Goal: Task Accomplishment & Management: Manage account settings

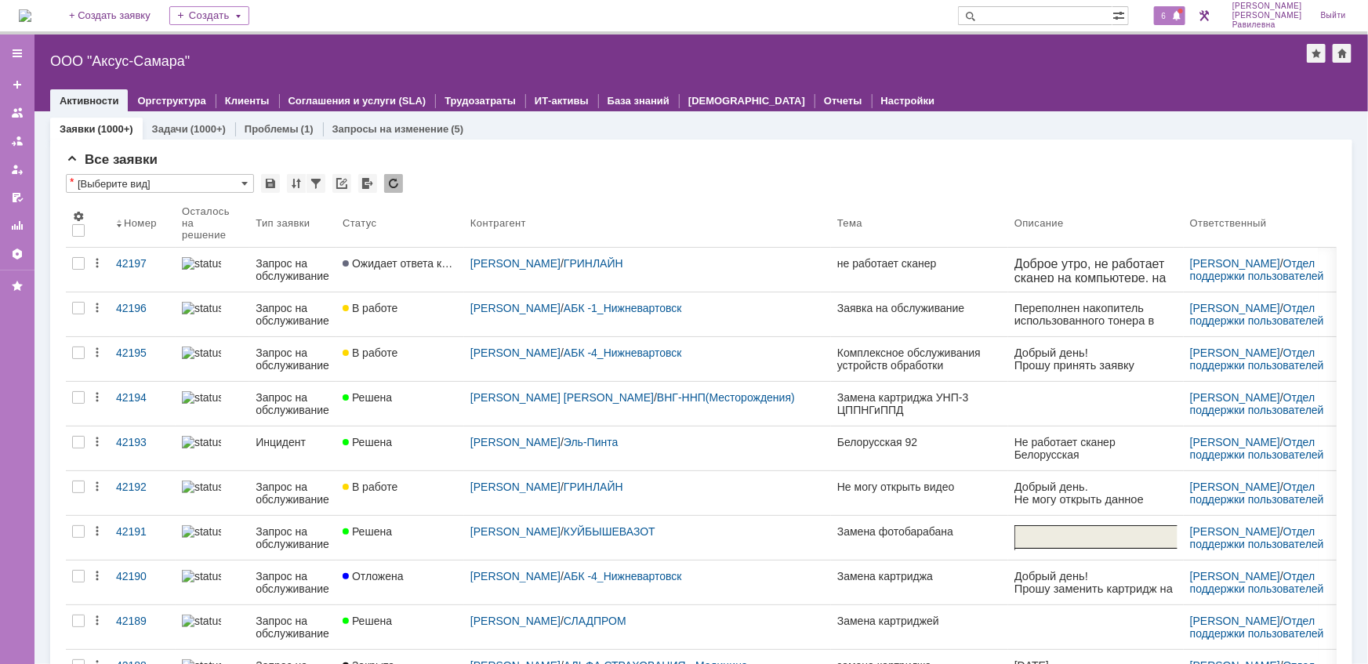
click at [1171, 13] on span "6" at bounding box center [1164, 15] width 14 height 11
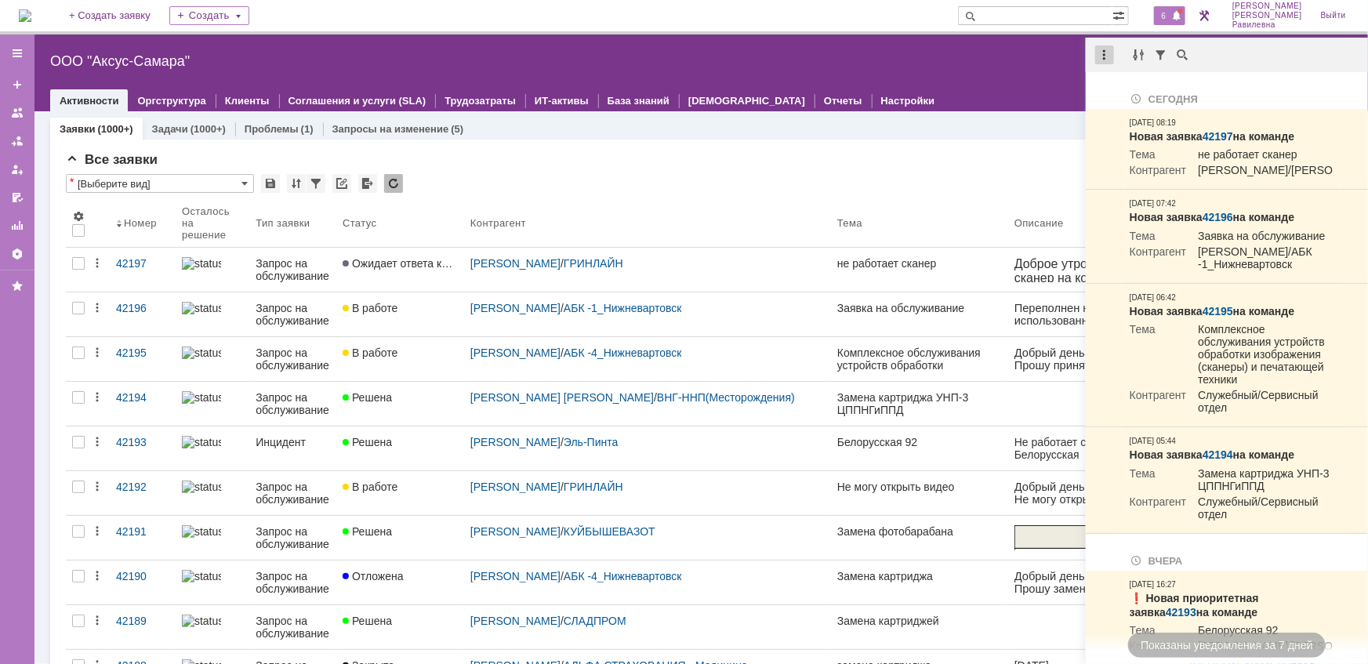
click at [1102, 53] on div at bounding box center [1104, 54] width 19 height 19
click at [1122, 90] on div "Отметить уведомления прочитанными" at bounding box center [1213, 94] width 210 height 11
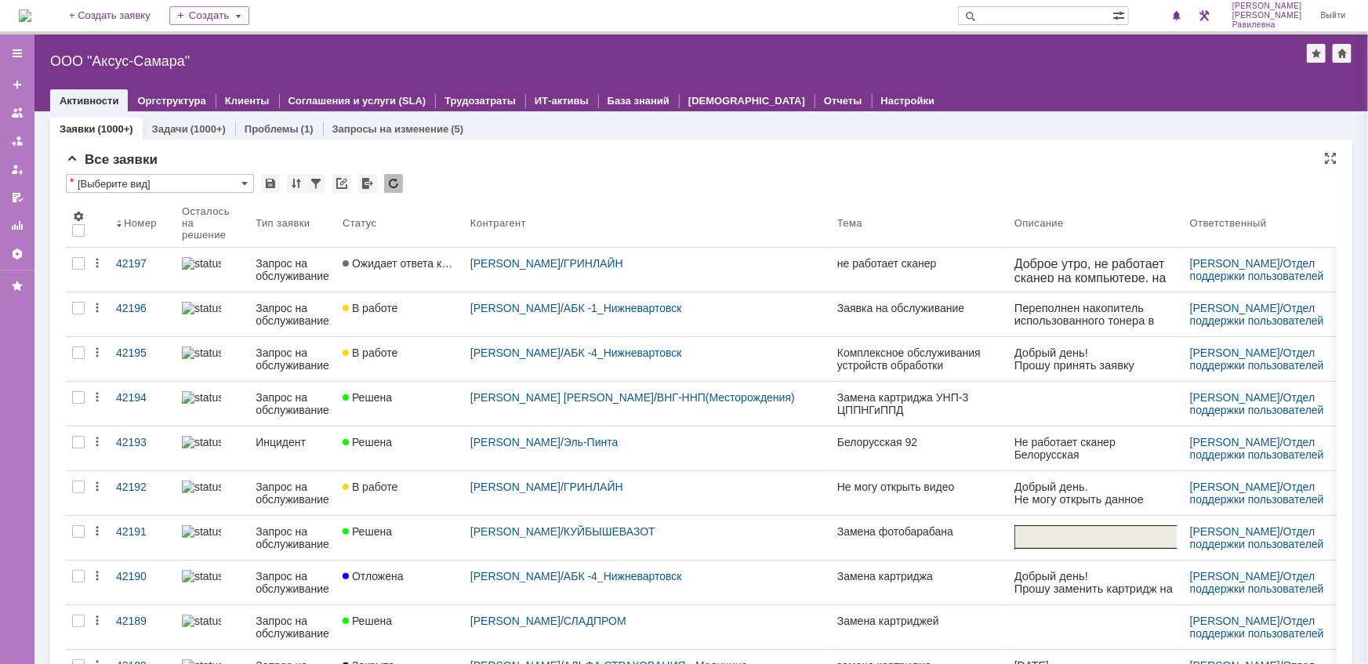
click at [843, 161] on div "Все заявки" at bounding box center [701, 160] width 1271 height 16
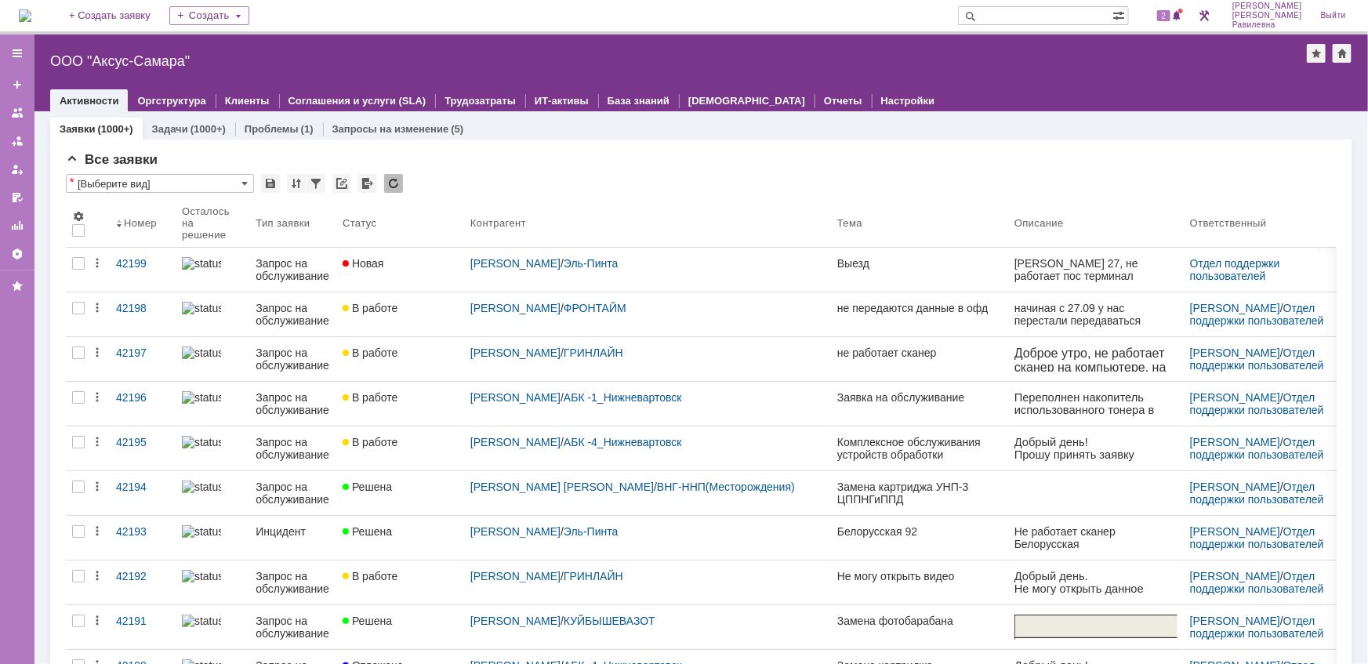
click at [1186, 25] on div "2" at bounding box center [1161, 15] width 47 height 31
click at [1171, 19] on span "2" at bounding box center [1164, 15] width 14 height 11
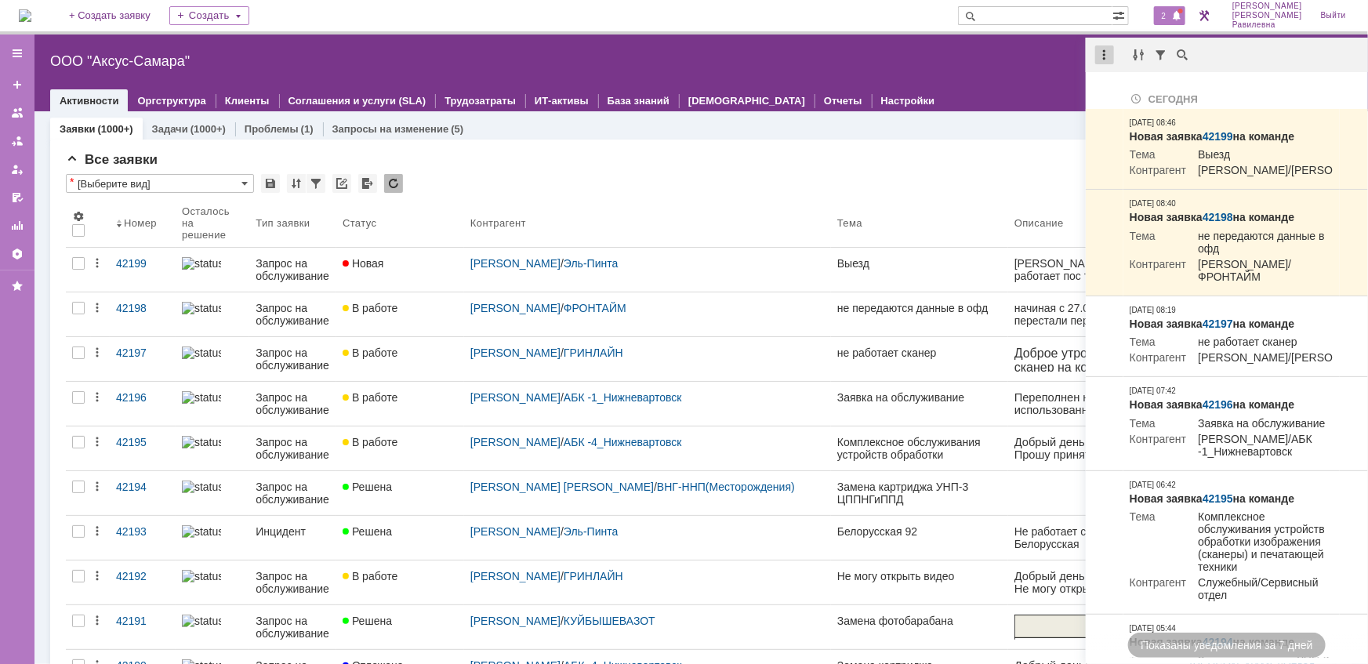
click at [1111, 53] on div at bounding box center [1104, 54] width 19 height 19
click at [1156, 96] on div "Отметить уведомления прочитанными" at bounding box center [1213, 94] width 210 height 11
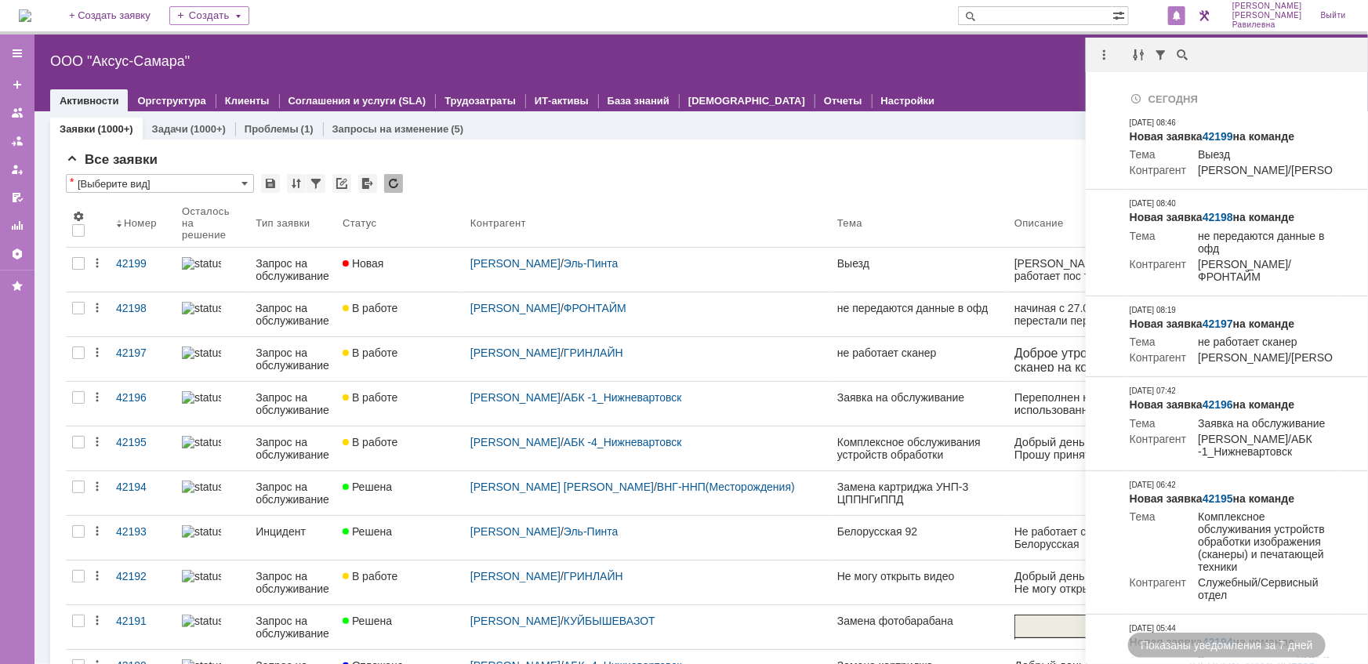
click at [583, 165] on div "Все заявки" at bounding box center [701, 160] width 1271 height 16
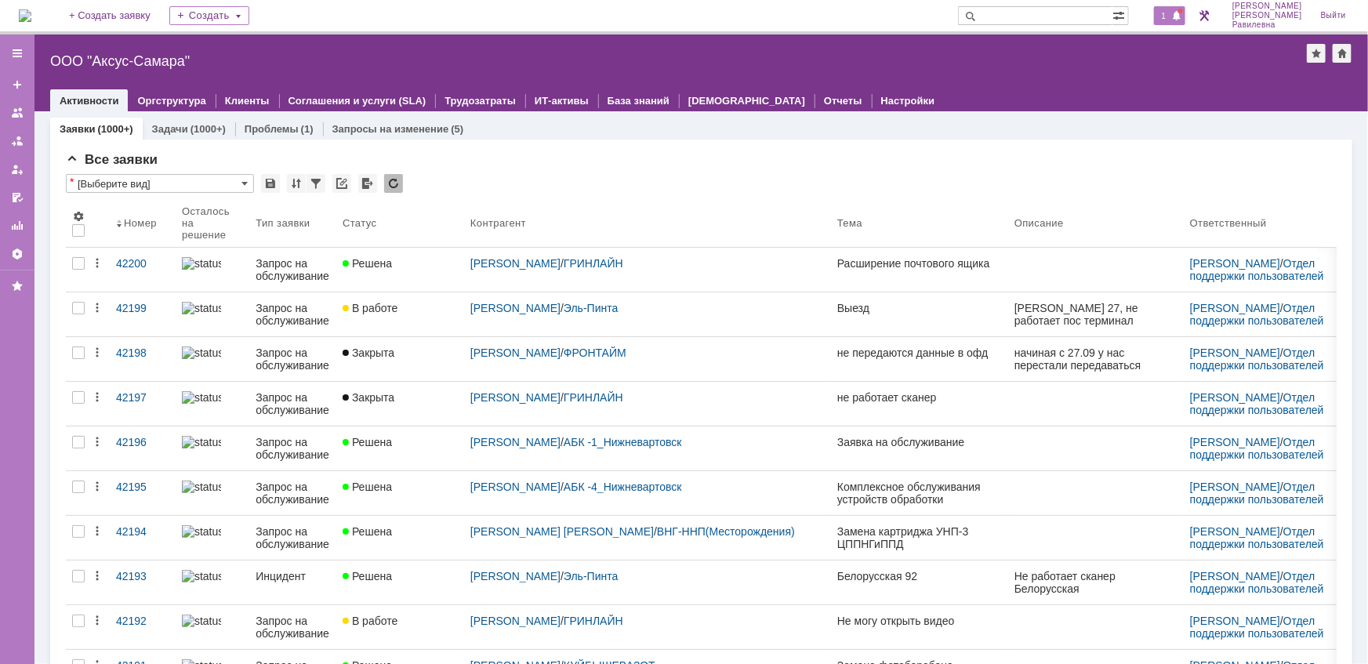
click at [1180, 21] on div "1" at bounding box center [1170, 15] width 32 height 19
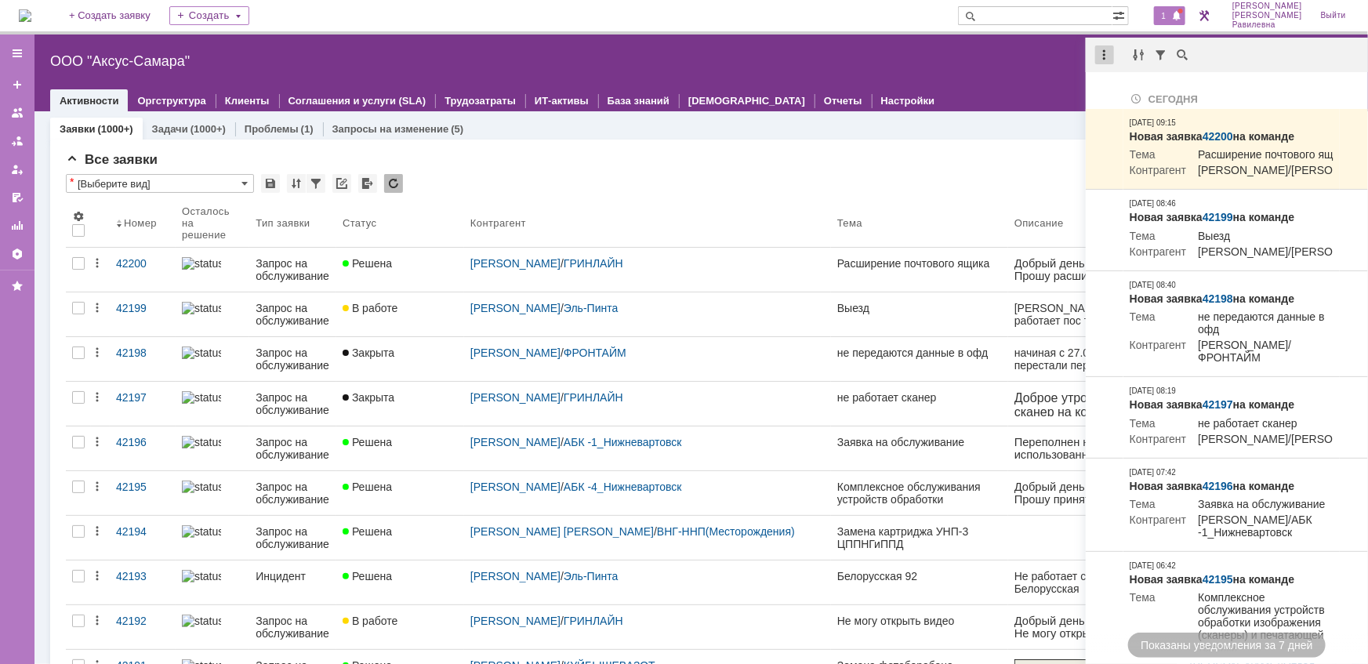
click at [1106, 58] on div at bounding box center [1104, 54] width 19 height 19
click at [1142, 89] on div "Отметить уведомления прочитанными" at bounding box center [1213, 94] width 210 height 11
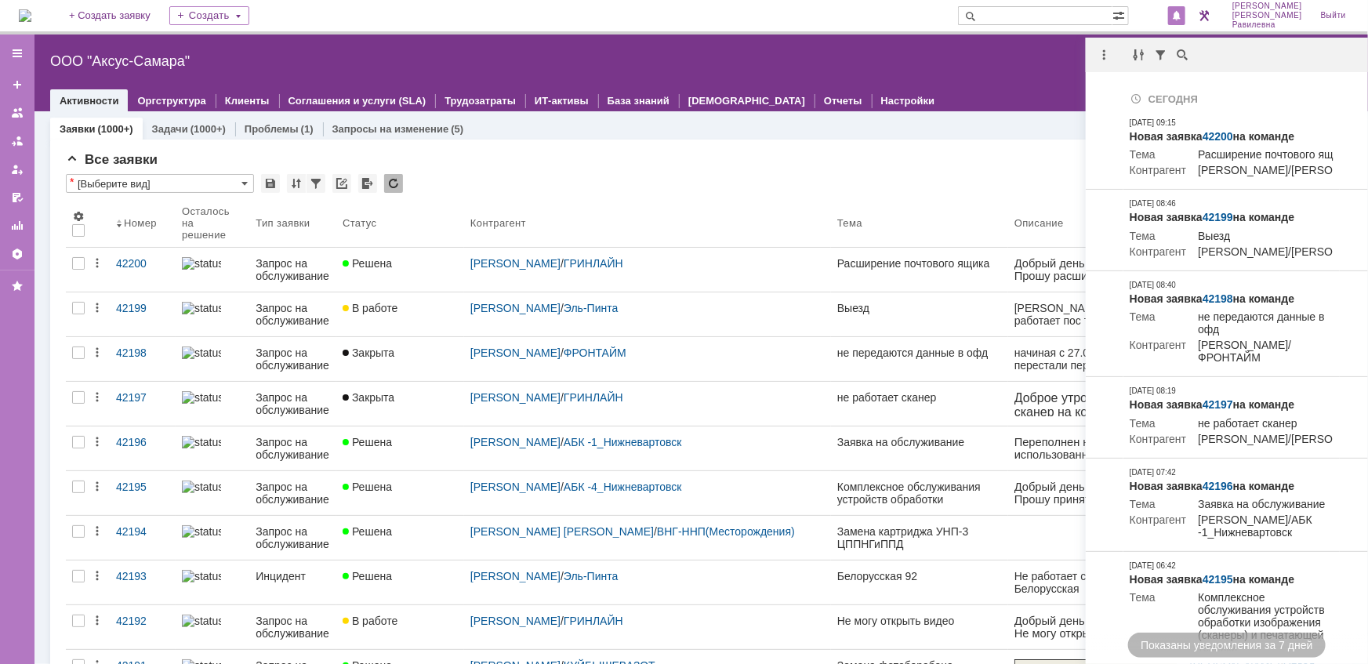
click at [909, 147] on div "Все заявки * [Выберите вид] Результаты поиска: 1 2 3 4 5 6 7 ... Следующая > Об…" at bounding box center [701, 660] width 1302 height 1040
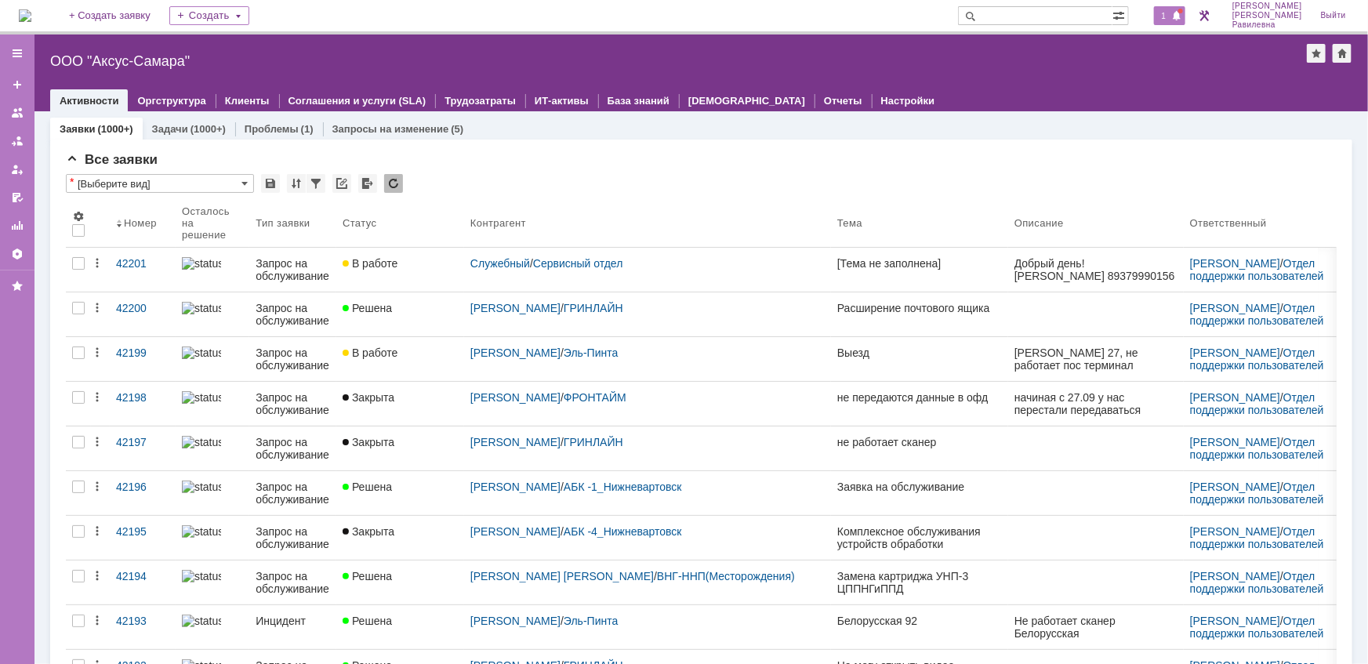
click at [1171, 18] on span "1" at bounding box center [1164, 15] width 14 height 11
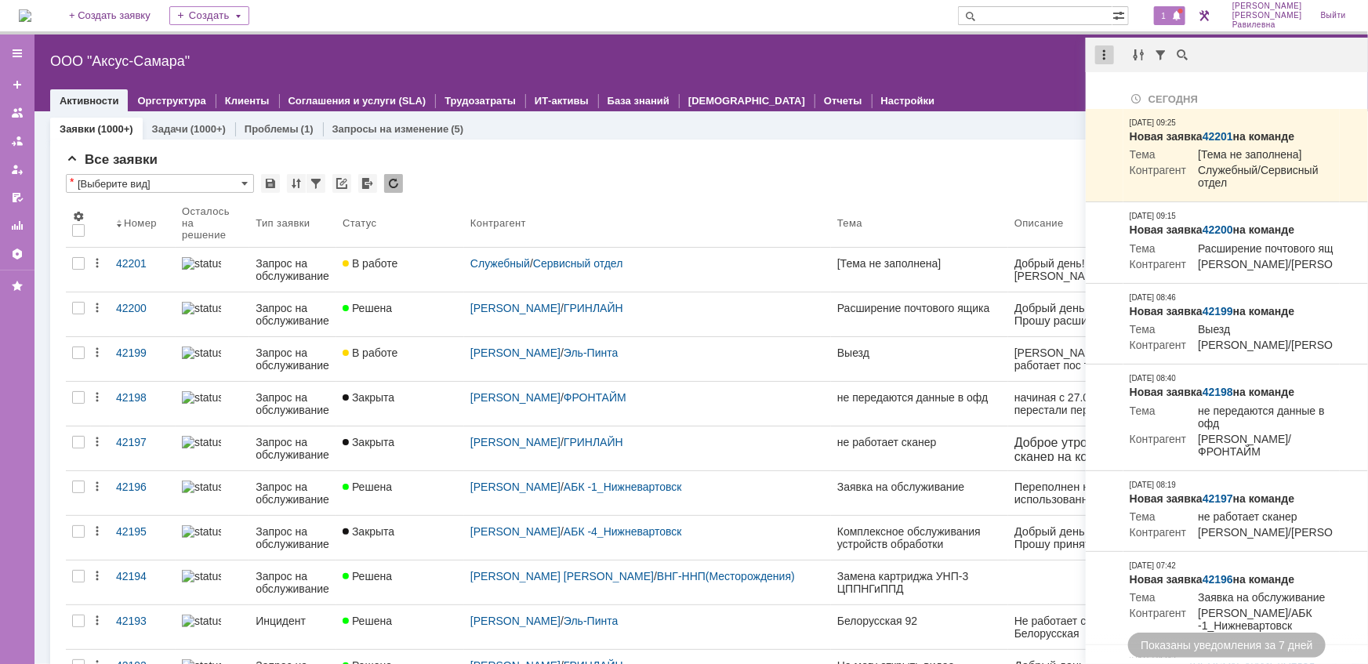
click at [1109, 59] on div at bounding box center [1104, 54] width 19 height 19
click at [1128, 95] on div "Отметить уведомления прочитанными" at bounding box center [1213, 94] width 210 height 11
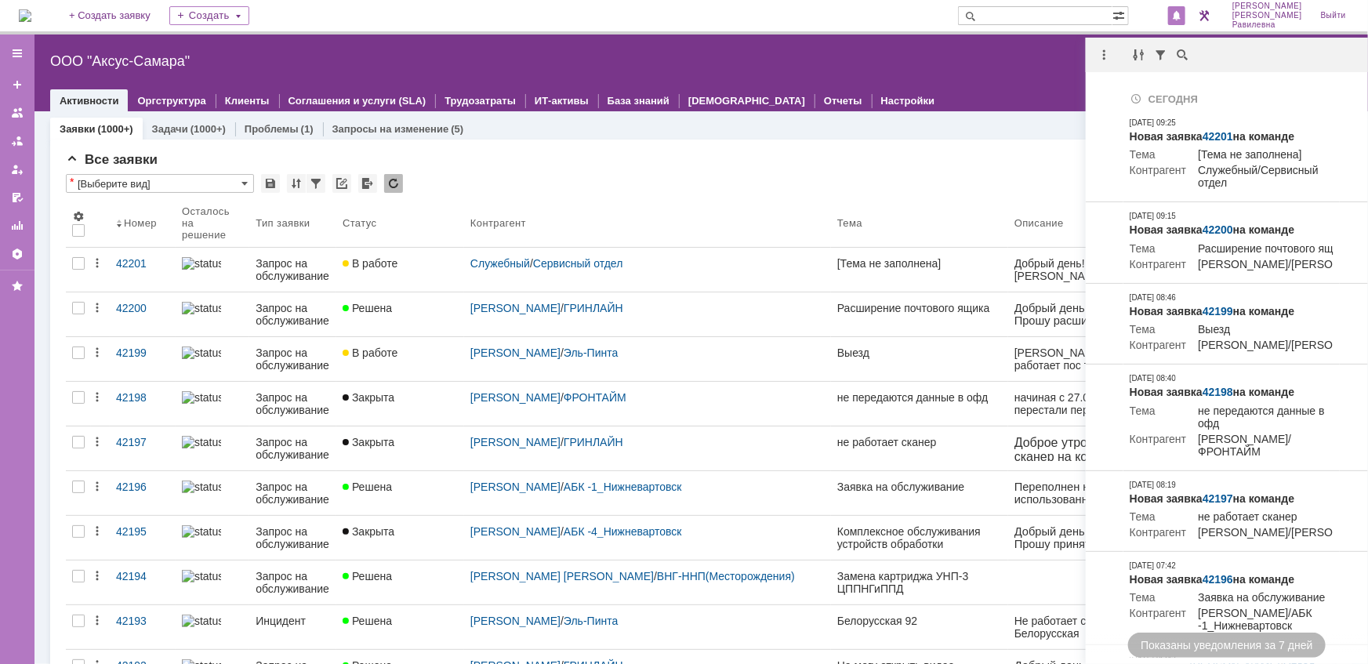
click at [611, 172] on div "Все заявки * [Выберите вид] Результаты поиска: 1 2 3 4 5 6 7 ... Следующая > Об…" at bounding box center [701, 665] width 1271 height 1027
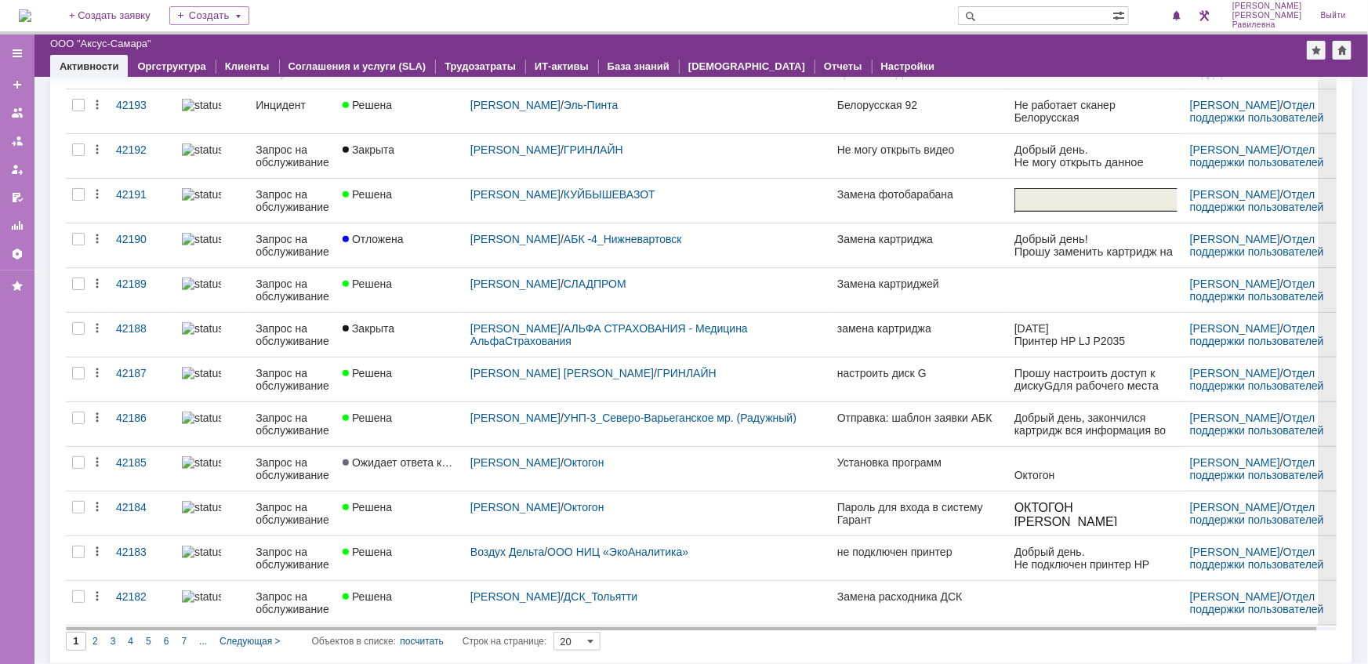
scroll to position [484, 0]
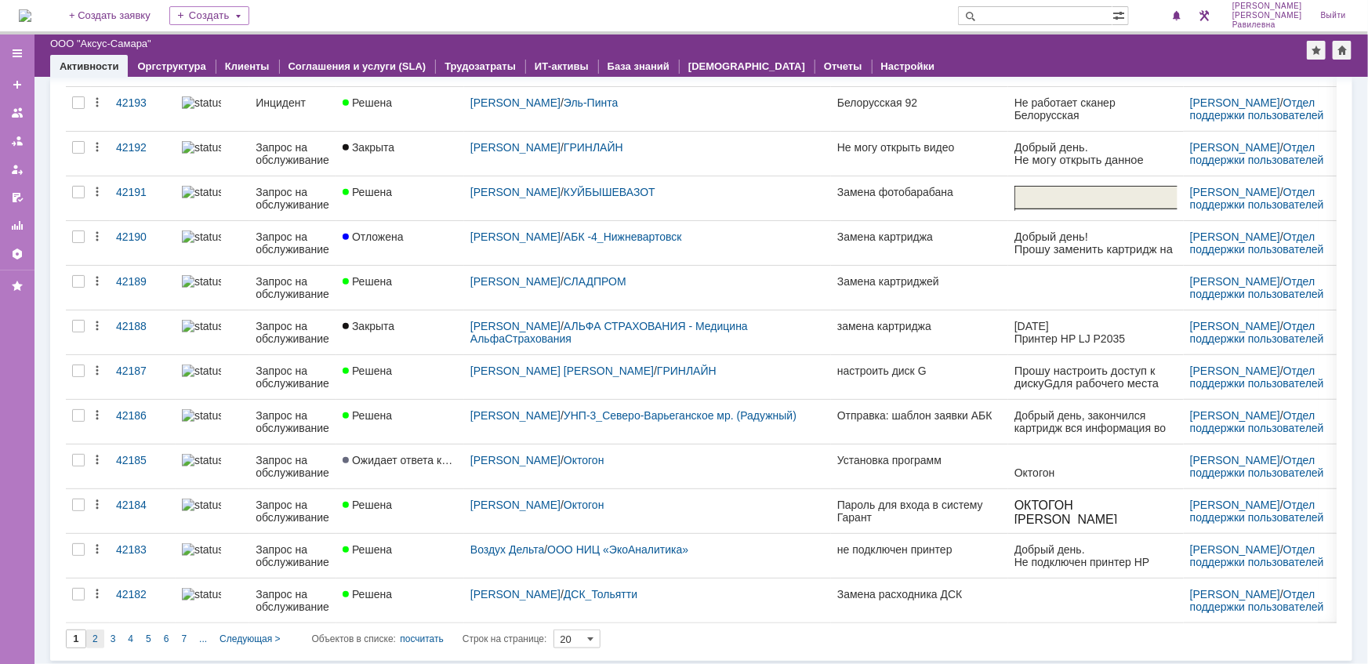
click at [101, 639] on div "2" at bounding box center [95, 639] width 18 height 19
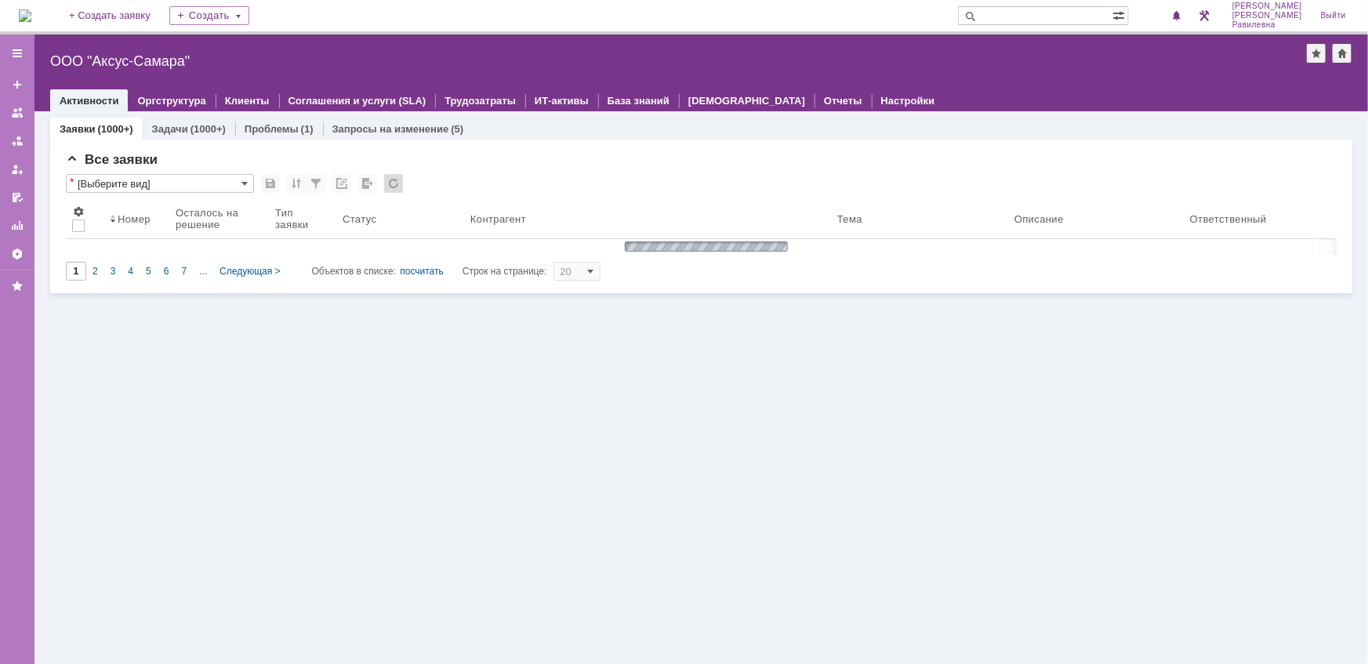
type input "2"
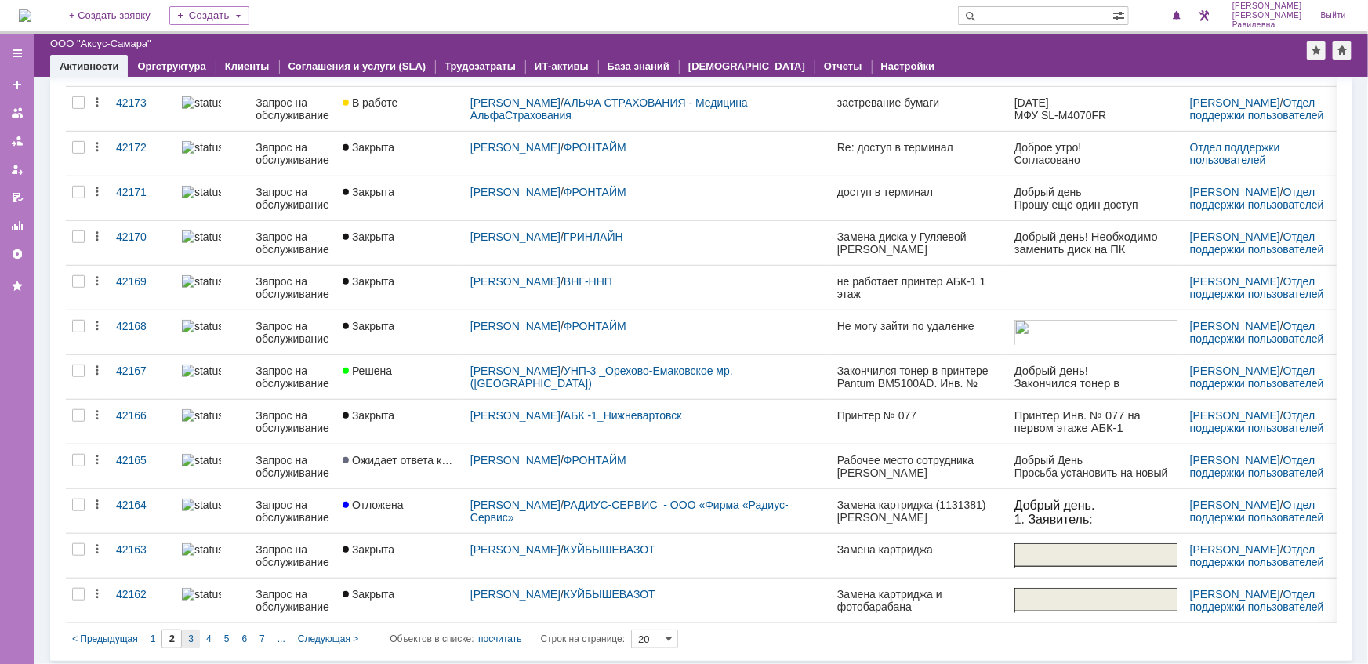
click at [192, 634] on span "3" at bounding box center [190, 639] width 5 height 11
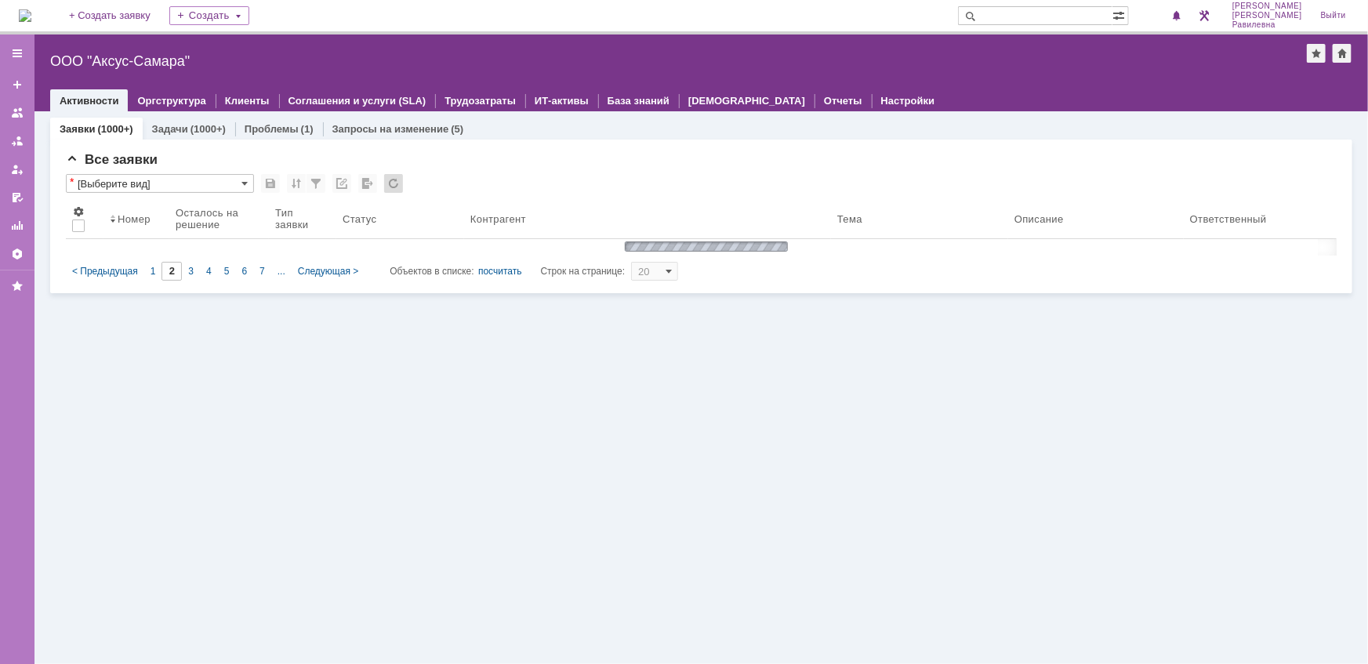
type input "3"
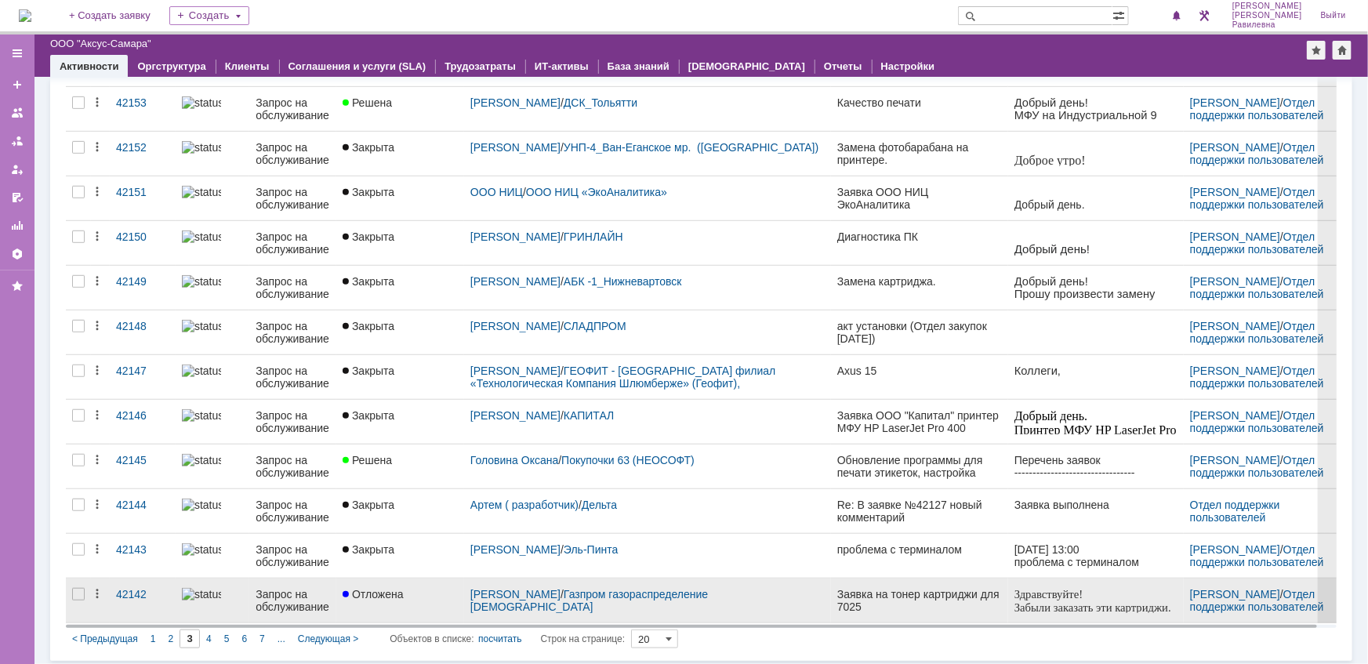
click at [288, 594] on div "Запрос на обслуживание" at bounding box center [293, 600] width 74 height 25
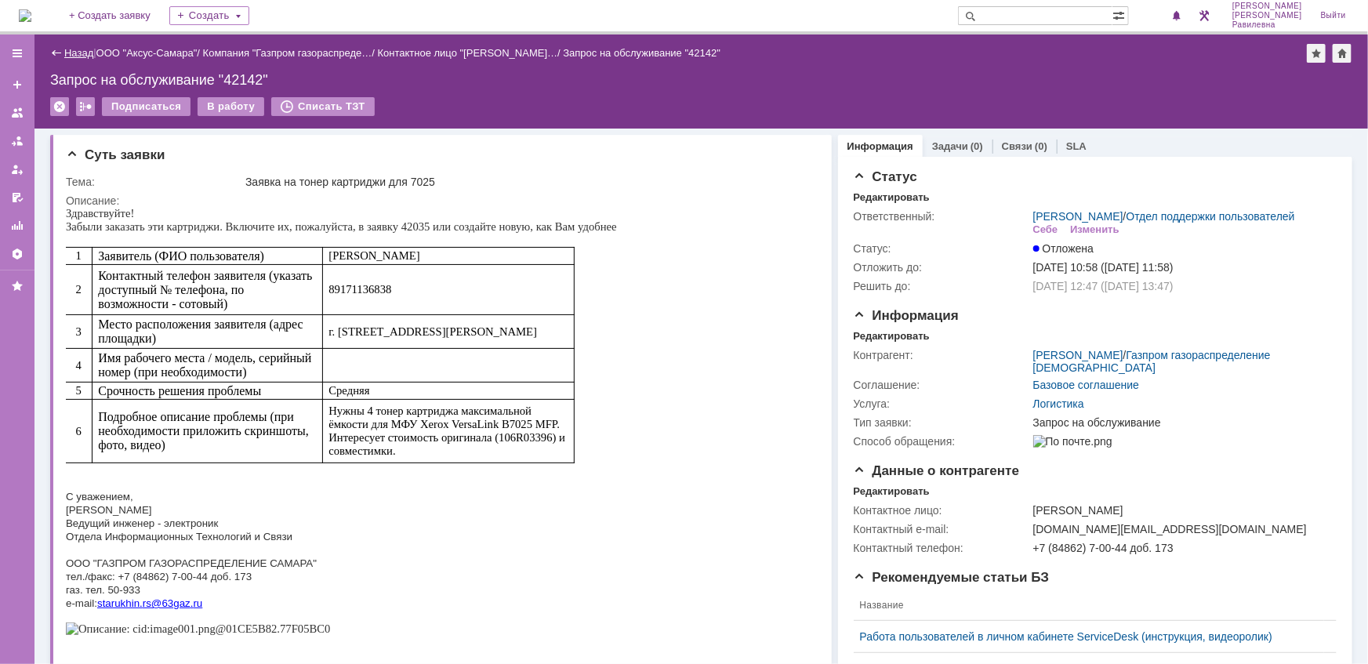
click at [76, 50] on link "Назад" at bounding box center [78, 53] width 29 height 12
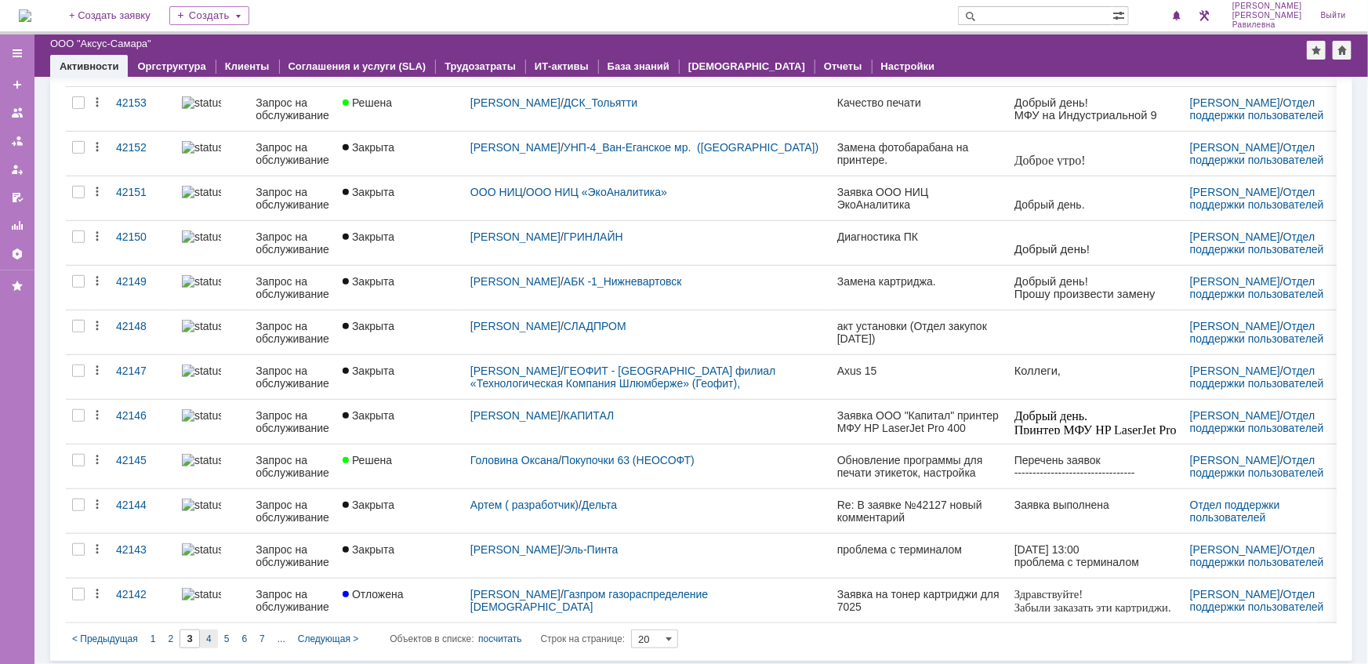
click at [207, 641] on span "4" at bounding box center [208, 639] width 5 height 11
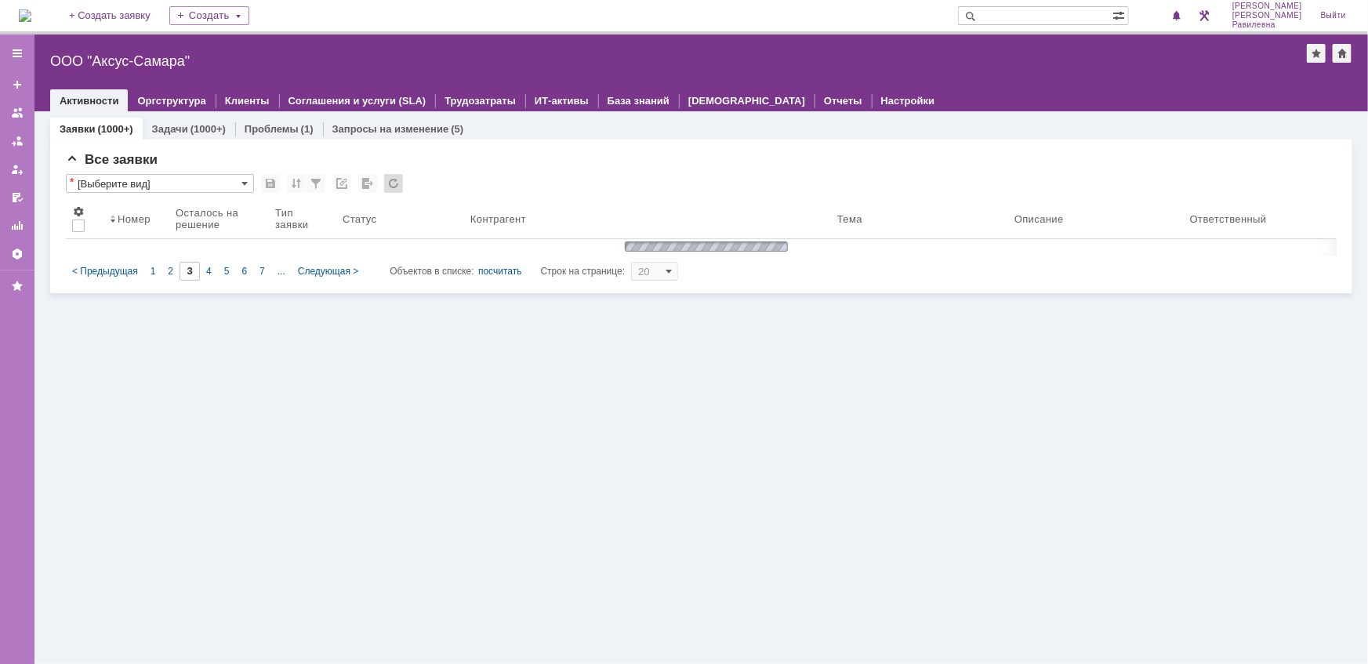
type input "4"
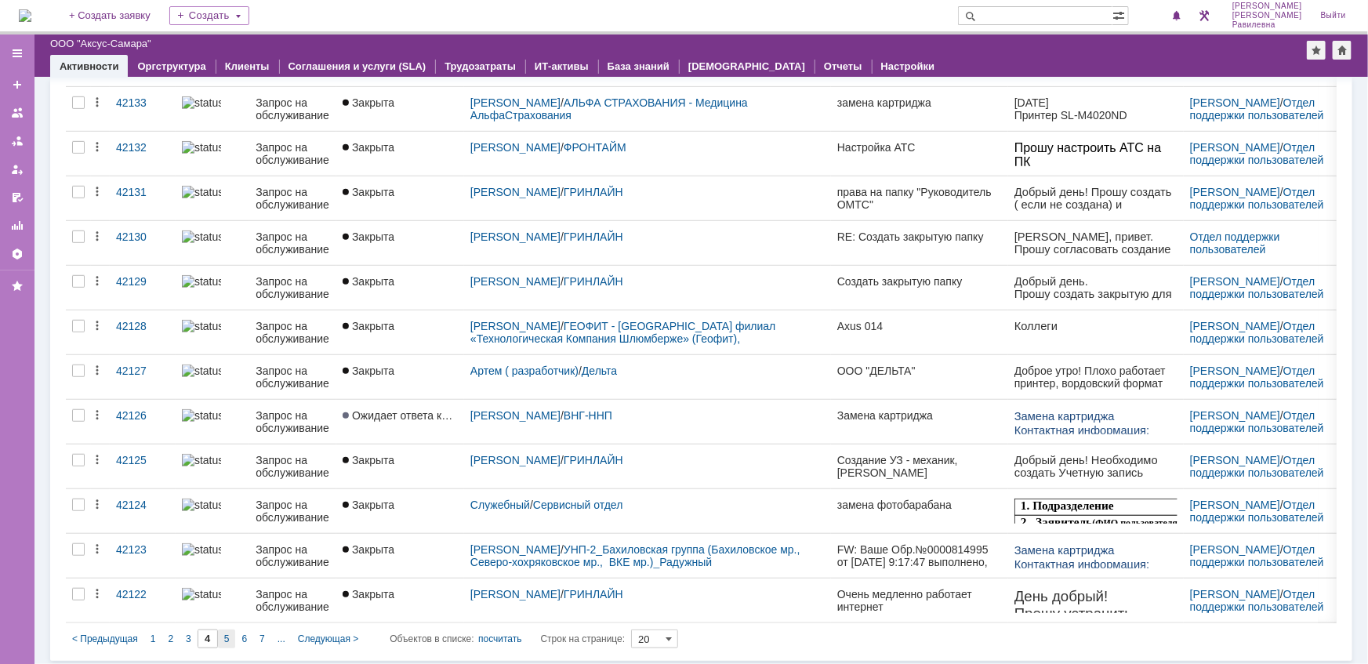
click at [228, 635] on span "5" at bounding box center [226, 639] width 5 height 11
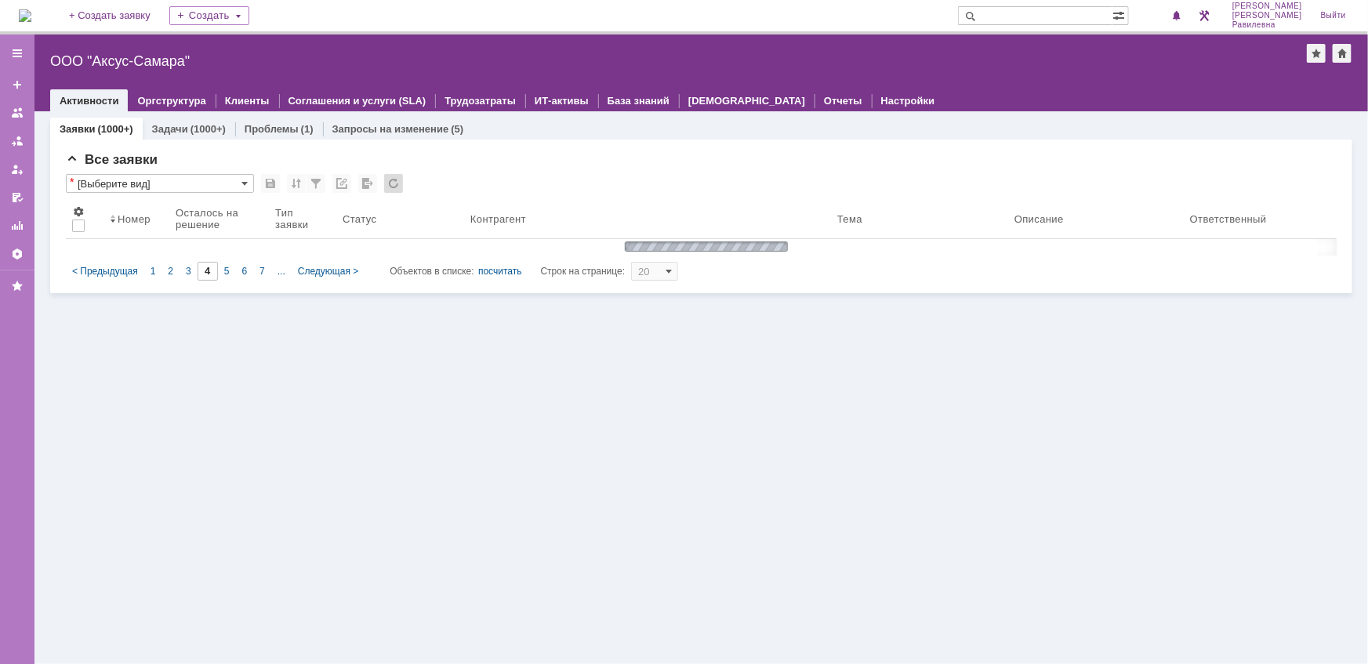
type input "5"
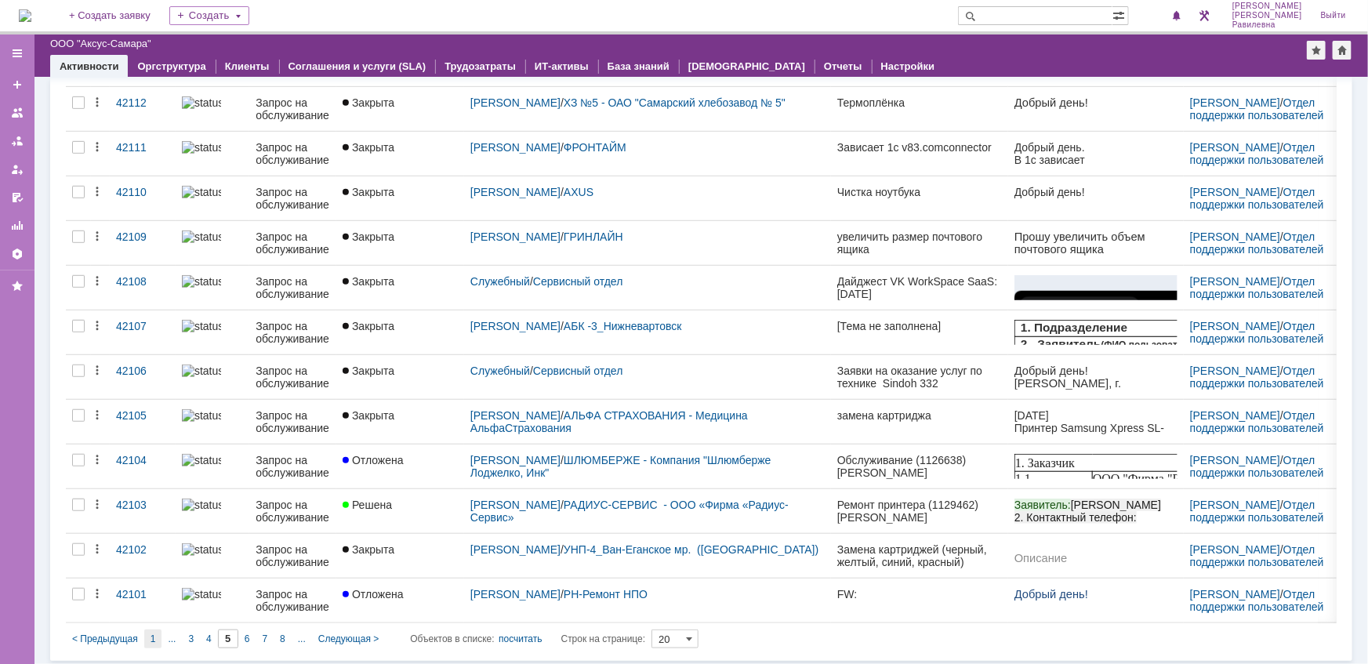
click at [155, 634] on div "1" at bounding box center [153, 639] width 18 height 19
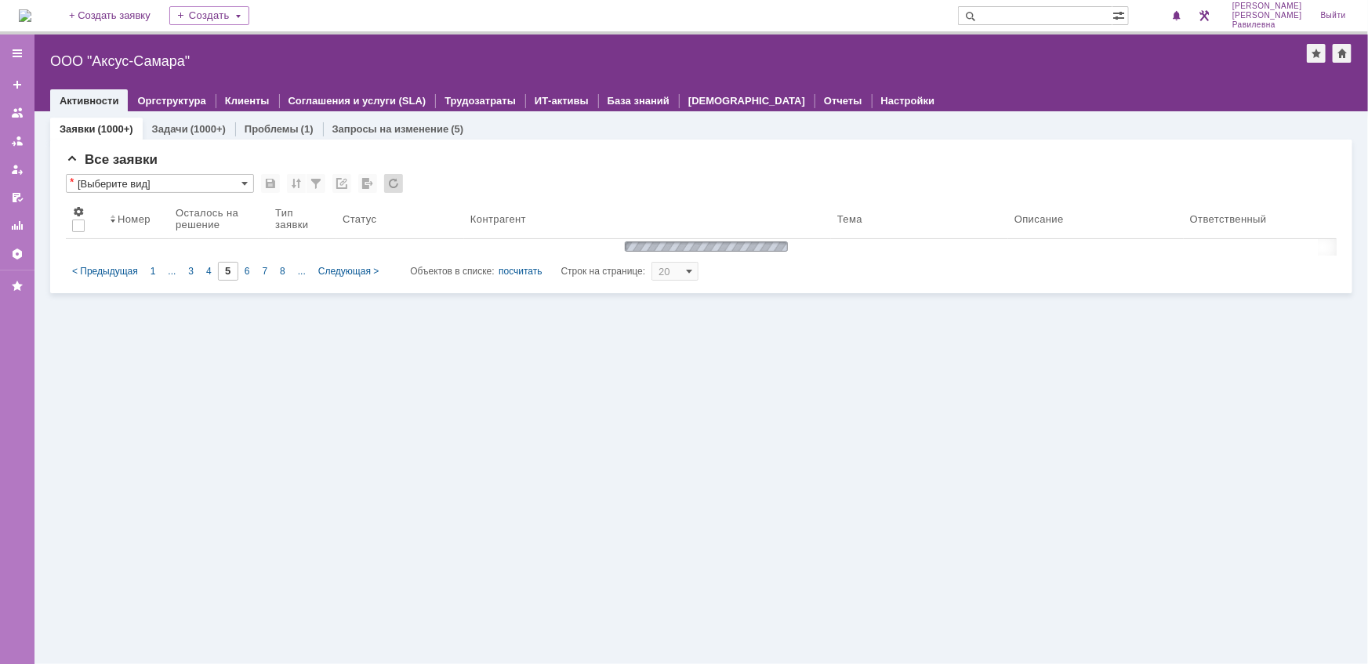
type input "1"
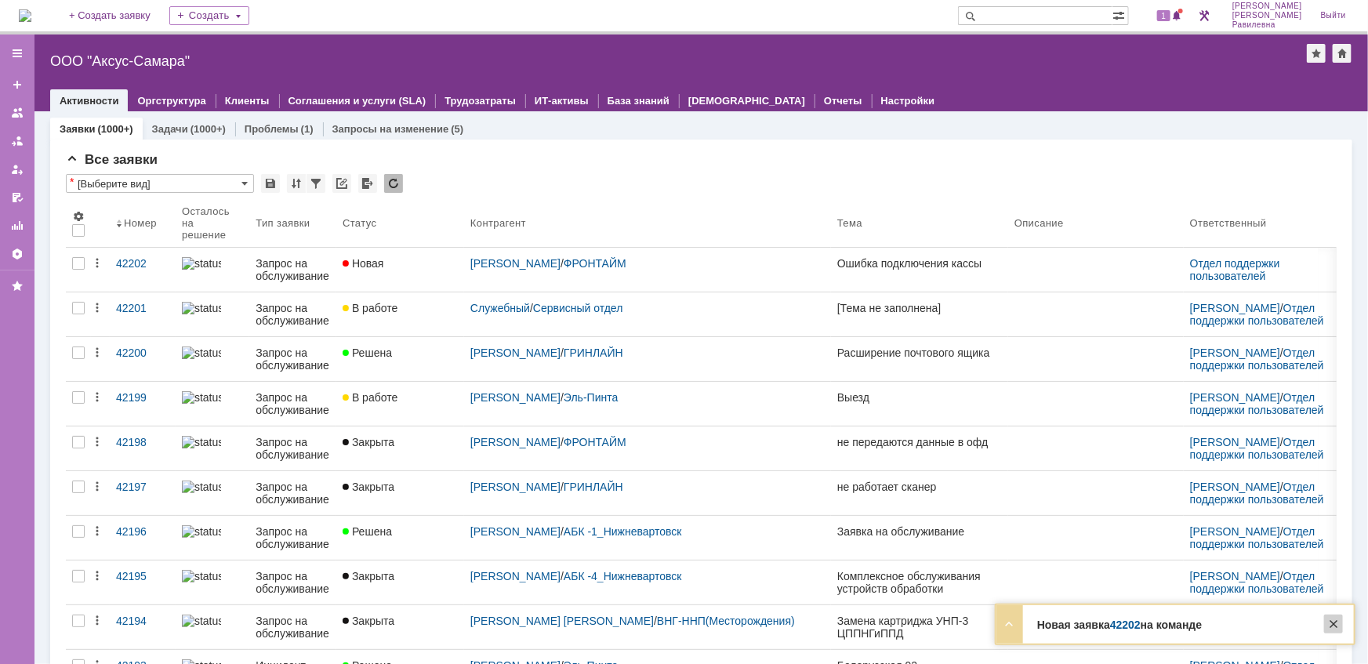
click at [1338, 626] on div at bounding box center [1333, 624] width 19 height 19
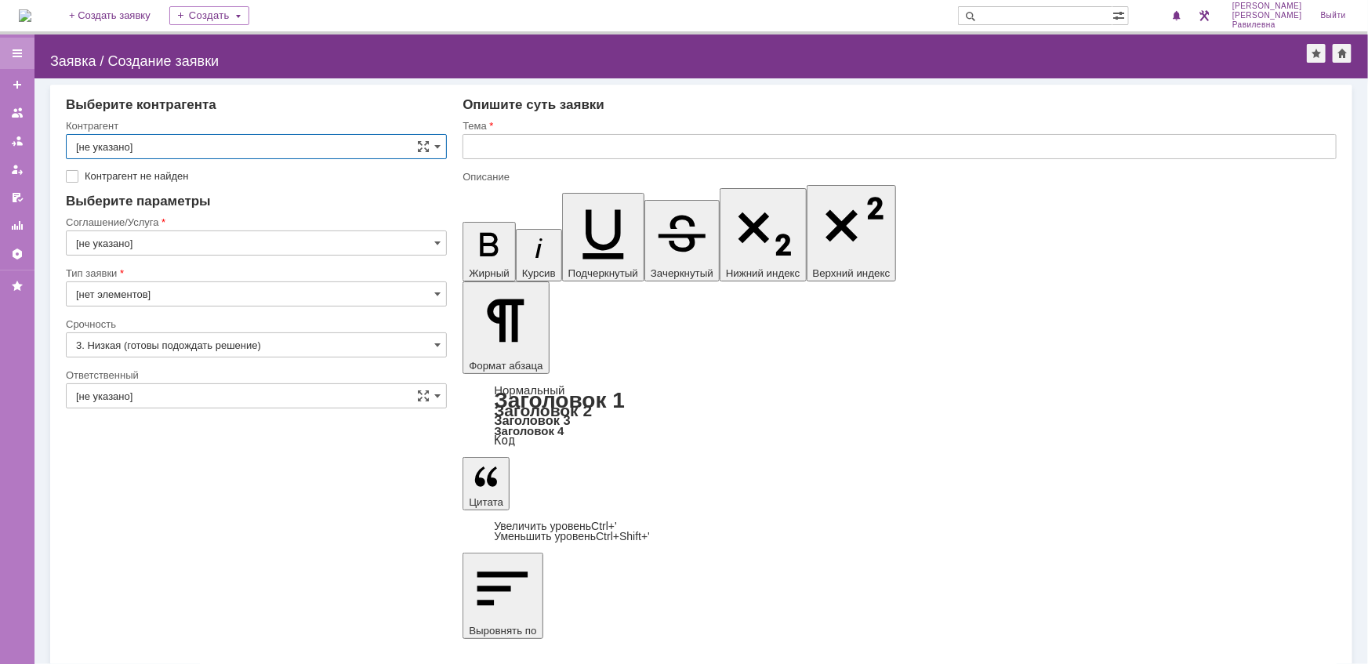
click at [19, 52] on div at bounding box center [17, 53] width 13 height 13
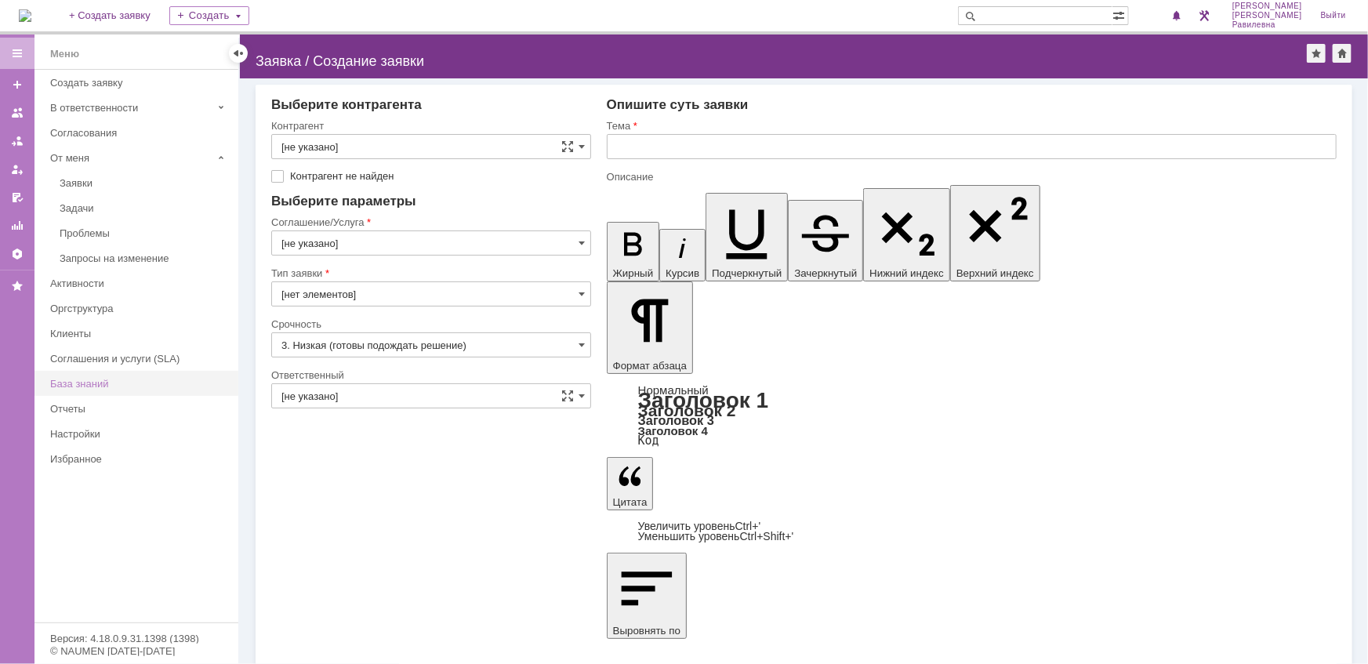
click at [95, 378] on div "База знаний" at bounding box center [139, 384] width 179 height 12
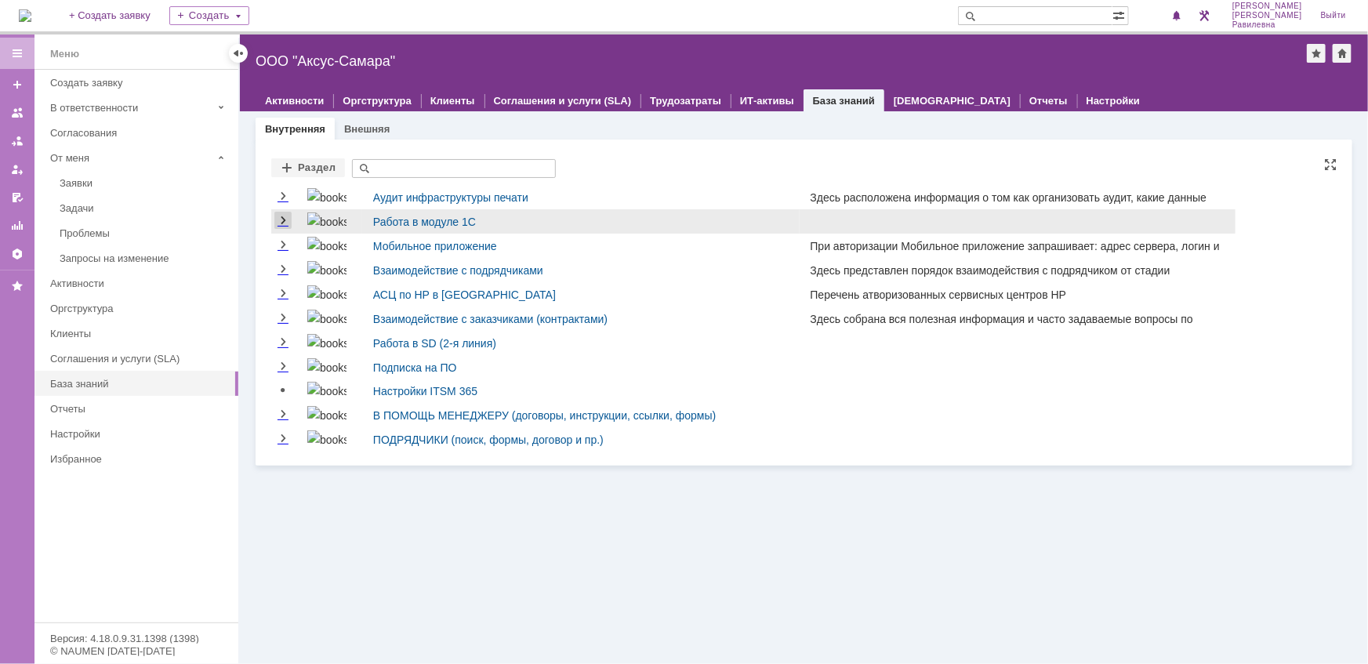
click at [283, 223] on link "Expand" at bounding box center [282, 221] width 17 height 13
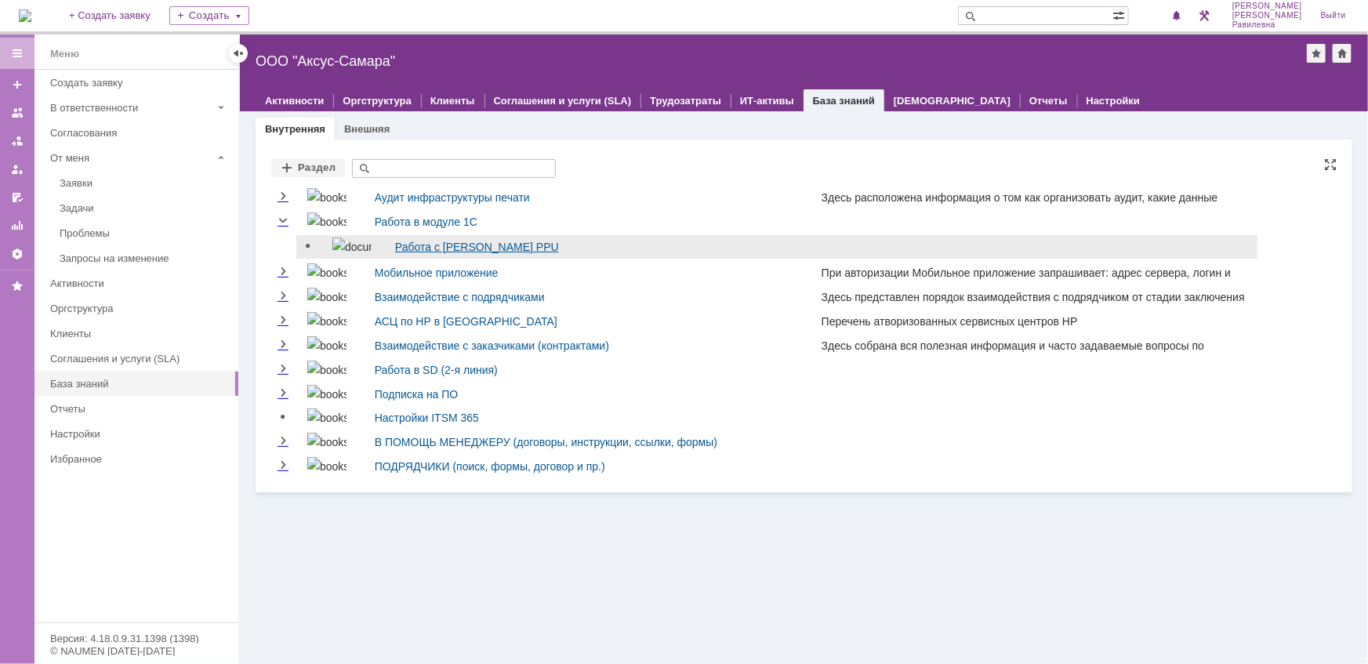
click at [405, 247] on link "Работа с модулем Контракты PPU" at bounding box center [477, 247] width 164 height 13
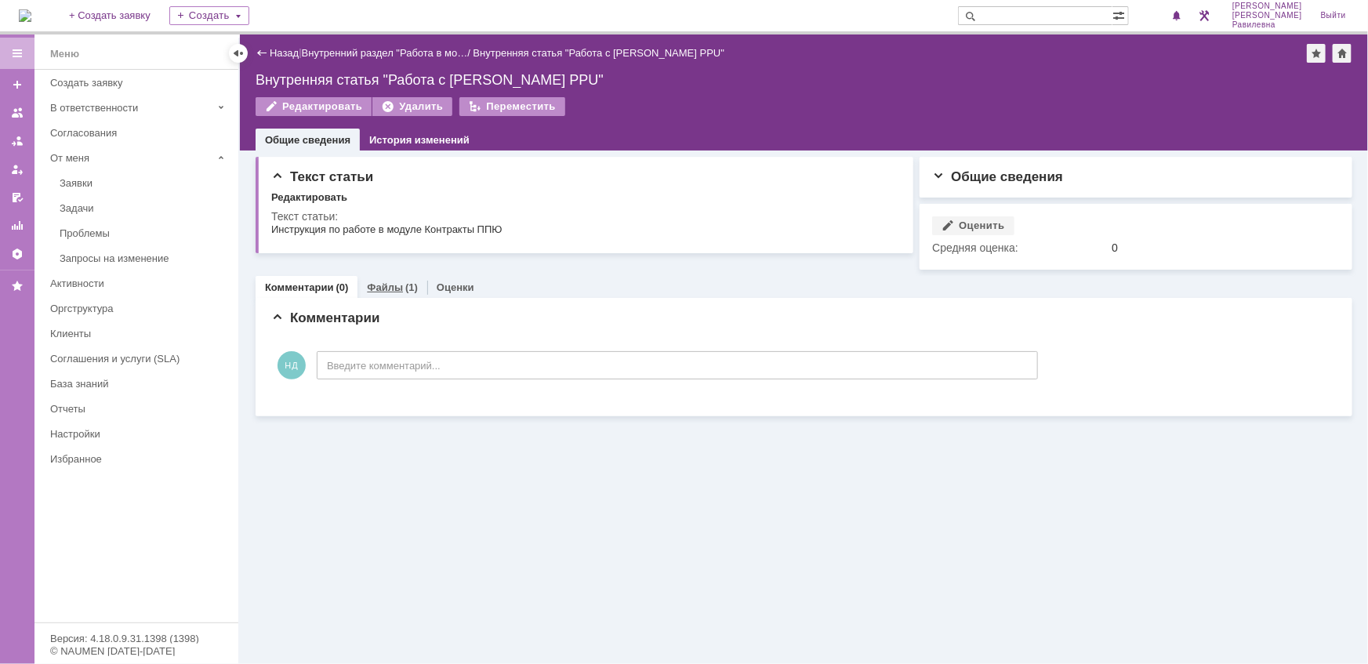
click at [397, 285] on link "Файлы" at bounding box center [385, 287] width 36 height 12
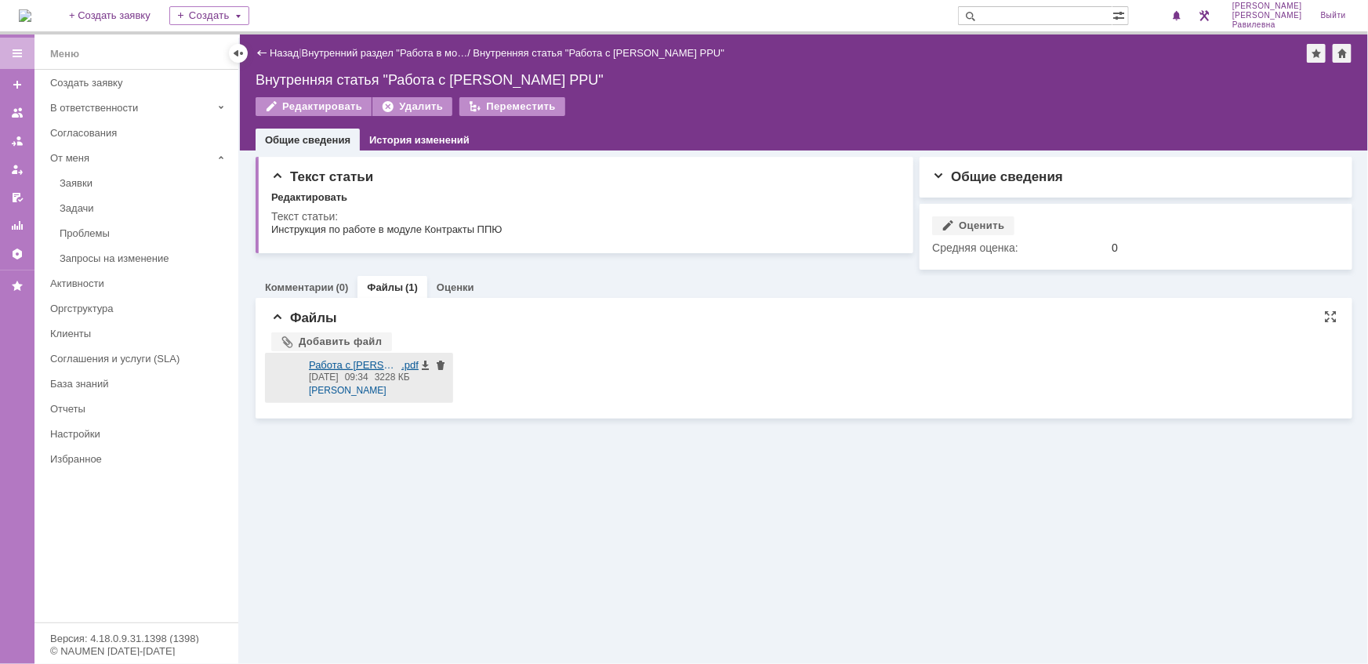
click at [275, 372] on div at bounding box center [286, 378] width 31 height 38
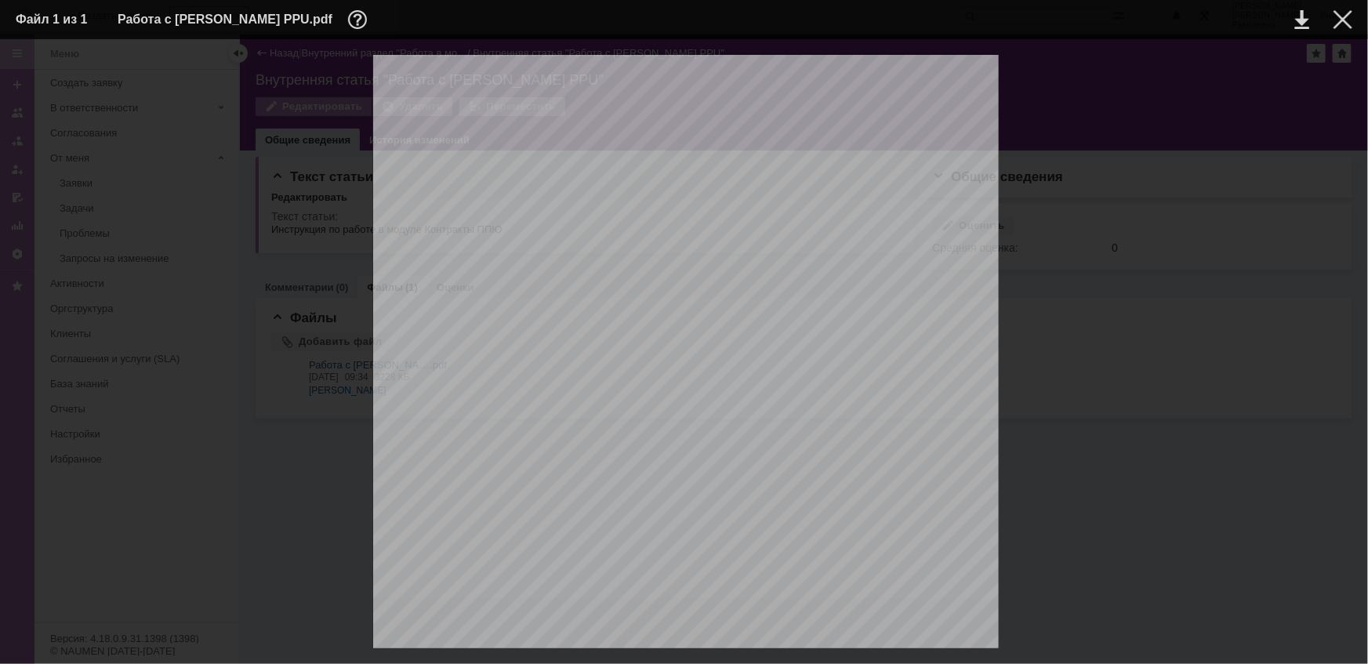
scroll to position [4490, 0]
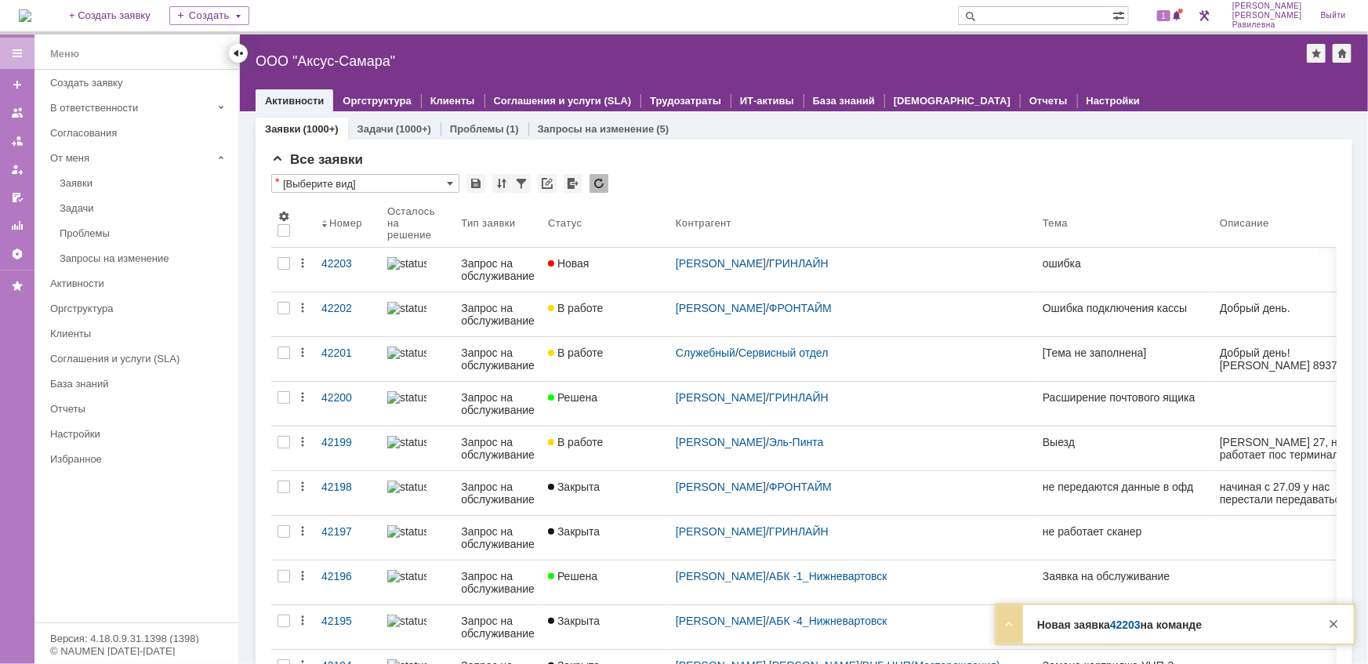
click at [243, 53] on div at bounding box center [238, 53] width 13 height 13
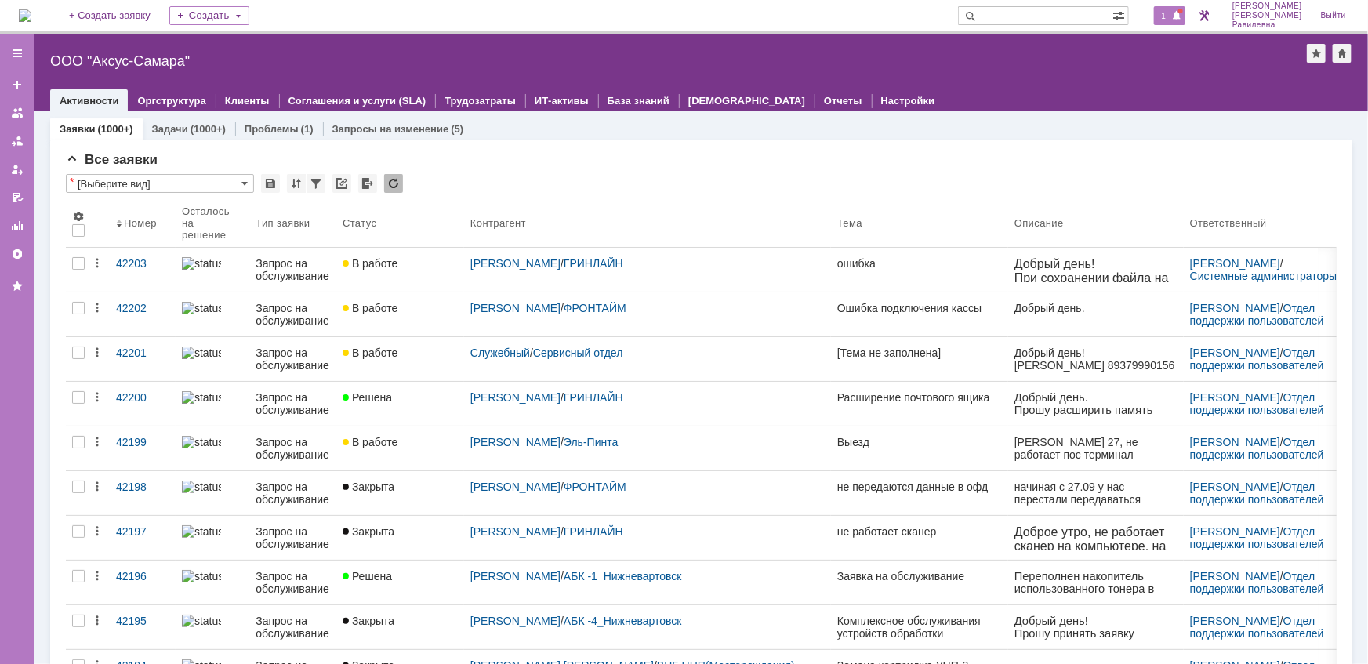
click at [1171, 20] on span "1" at bounding box center [1164, 15] width 14 height 11
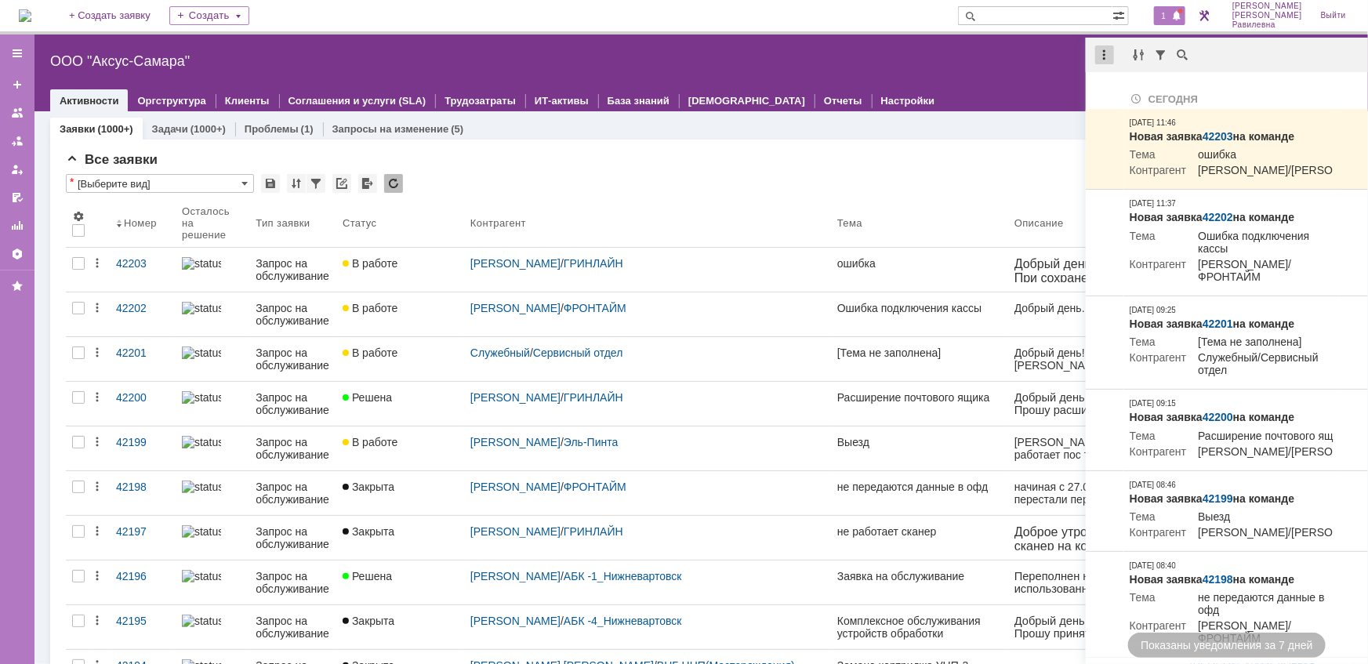
click at [1105, 53] on div at bounding box center [1104, 54] width 19 height 19
click at [1115, 91] on div "Отметить уведомления прочитанными" at bounding box center [1213, 94] width 210 height 11
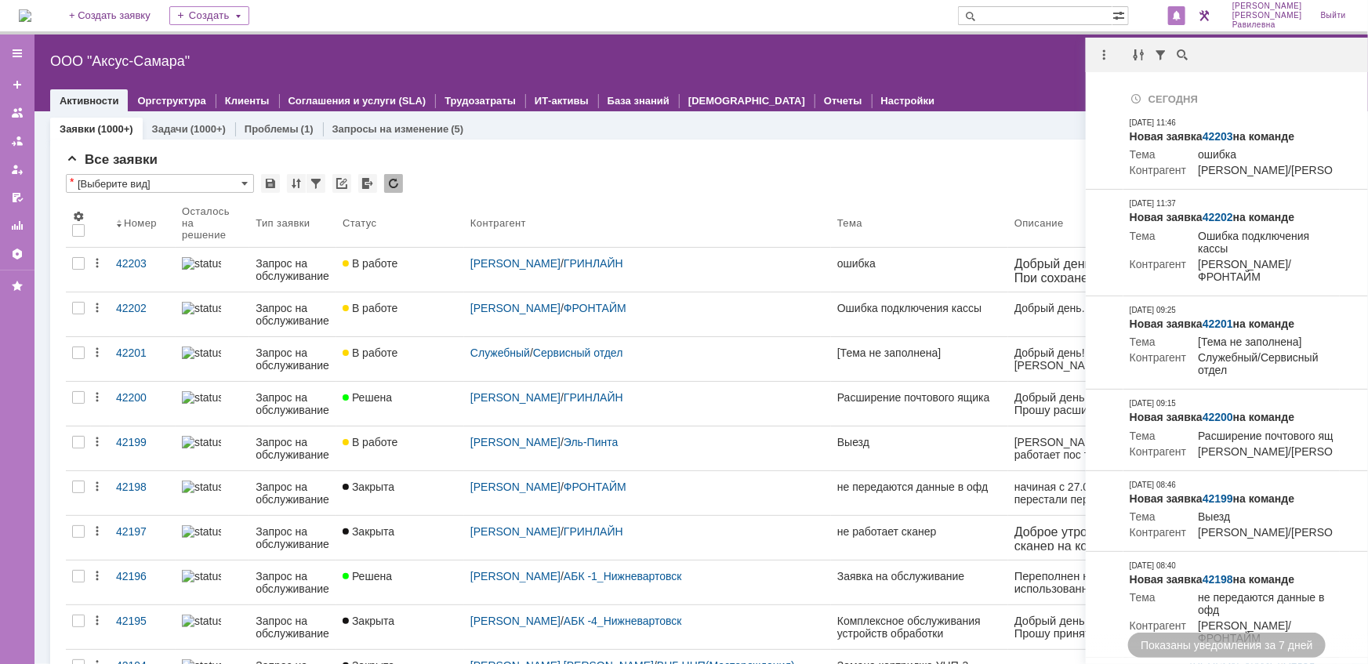
click at [564, 169] on div "Все заявки * [Выберите вид] Результаты поиска: 1 2 3 4 5 6 7 ... Следующая > Об…" at bounding box center [701, 665] width 1271 height 1027
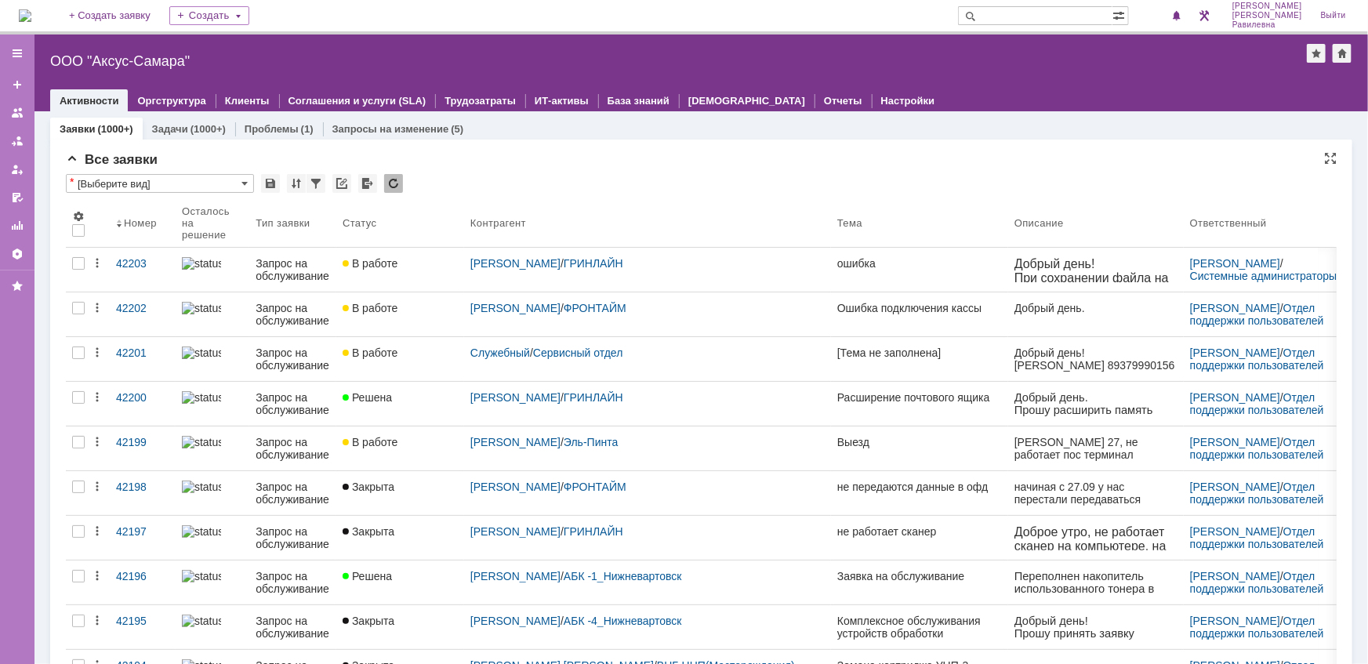
click at [672, 153] on div "Все заявки" at bounding box center [701, 160] width 1271 height 16
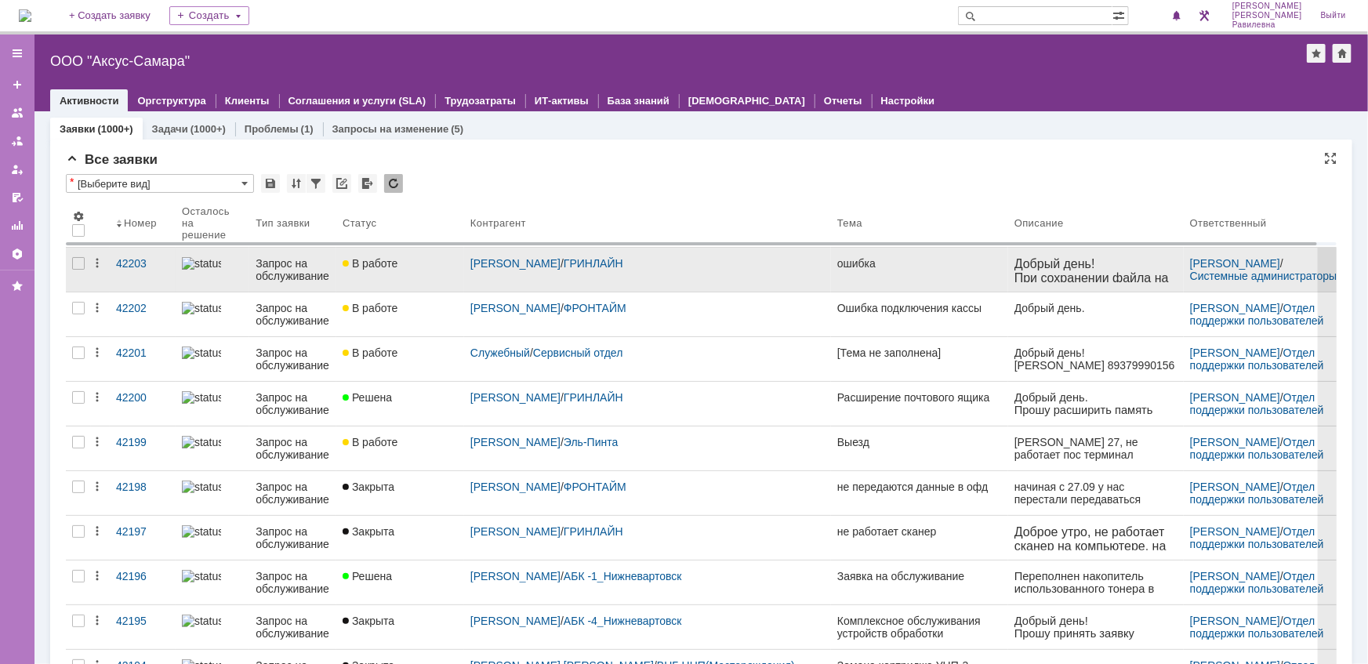
click at [266, 267] on div "Запрос на обслуживание" at bounding box center [293, 269] width 74 height 25
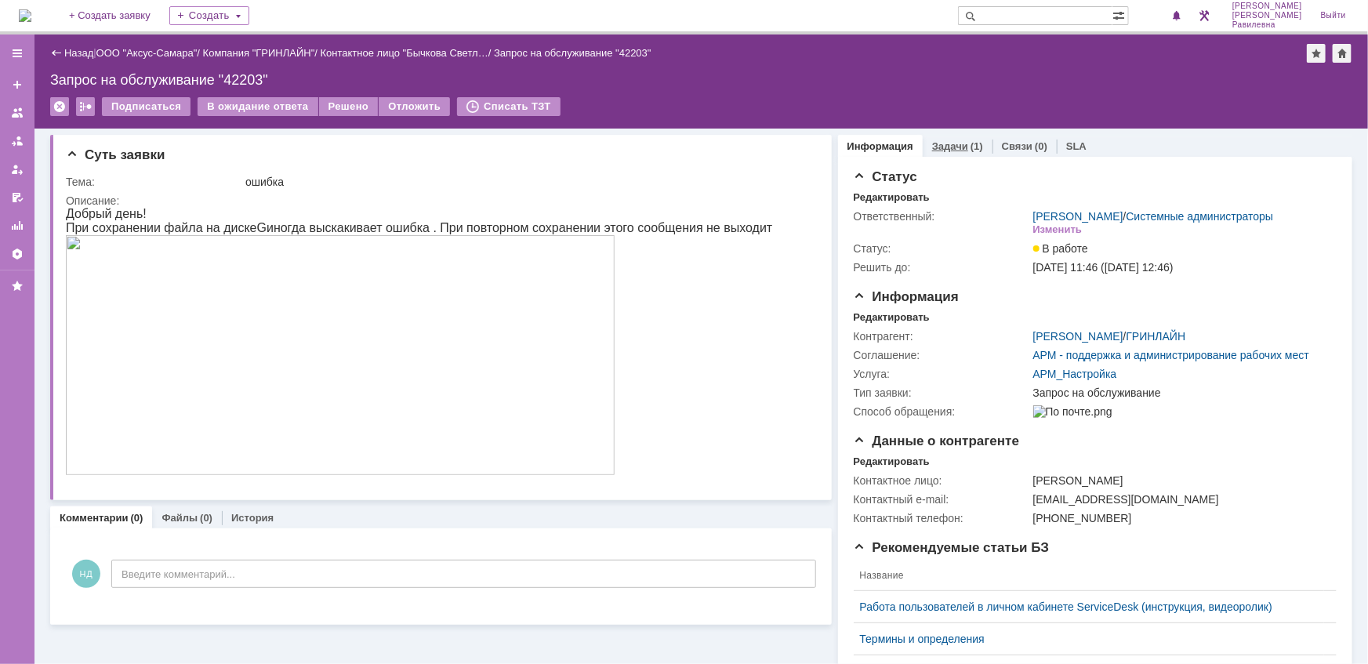
click at [941, 144] on link "Задачи" at bounding box center [950, 146] width 36 height 12
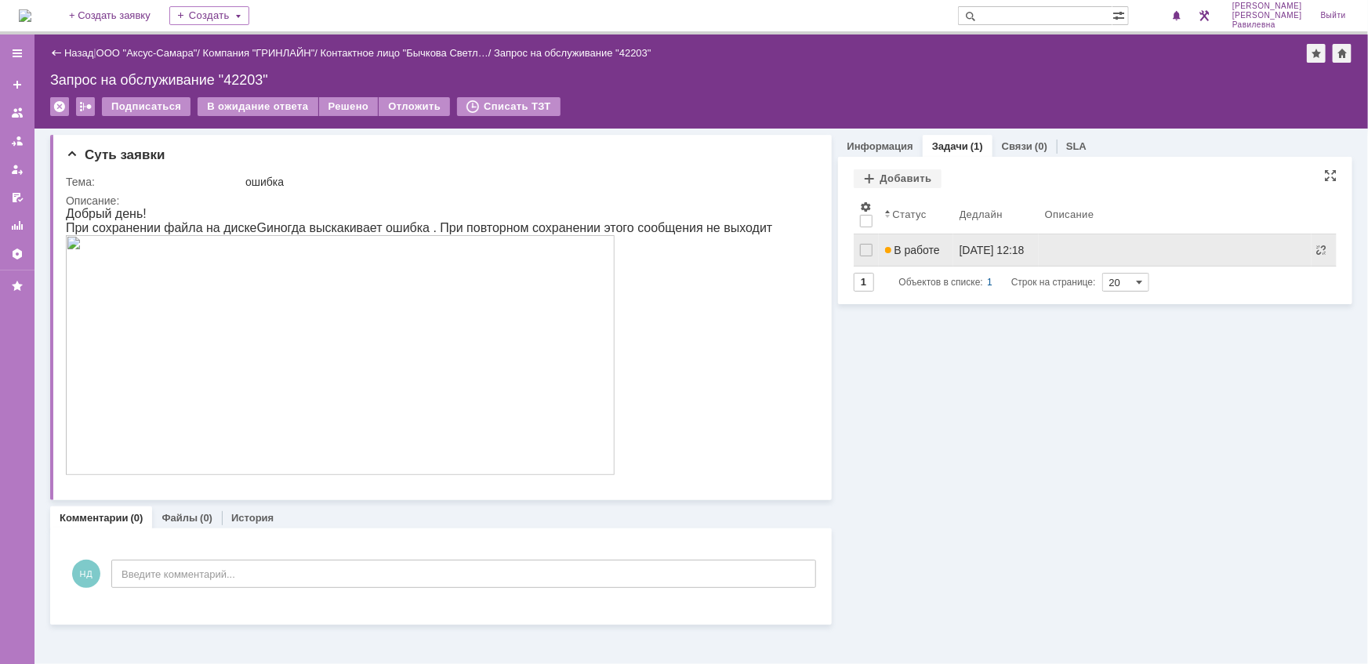
click at [931, 249] on span "В работе" at bounding box center [912, 250] width 55 height 13
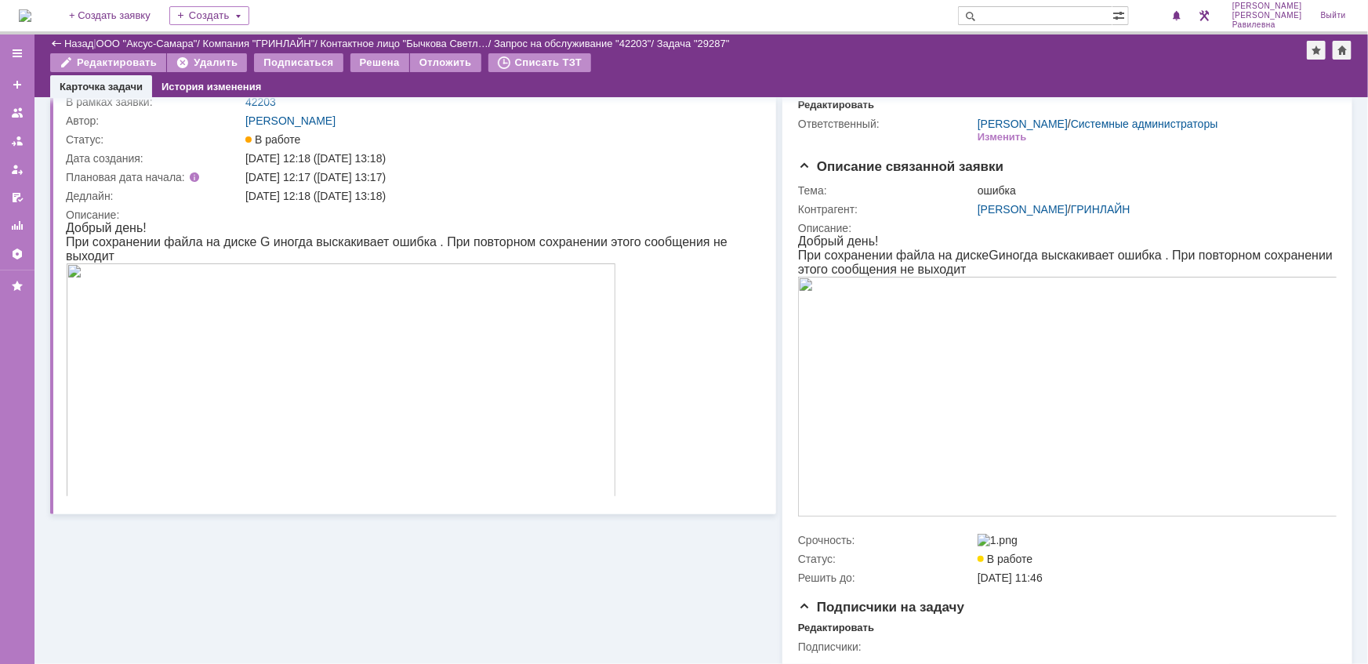
scroll to position [60, 0]
click at [162, 38] on link "ООО "Аксус-Самара"" at bounding box center [146, 44] width 101 height 12
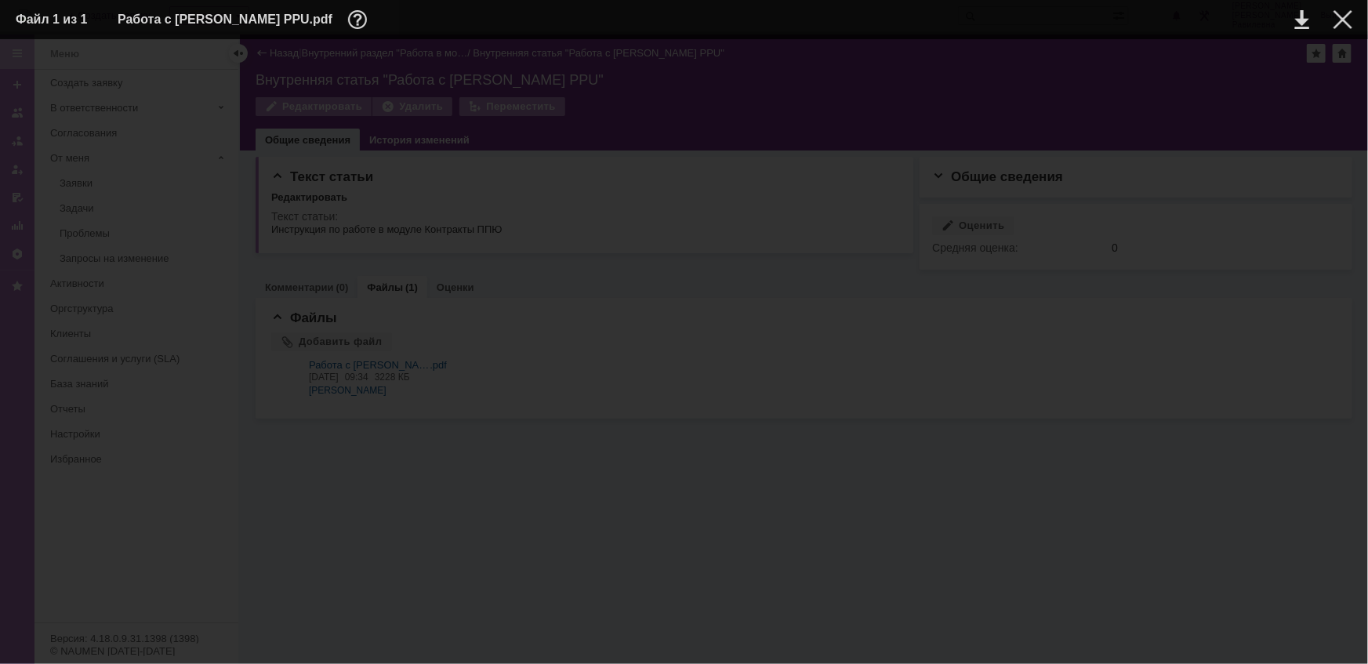
scroll to position [7983, 0]
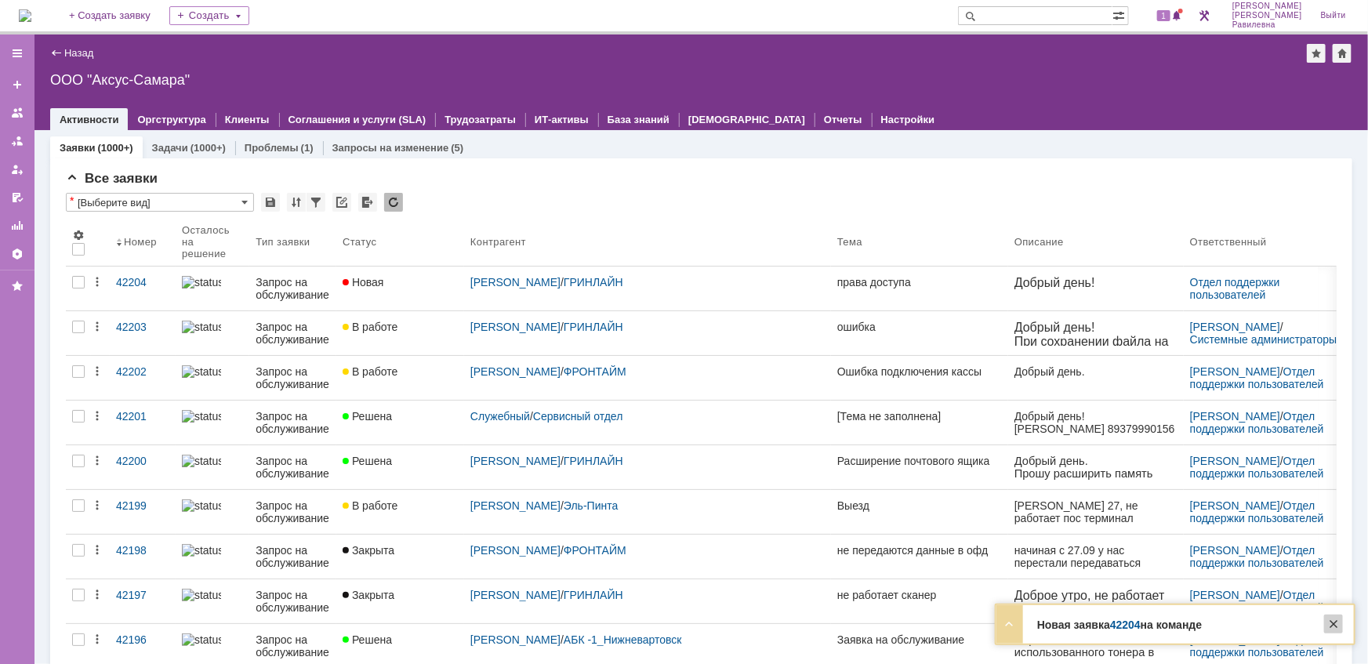
click at [1339, 625] on div at bounding box center [1333, 624] width 19 height 19
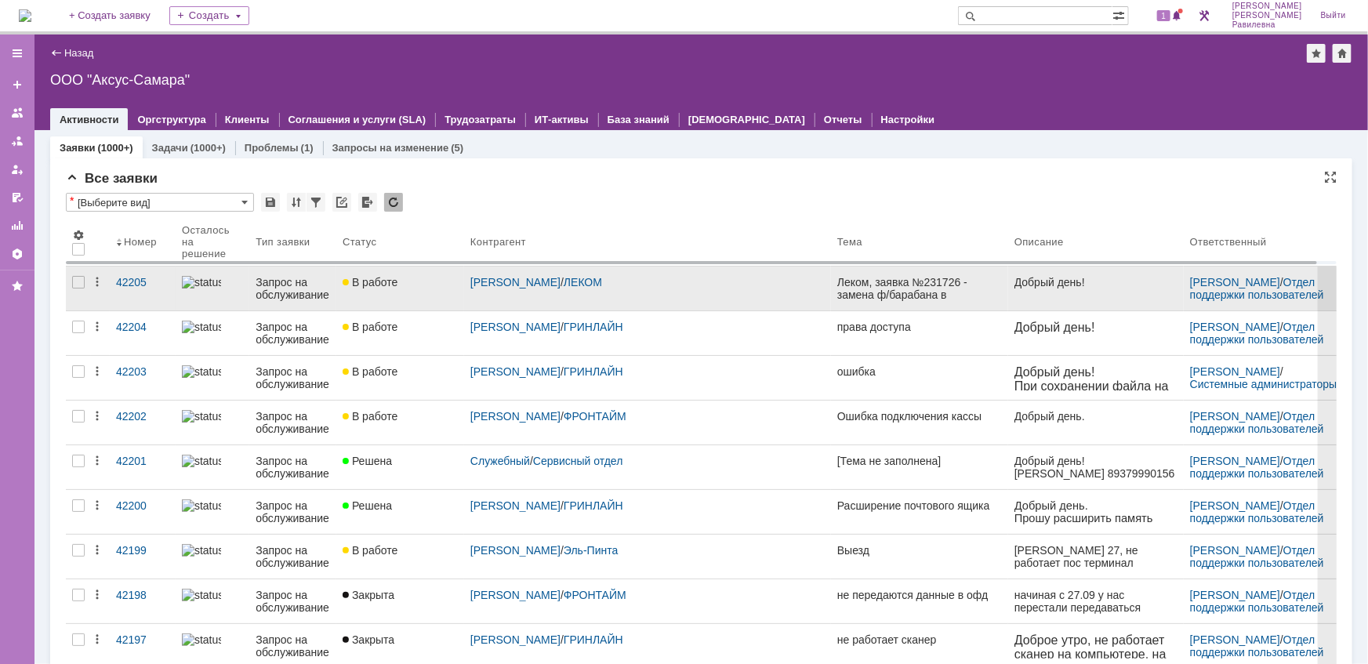
click at [294, 283] on div "Запрос на обслуживание" at bounding box center [293, 288] width 74 height 25
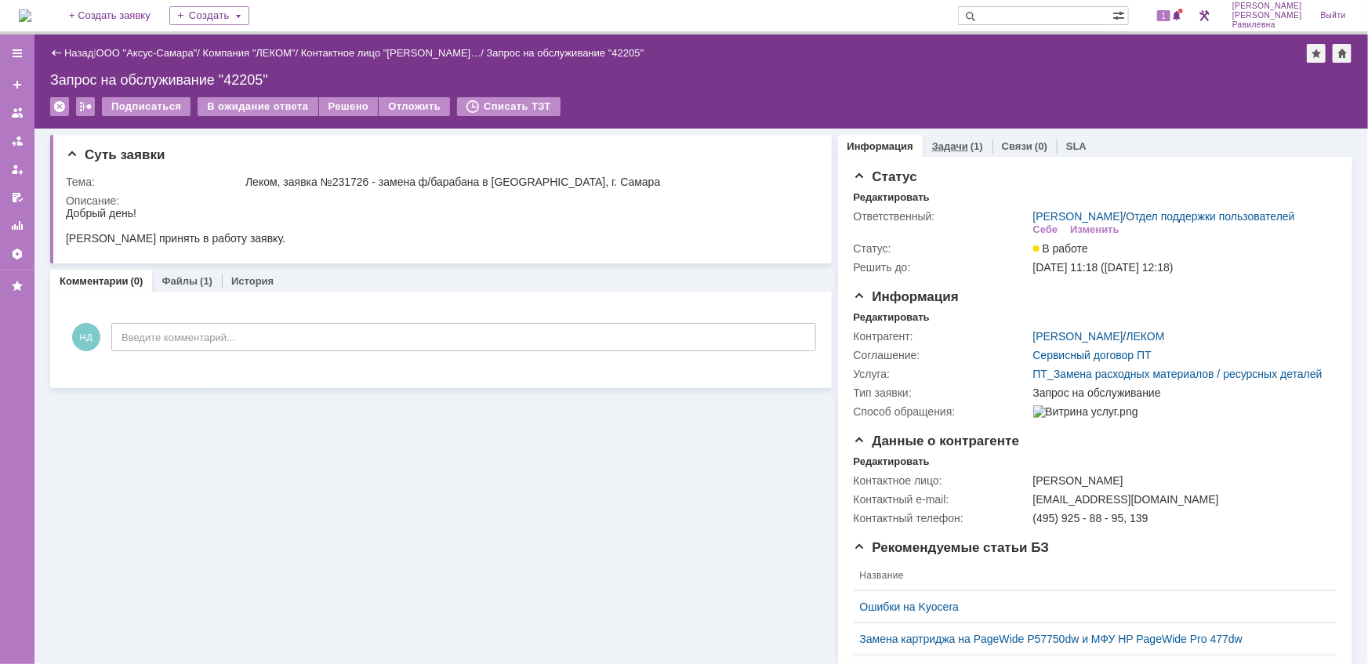
click at [953, 148] on link "Задачи" at bounding box center [950, 146] width 36 height 12
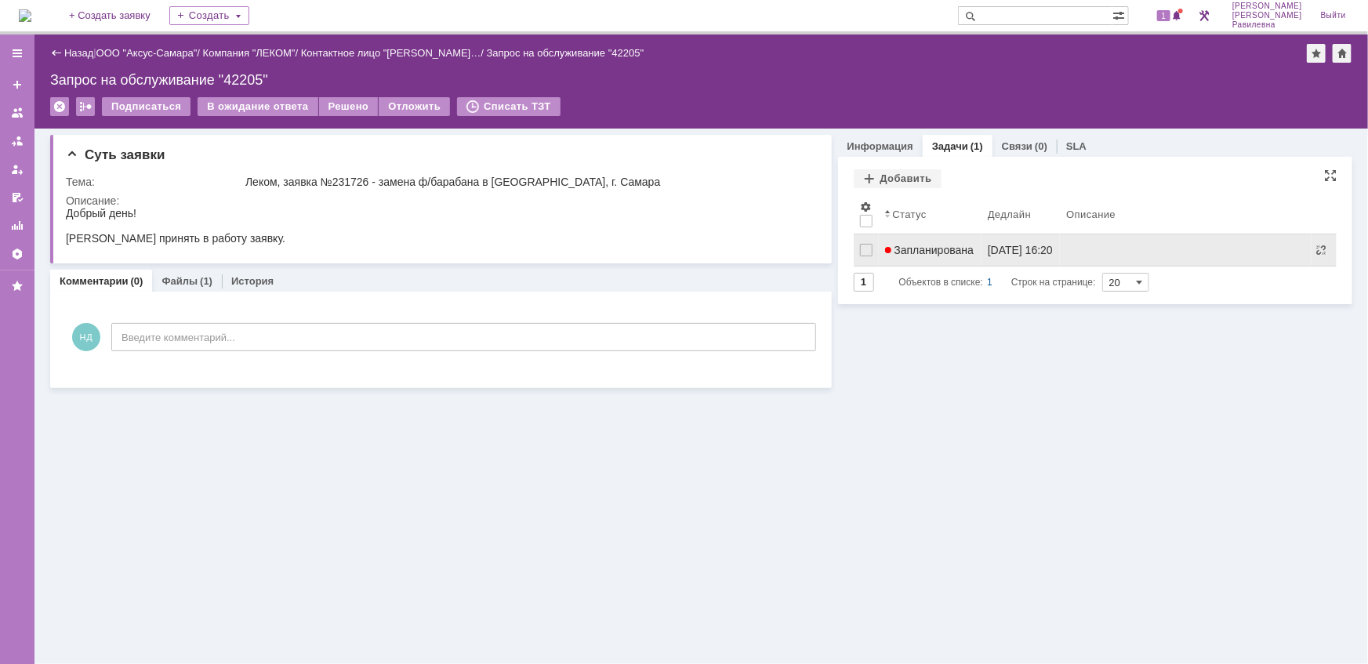
click at [942, 256] on span "Запланирована" at bounding box center [929, 250] width 89 height 13
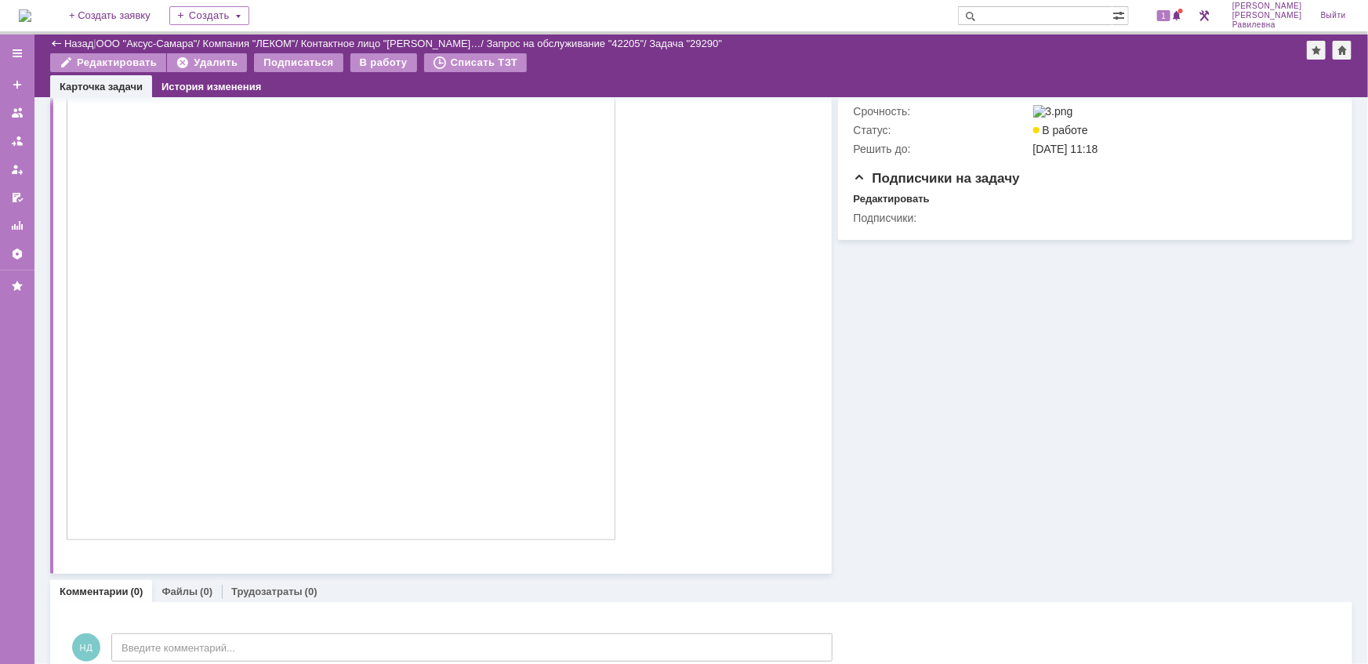
scroll to position [285, 0]
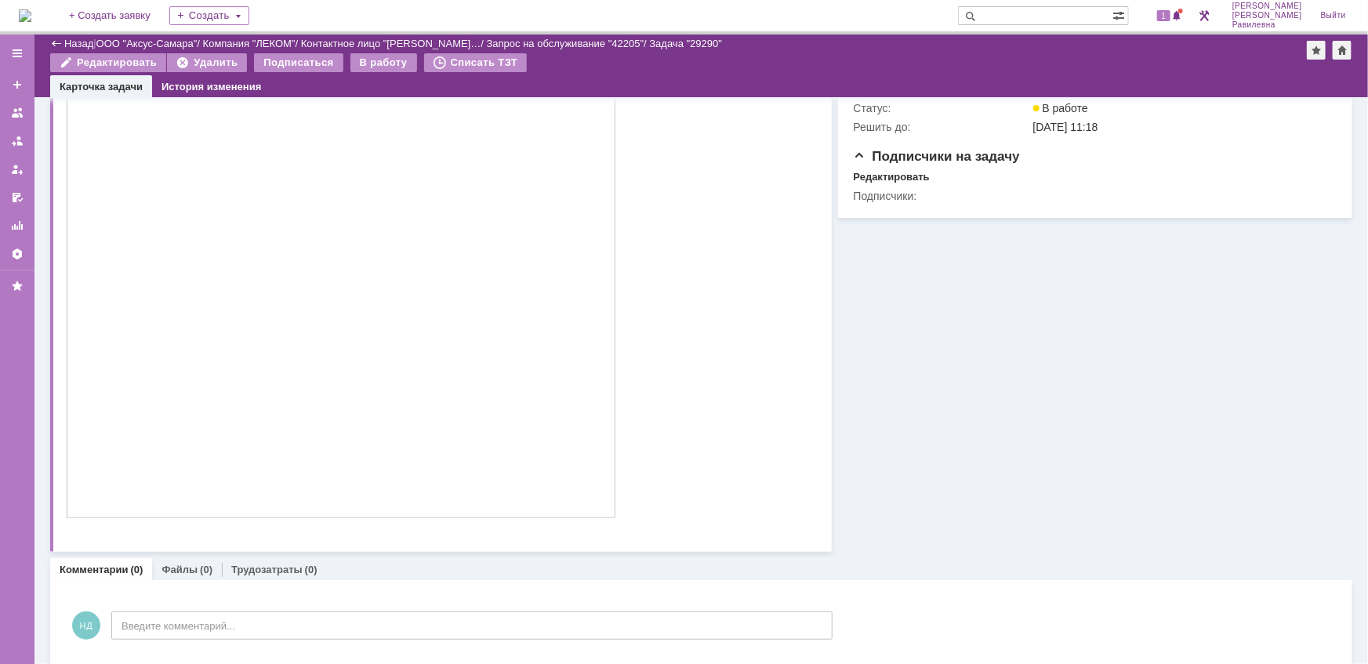
click at [172, 42] on link "ООО "Аксус-Самара"" at bounding box center [146, 44] width 101 height 12
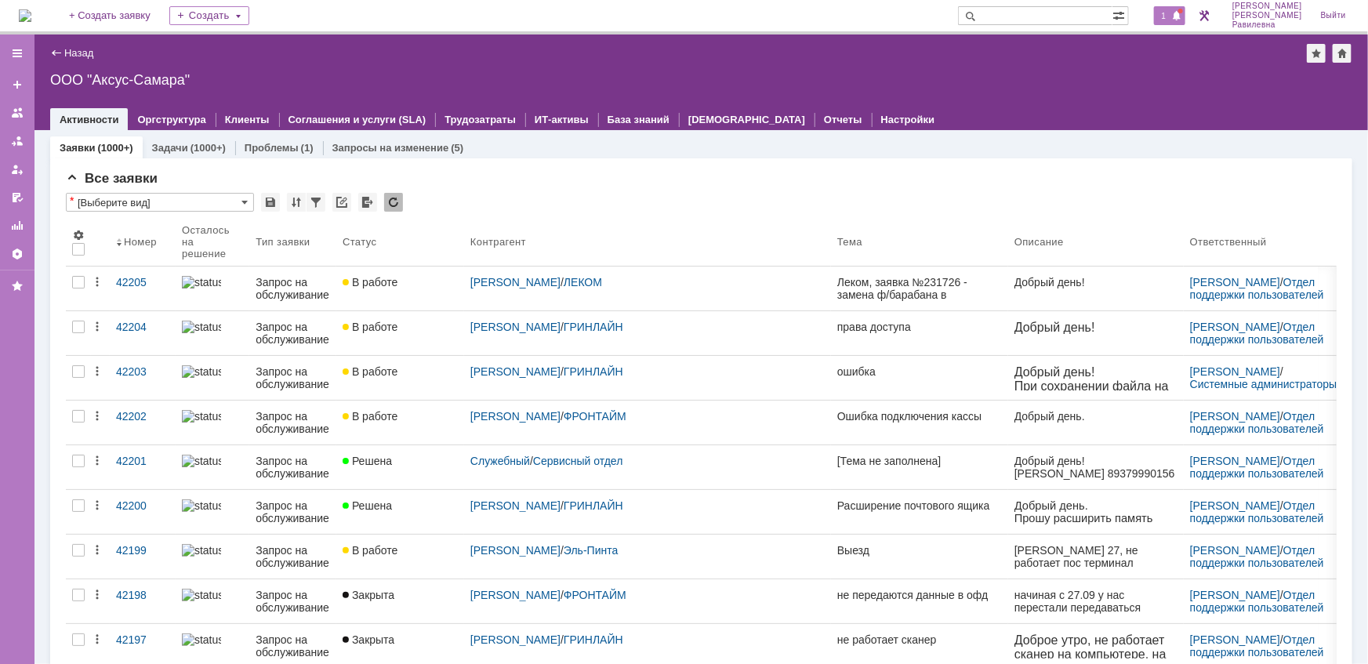
click at [1182, 16] on span at bounding box center [1176, 16] width 11 height 13
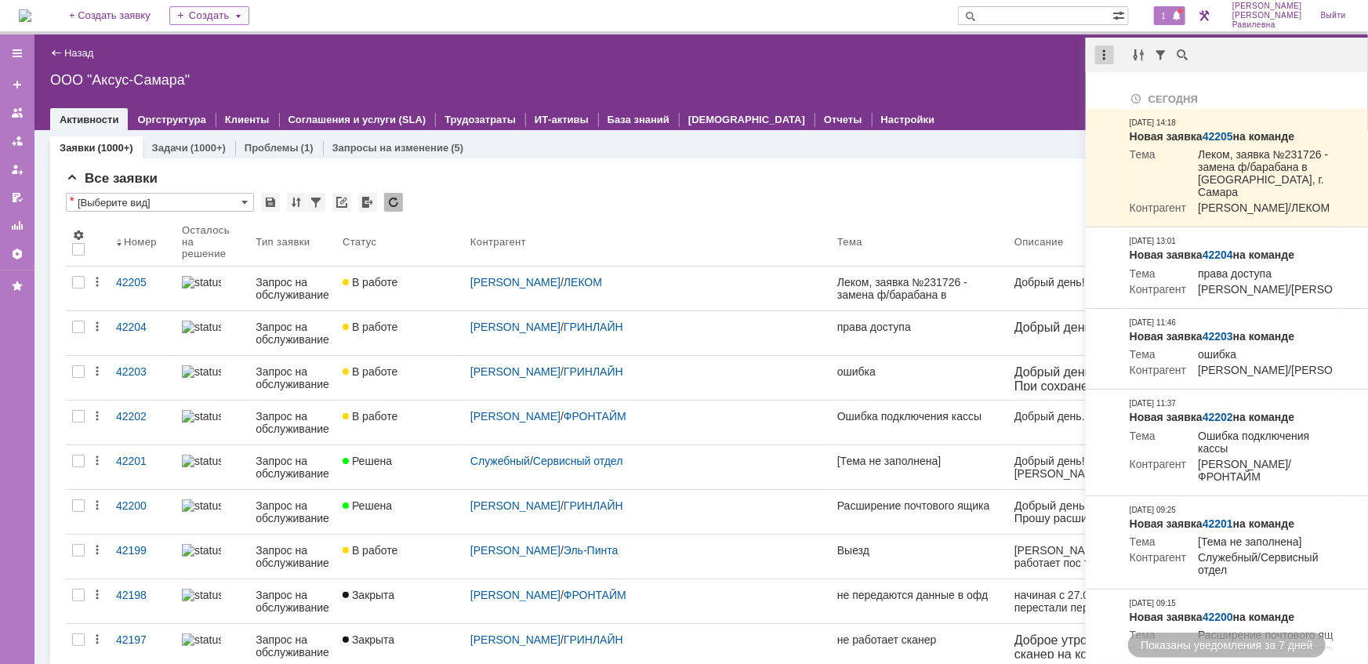
click at [1105, 56] on div at bounding box center [1104, 54] width 19 height 19
click at [1127, 94] on div "Отметить уведомления прочитанными" at bounding box center [1213, 94] width 210 height 11
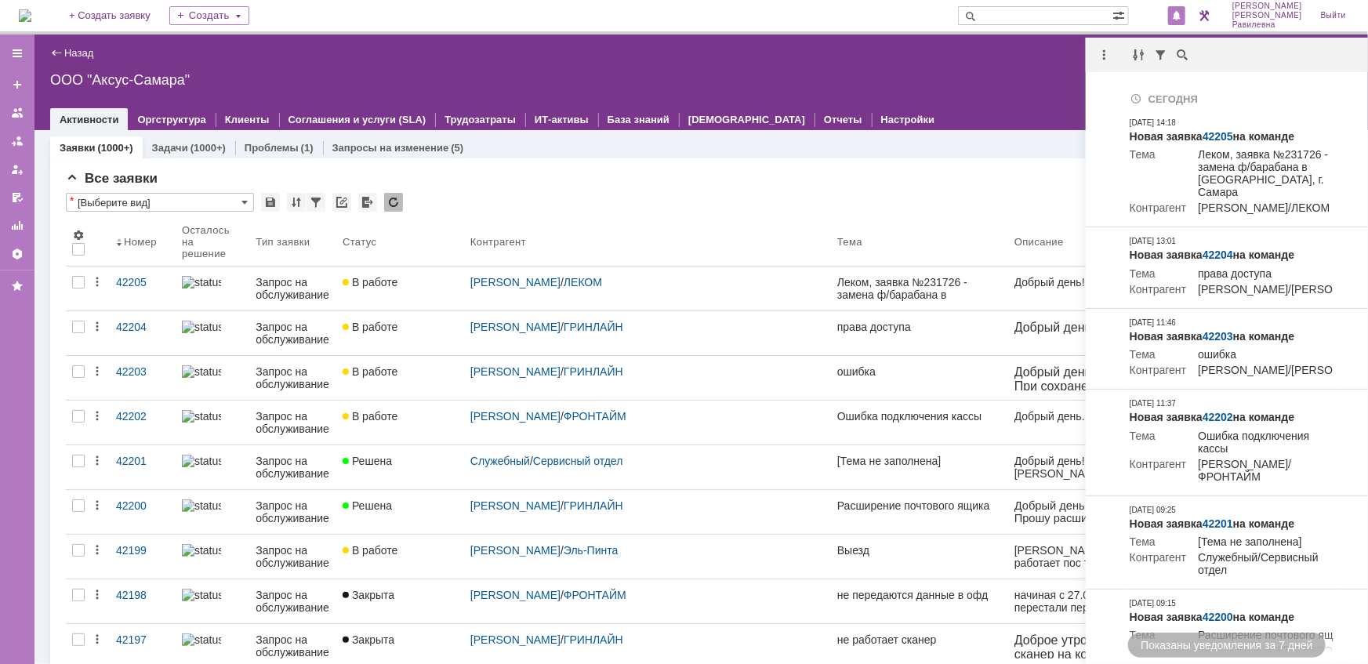
click at [725, 180] on div "Все заявки" at bounding box center [701, 179] width 1271 height 16
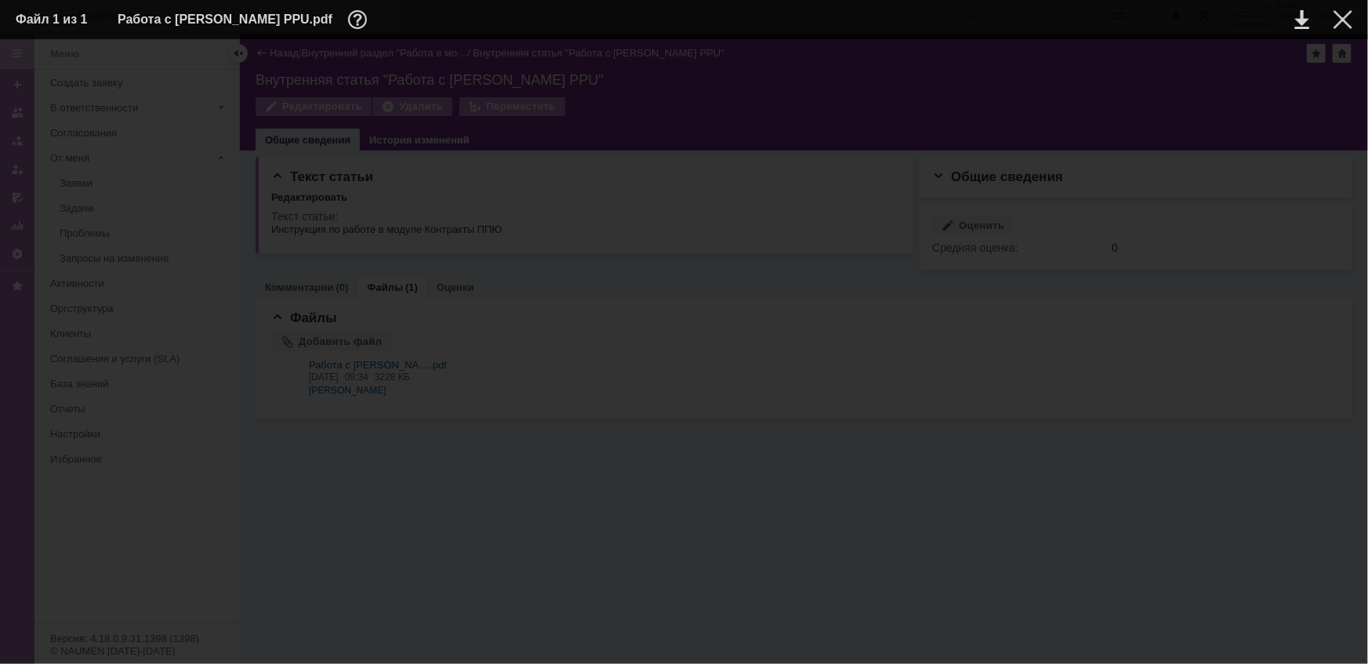
scroll to position [9338, 0]
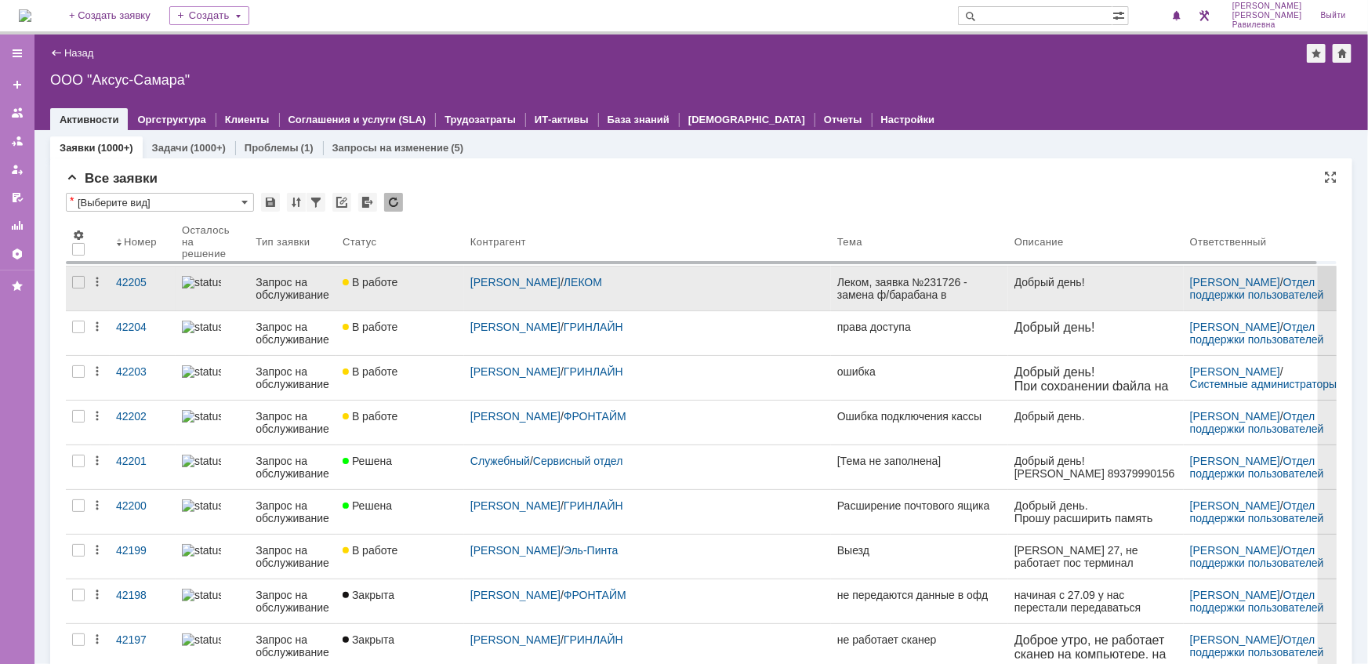
click at [313, 284] on div "Запрос на обслуживание" at bounding box center [293, 288] width 74 height 25
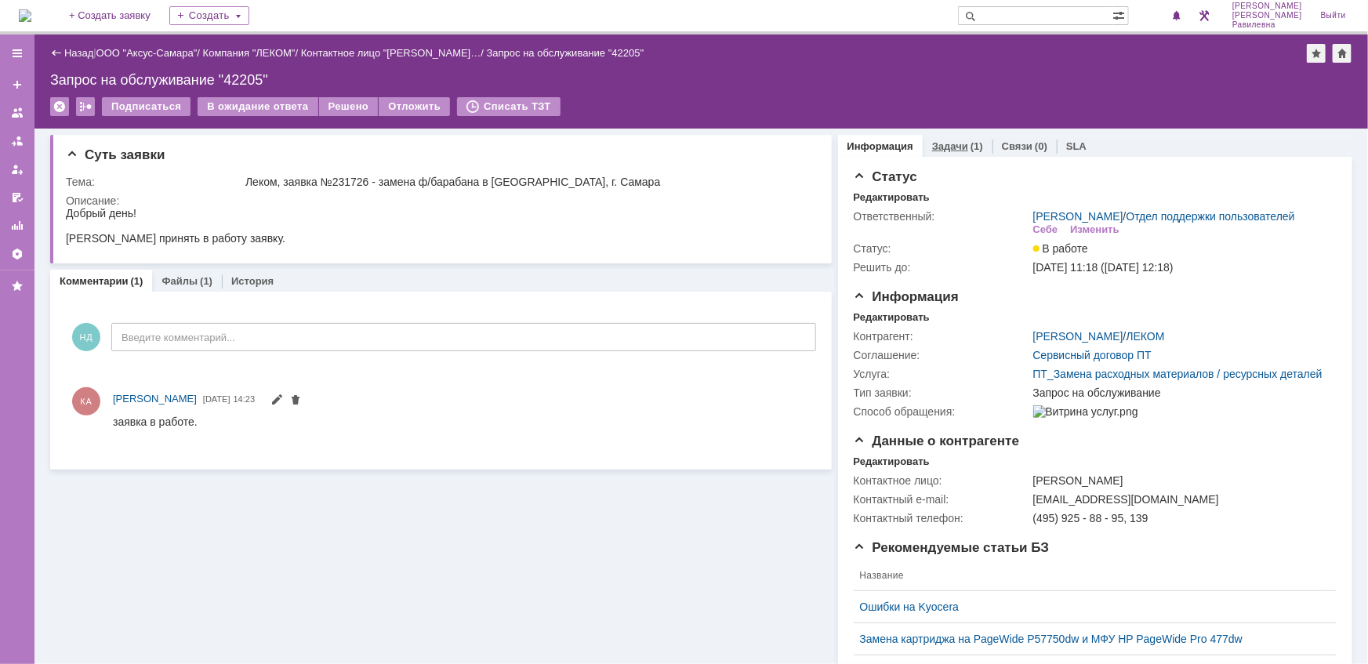
click at [954, 142] on link "Задачи" at bounding box center [950, 146] width 36 height 12
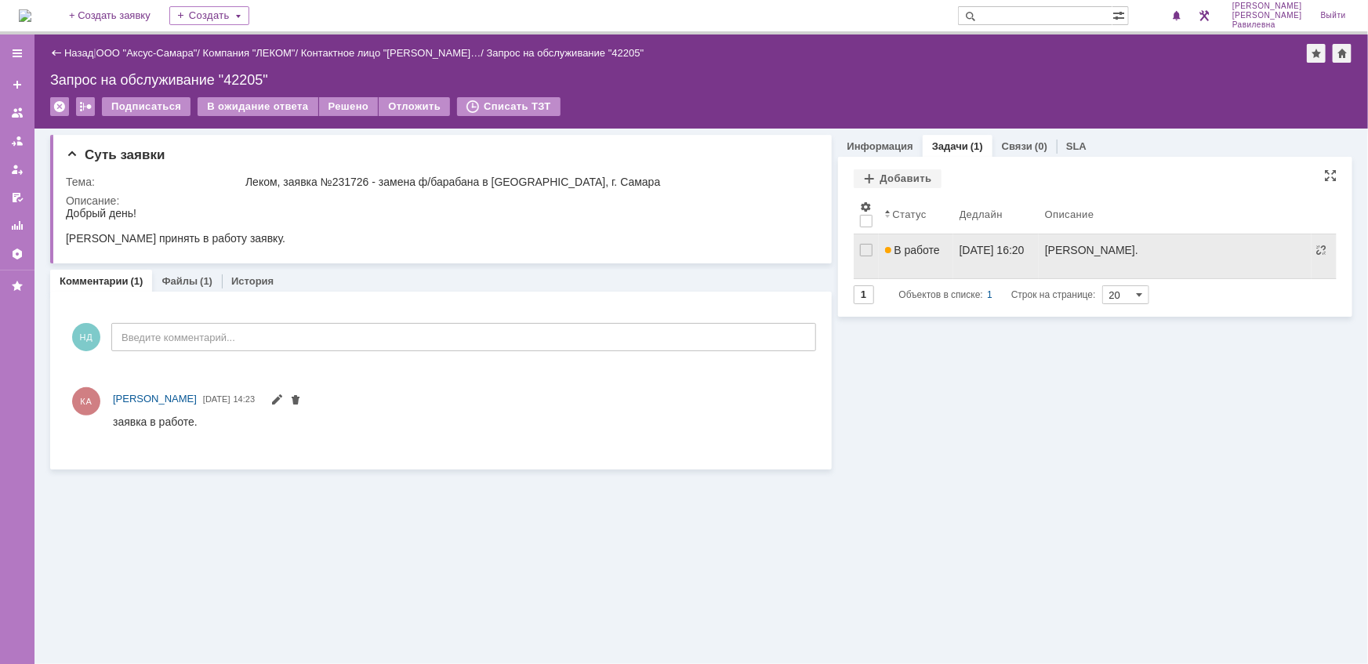
click at [945, 249] on link "В работе" at bounding box center [916, 256] width 74 height 44
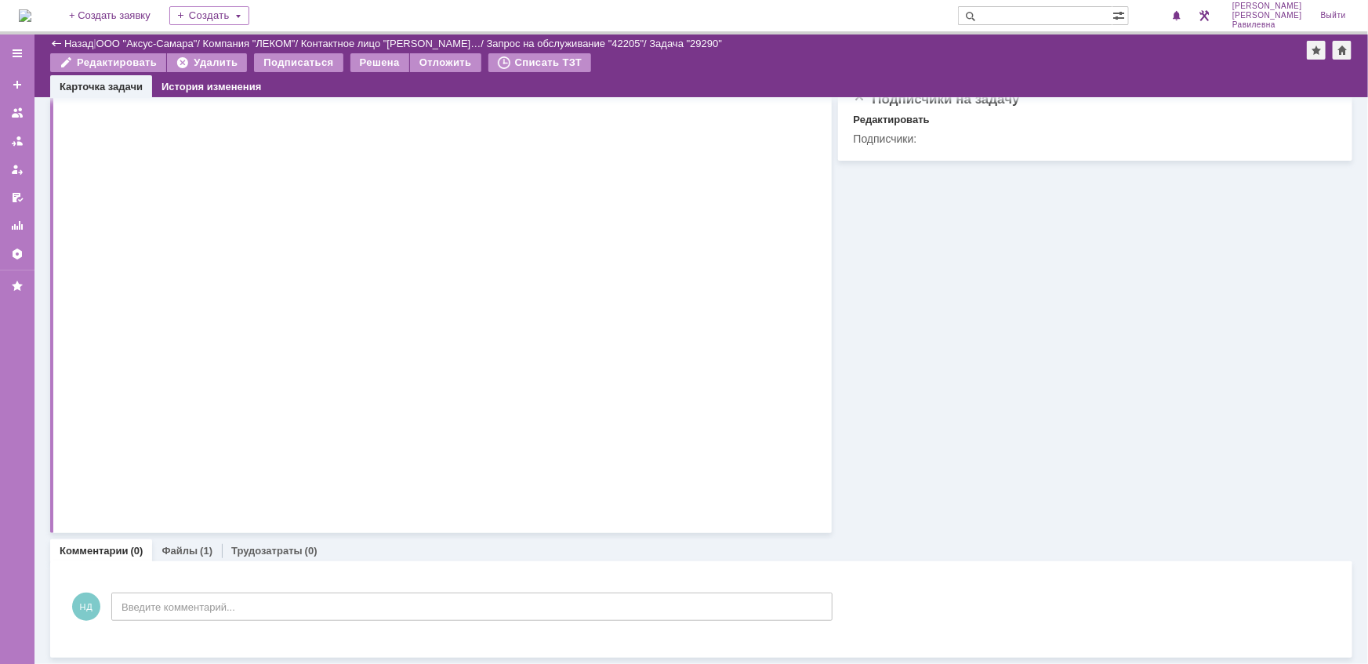
scroll to position [341, 0]
click at [191, 548] on link "Файлы" at bounding box center [180, 552] width 36 height 12
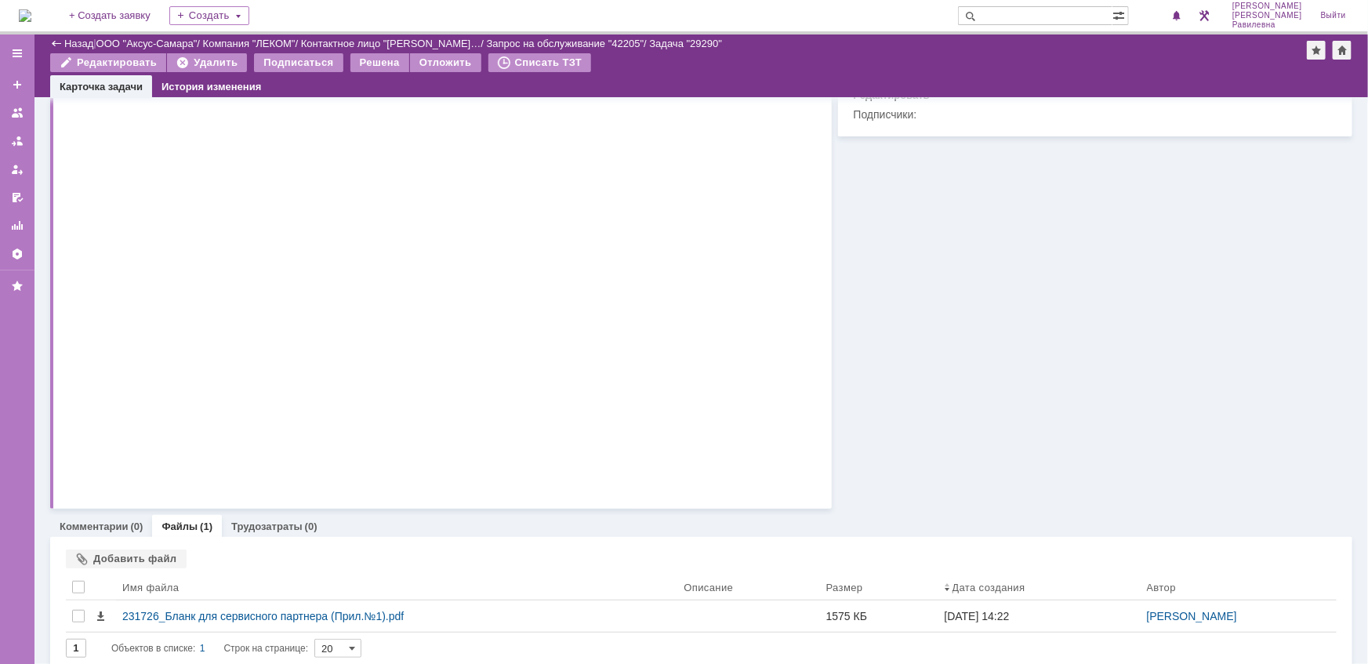
scroll to position [377, 0]
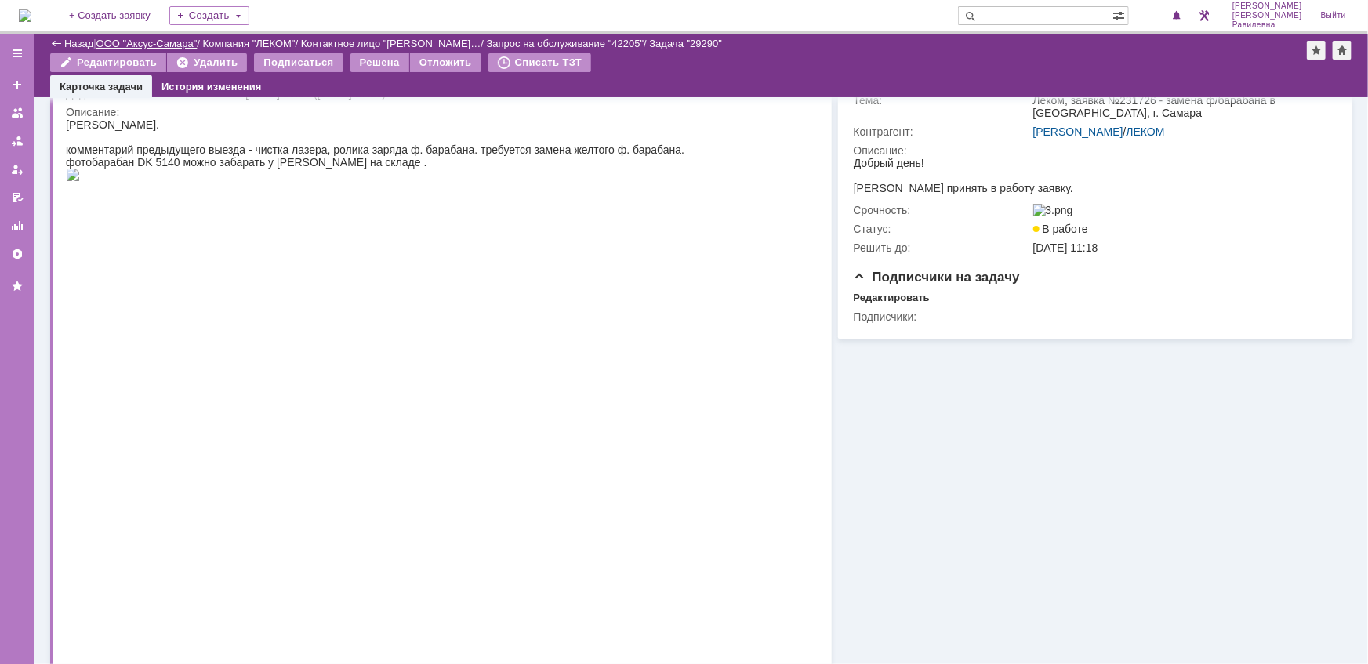
click at [158, 42] on link "ООО "Аксус-Самара"" at bounding box center [146, 44] width 101 height 12
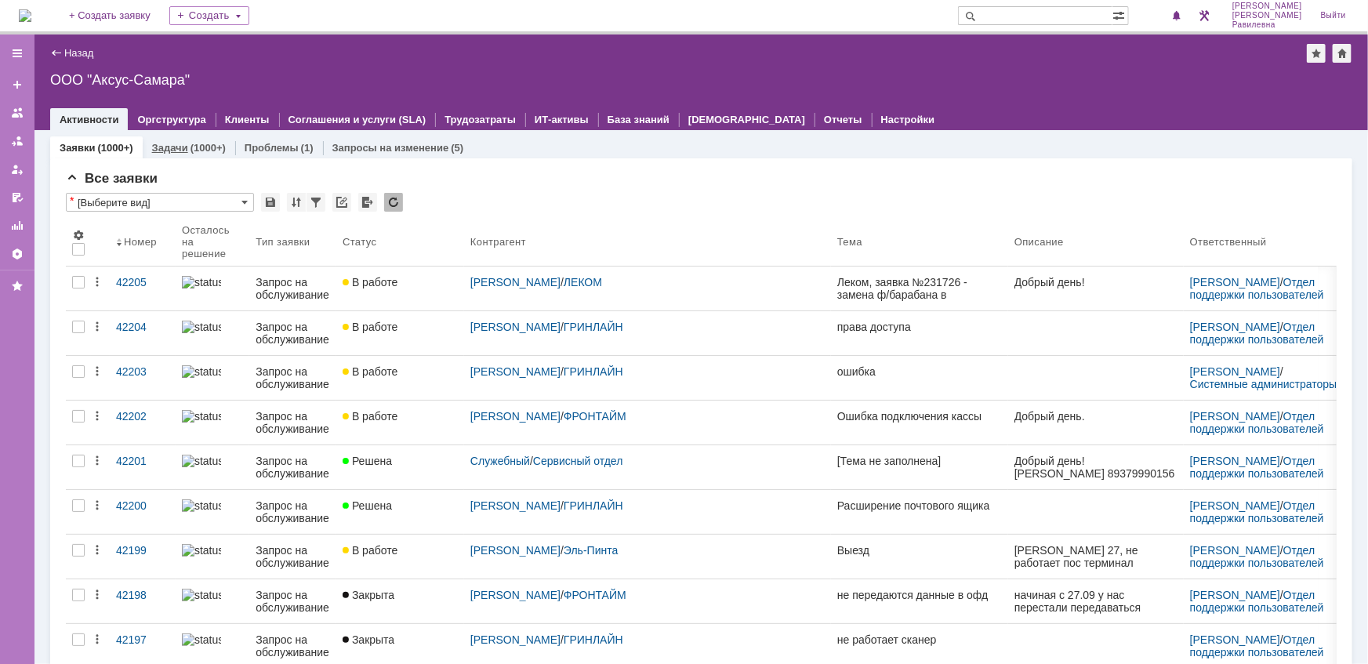
click at [166, 146] on link "Задачи" at bounding box center [170, 148] width 36 height 12
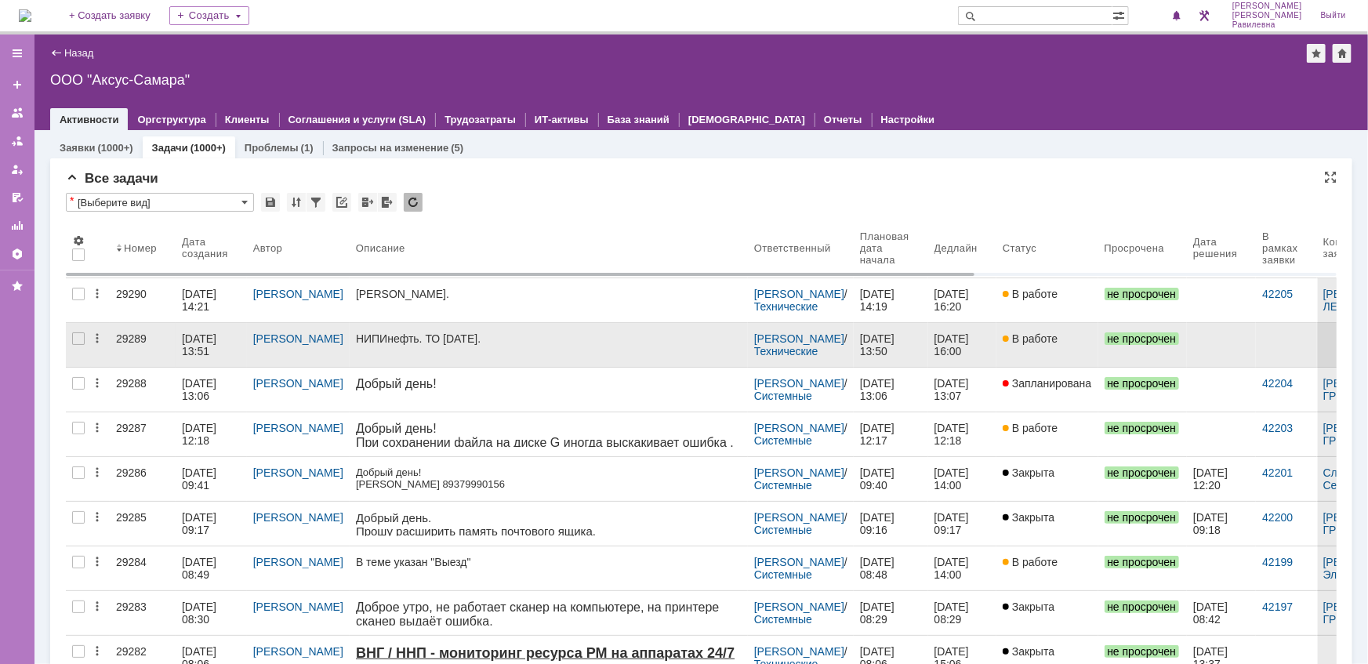
click at [219, 341] on div "10.10.2025 13:51" at bounding box center [201, 344] width 38 height 25
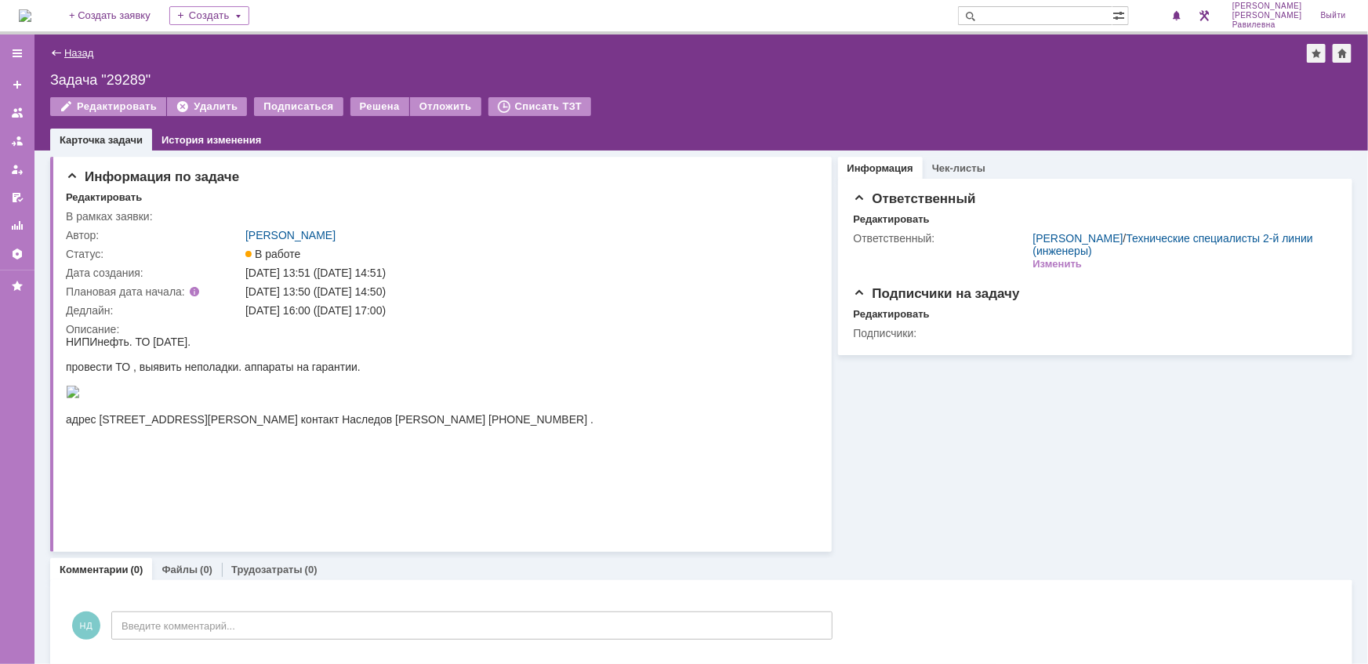
click at [71, 57] on link "Назад" at bounding box center [78, 53] width 29 height 12
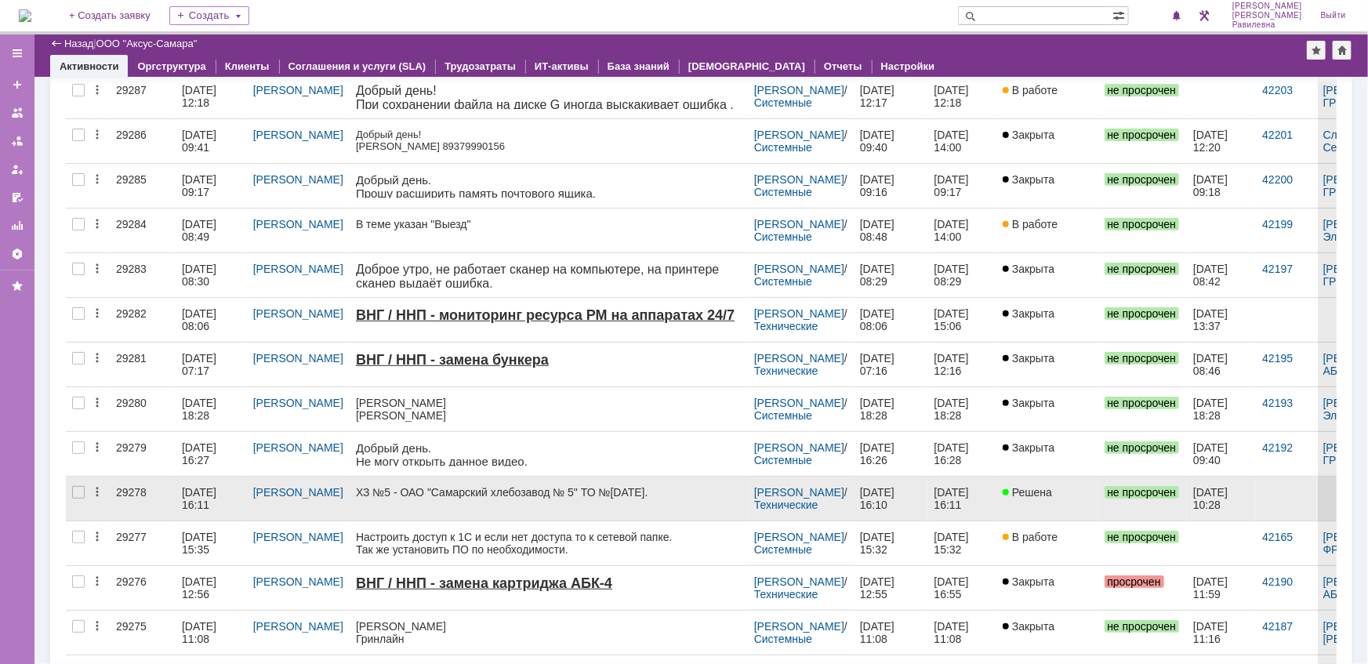
click at [202, 488] on div "09.10.2025 16:11" at bounding box center [201, 498] width 38 height 25
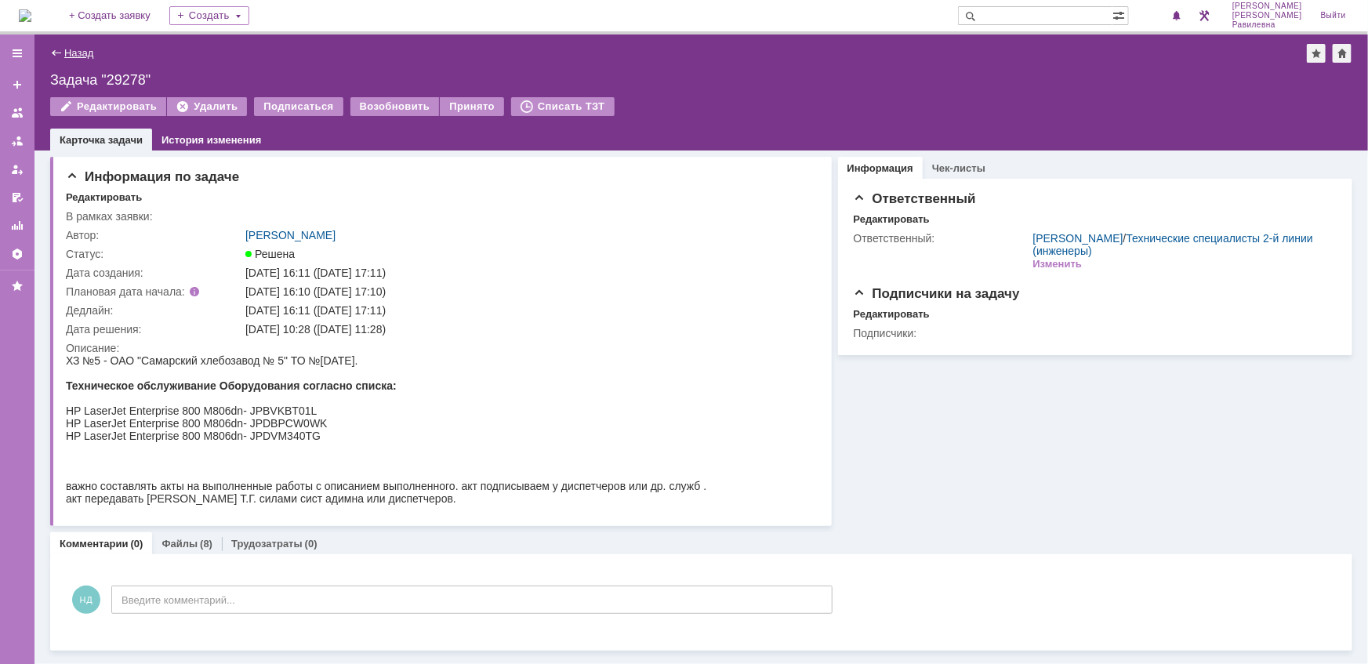
click at [84, 52] on link "Назад" at bounding box center [78, 53] width 29 height 12
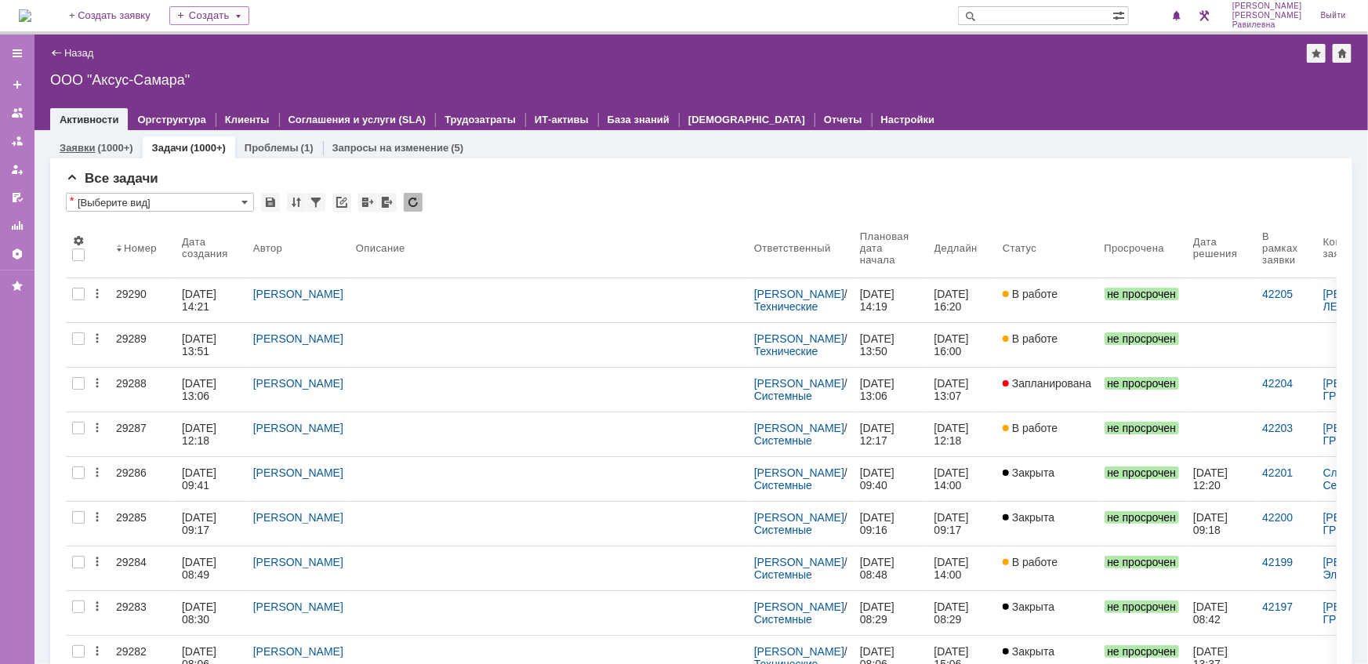
click at [81, 146] on link "Заявки" at bounding box center [77, 148] width 35 height 12
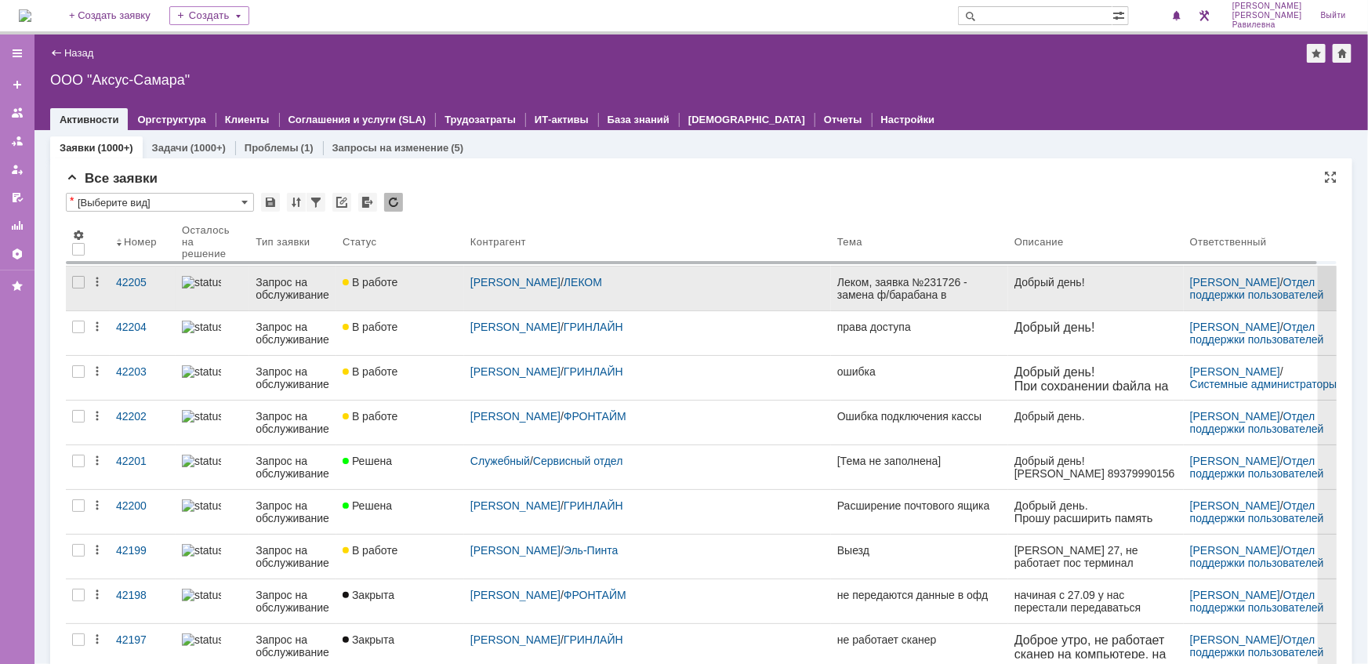
click at [268, 287] on div "Запрос на обслуживание" at bounding box center [293, 288] width 74 height 25
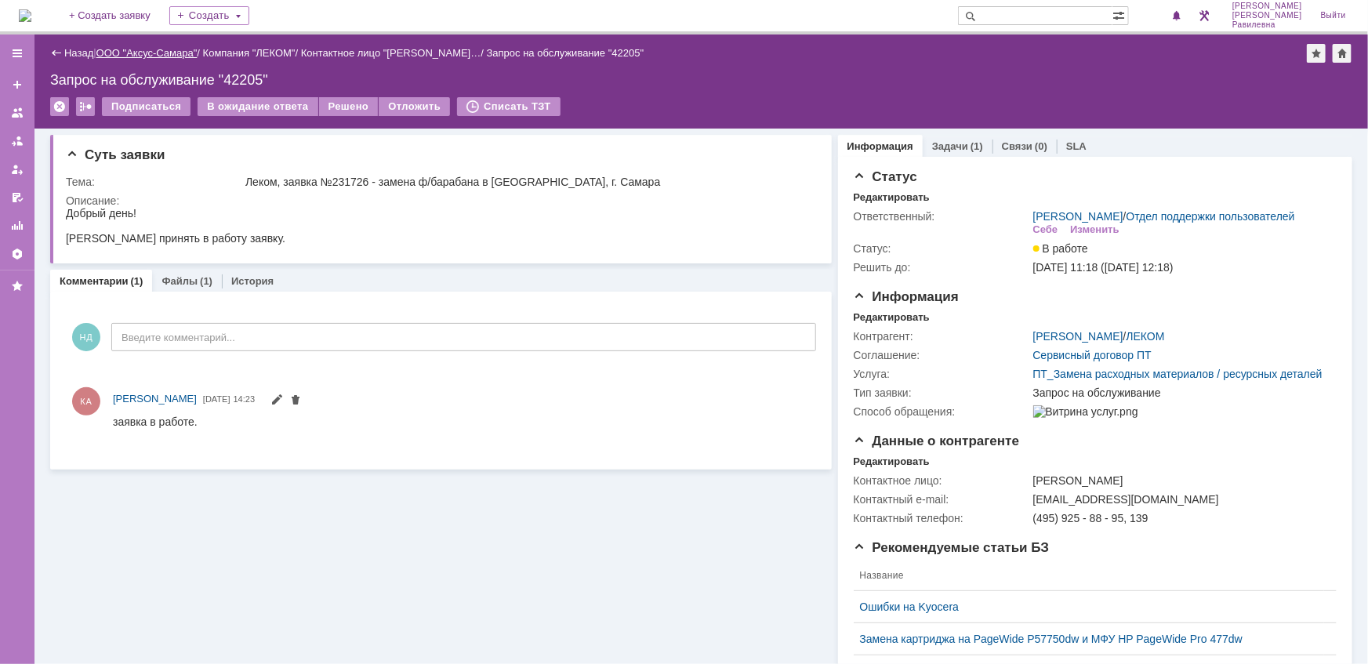
click at [141, 56] on link "ООО "Аксус-Самара"" at bounding box center [146, 53] width 101 height 12
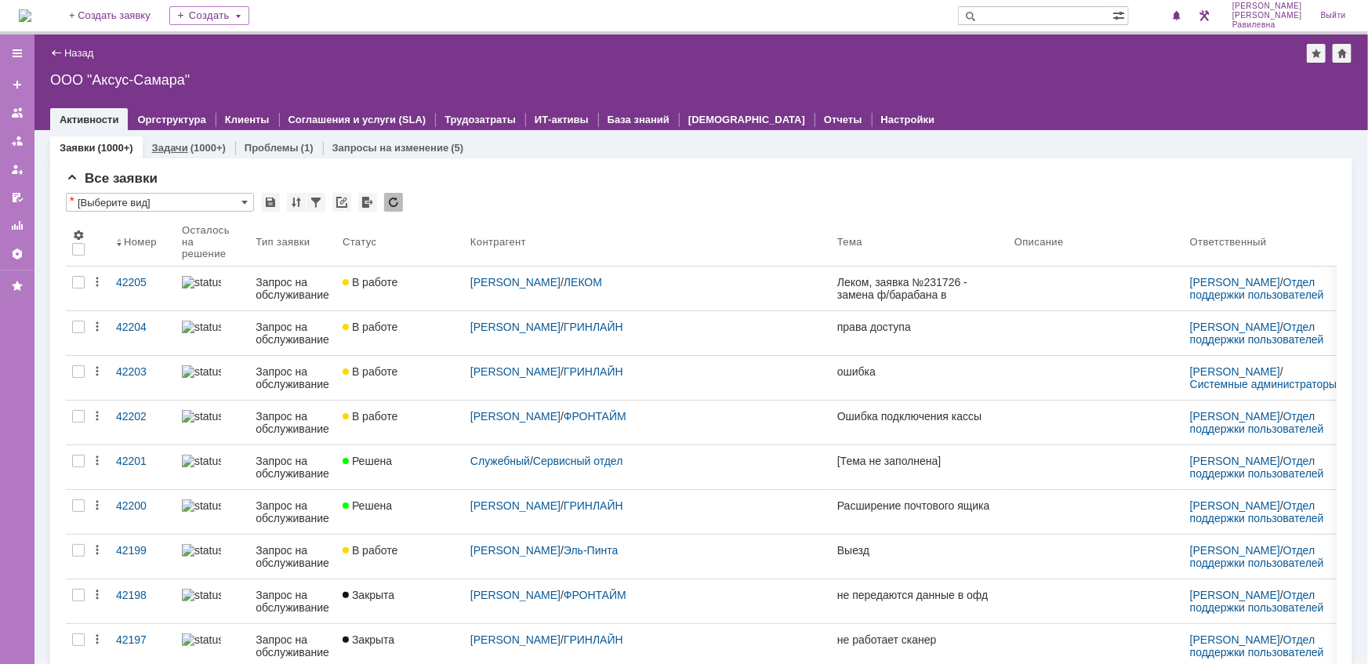
click at [183, 150] on link "Задачи" at bounding box center [170, 148] width 36 height 12
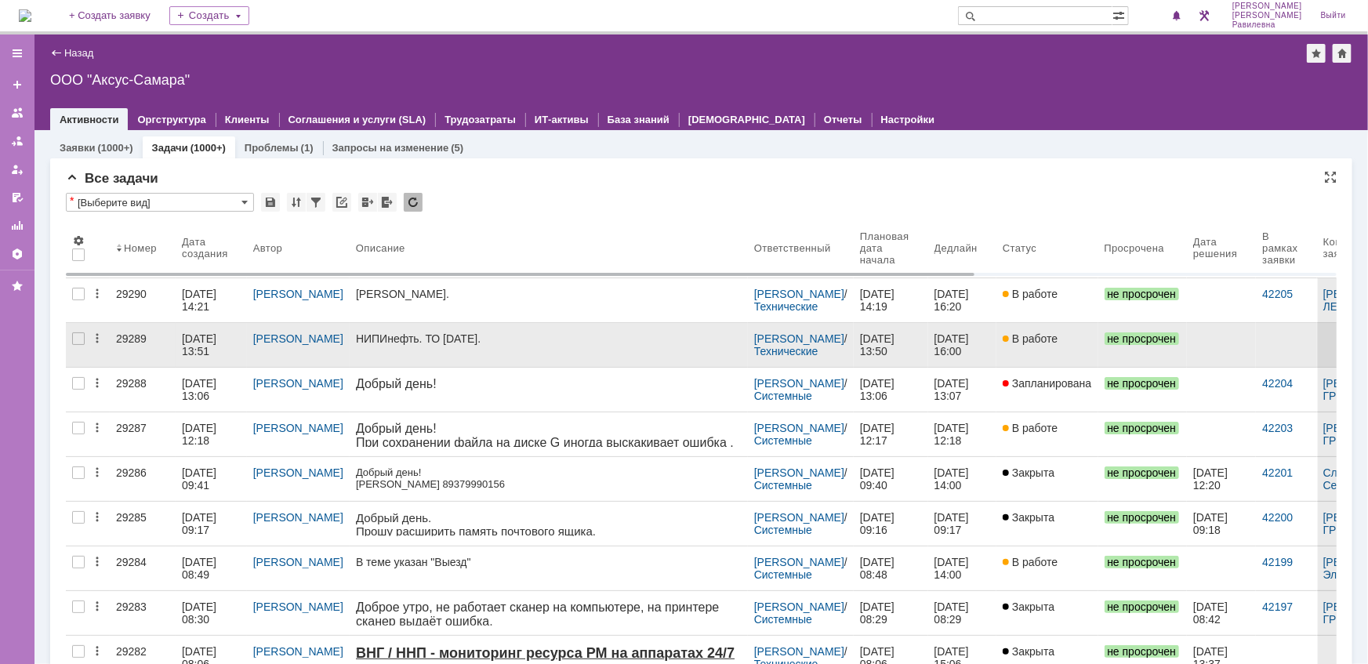
click at [210, 343] on div "10.10.2025 13:51" at bounding box center [201, 344] width 38 height 25
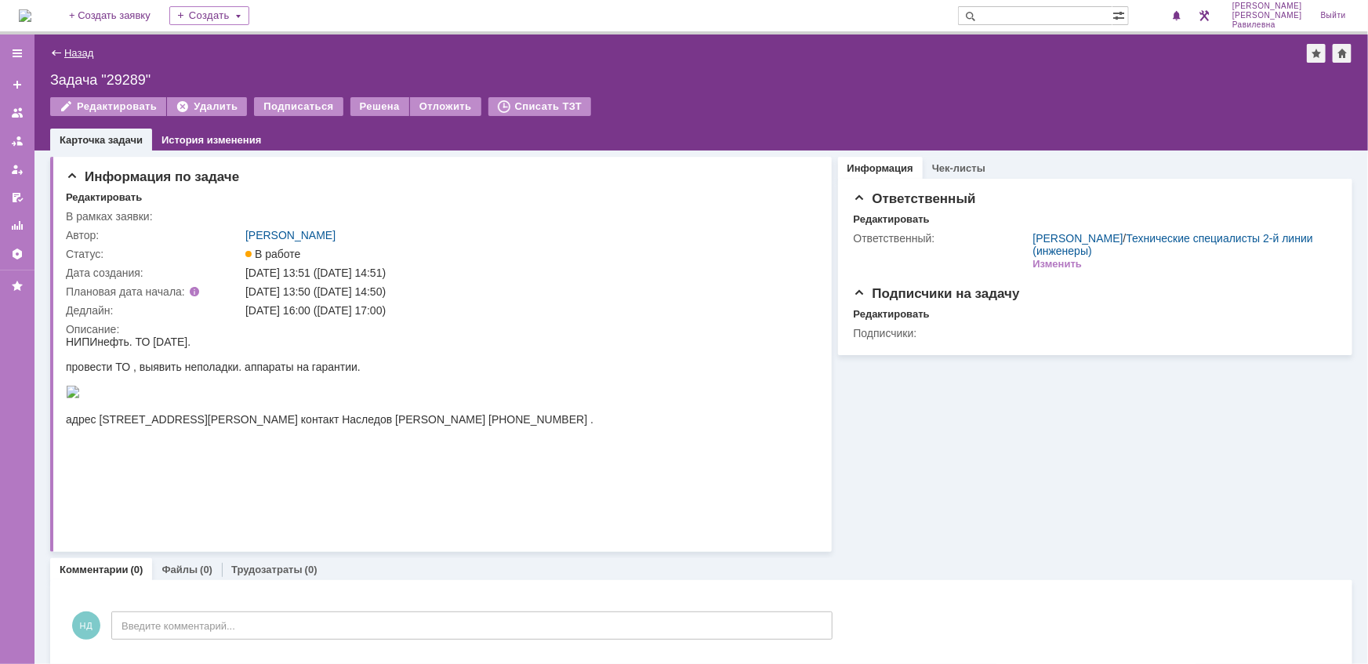
click at [87, 49] on link "Назад" at bounding box center [78, 53] width 29 height 12
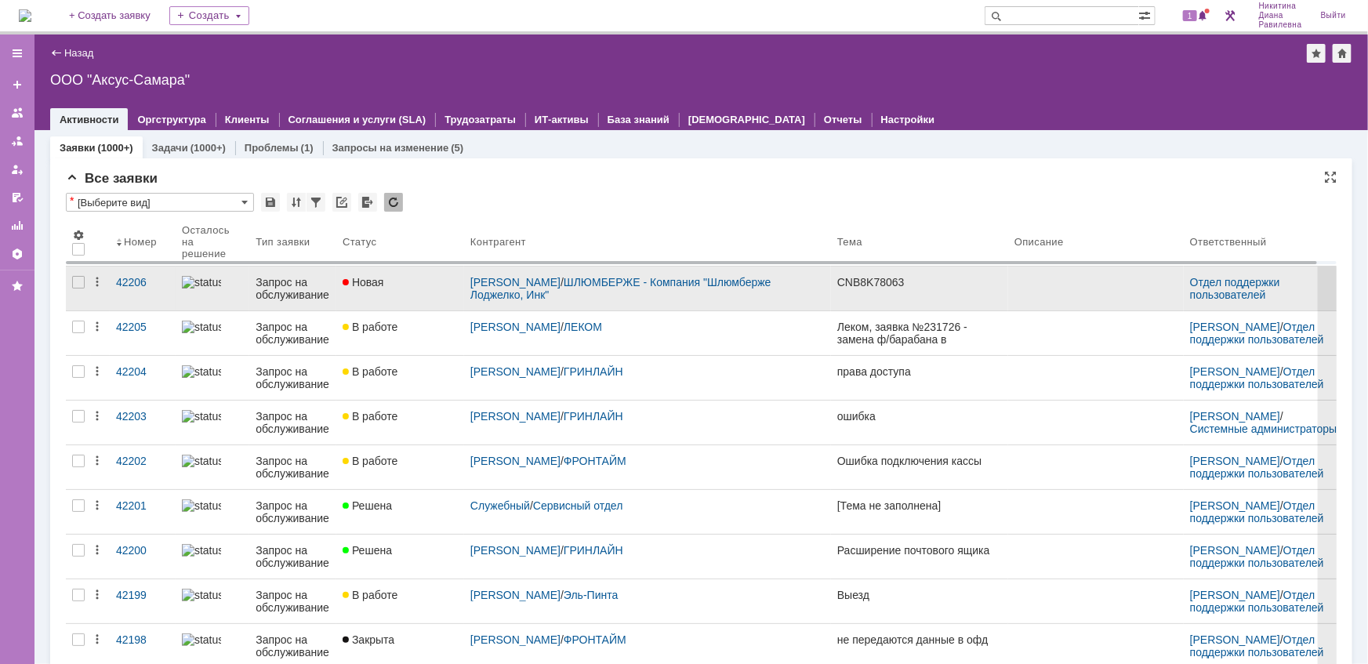
click at [250, 291] on link "Запрос на обслуживание" at bounding box center [292, 289] width 87 height 44
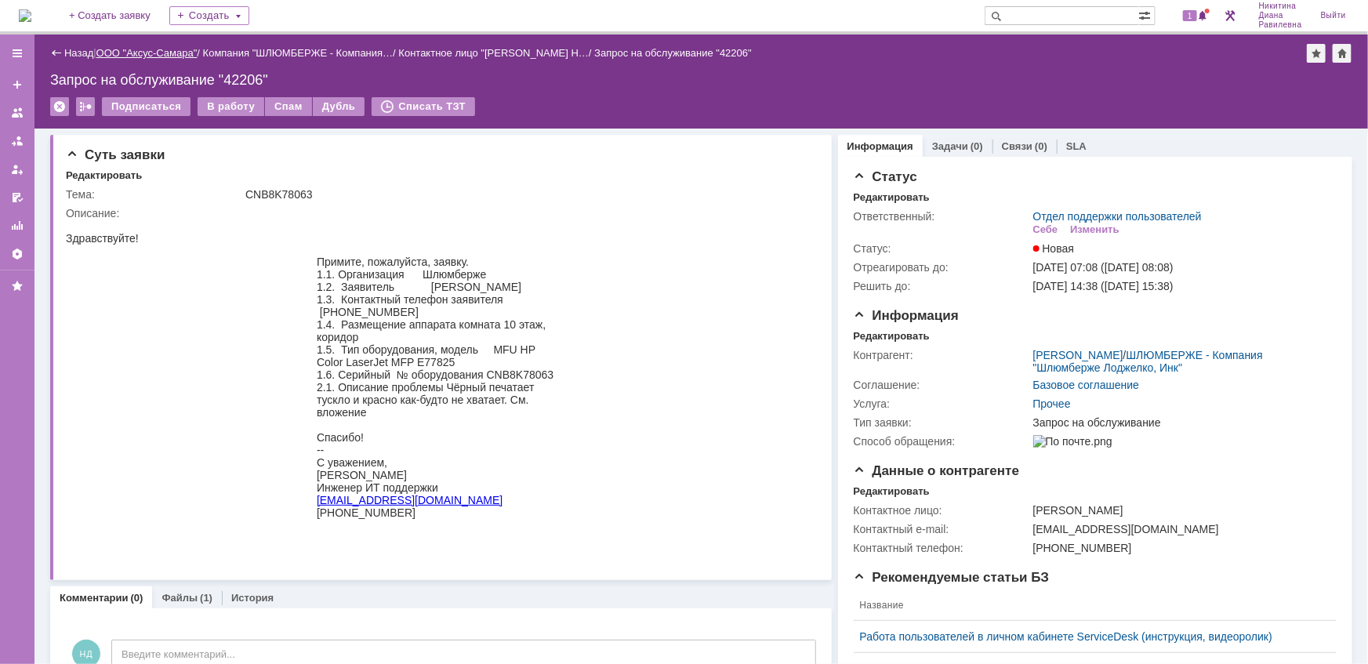
click at [180, 56] on link "ООО "Аксус-Самара"" at bounding box center [146, 53] width 101 height 12
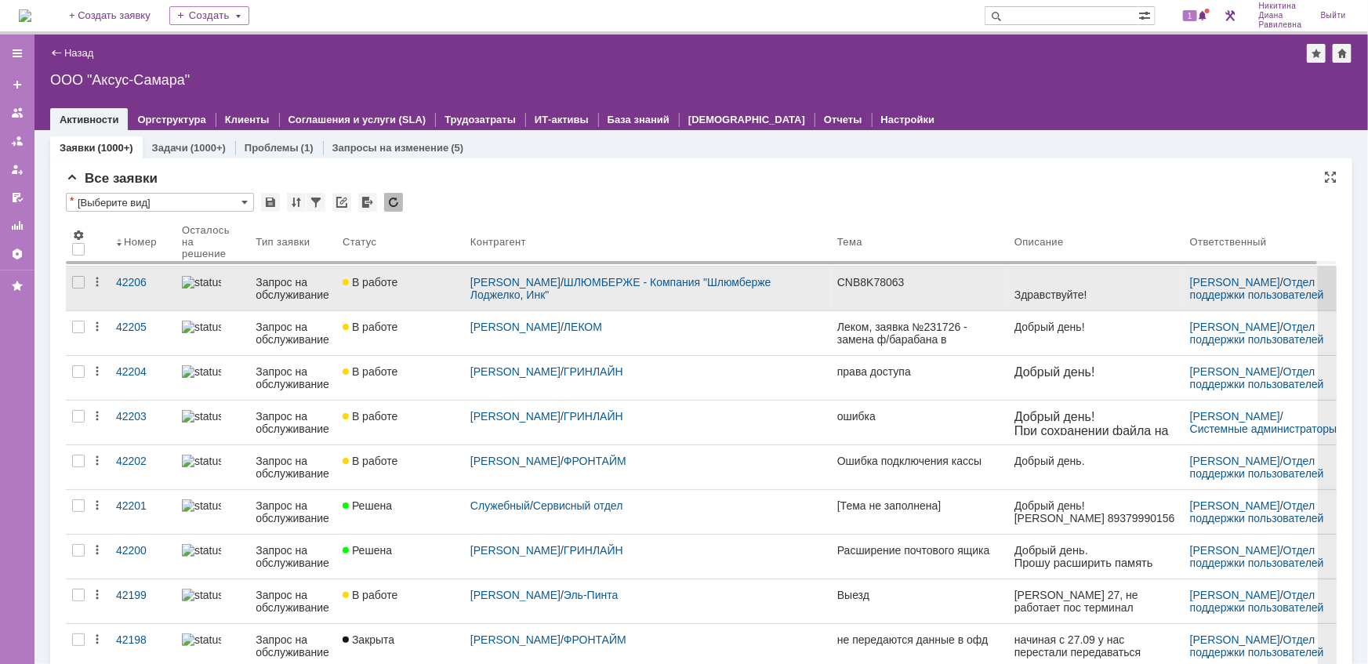
click at [262, 292] on div "Запрос на обслуживание" at bounding box center [293, 288] width 74 height 25
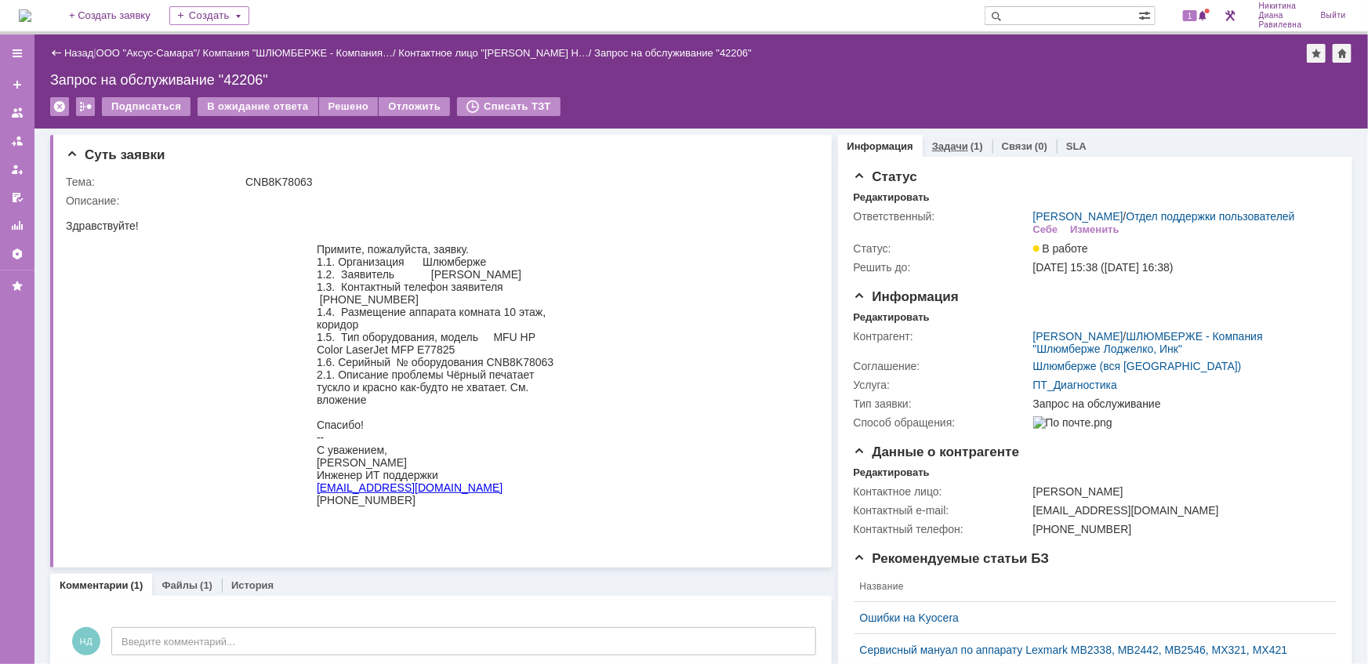
click at [939, 141] on link "Задачи" at bounding box center [950, 146] width 36 height 12
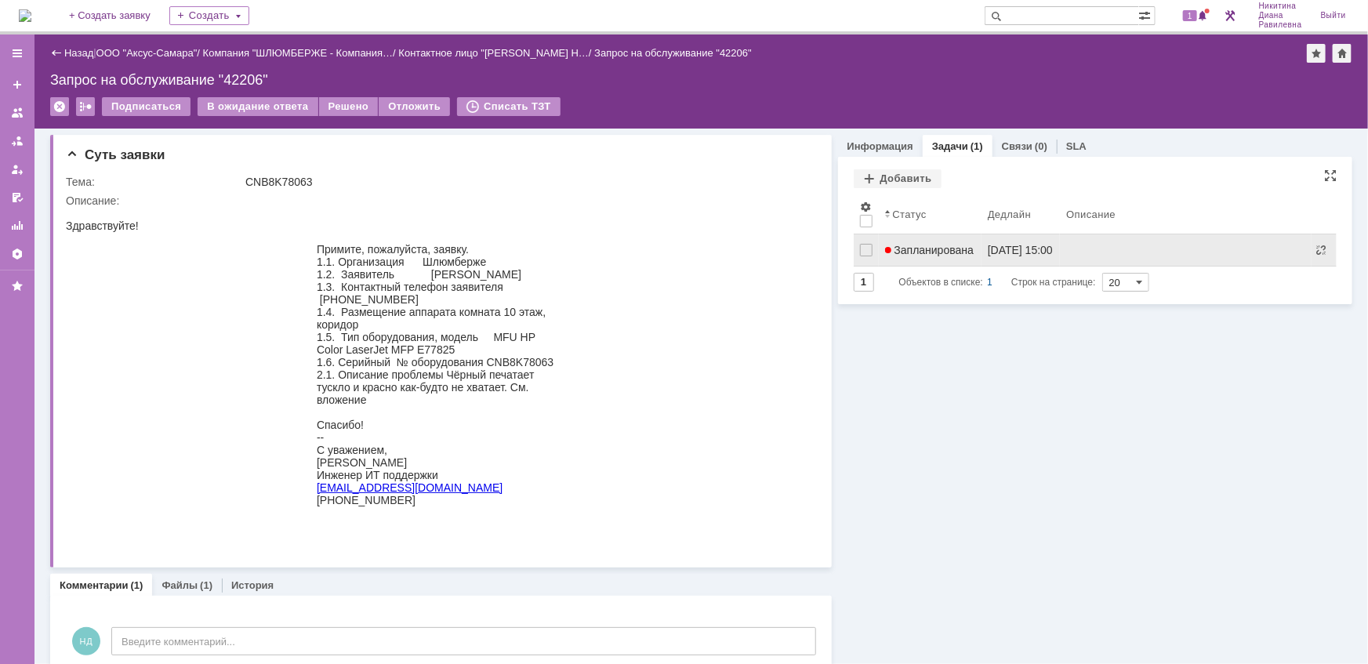
click at [957, 249] on span "Запланирована" at bounding box center [929, 250] width 89 height 13
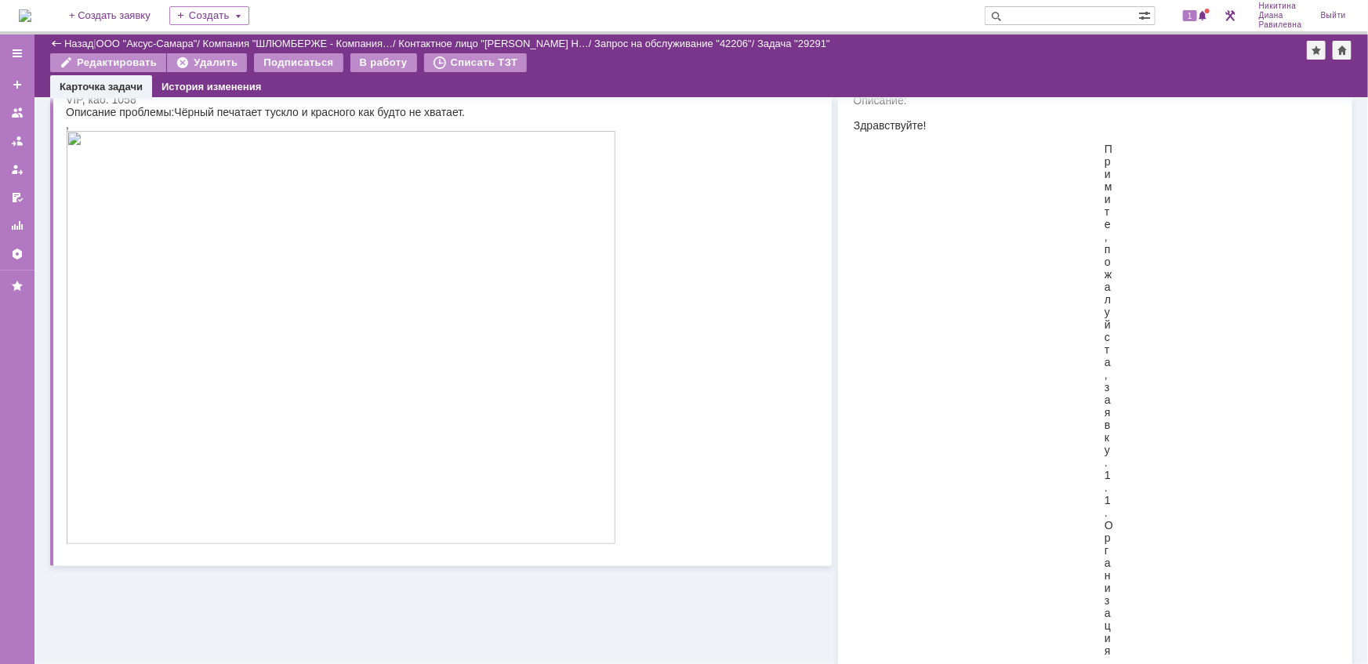
scroll to position [213, 0]
click at [162, 39] on link "ООО "Аксус-Самара"" at bounding box center [146, 44] width 101 height 12
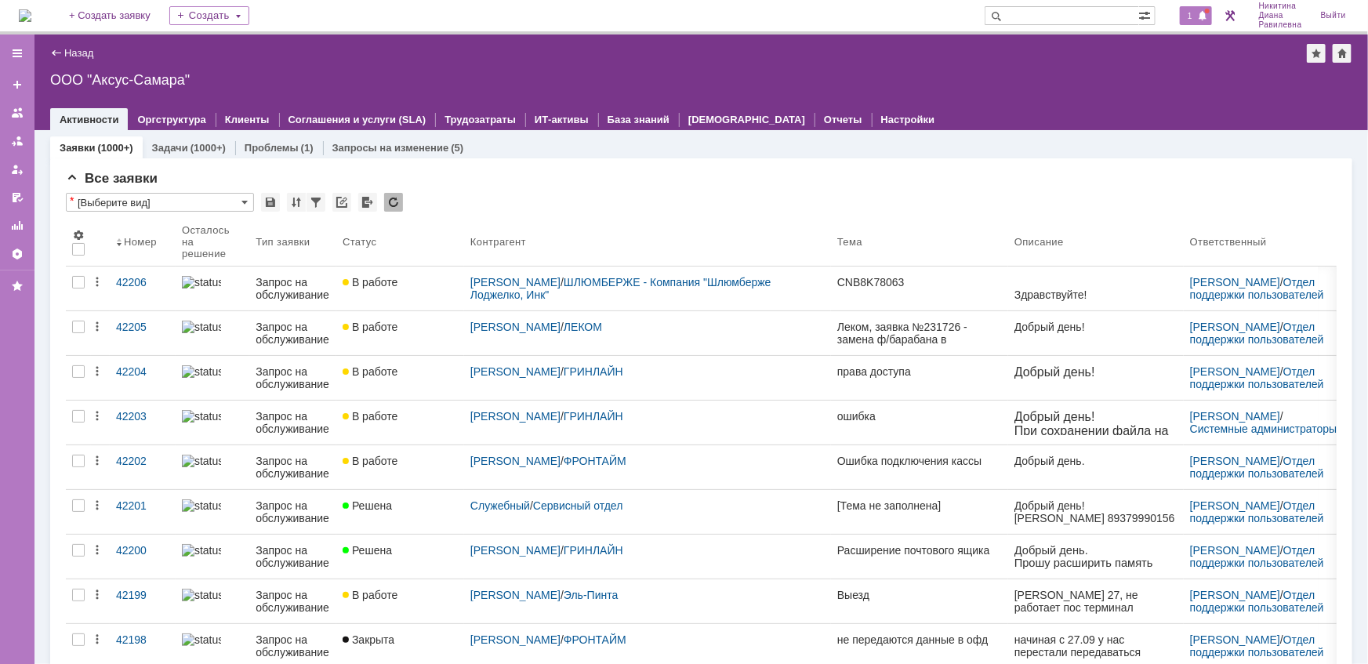
click at [1191, 10] on span "1" at bounding box center [1190, 15] width 14 height 11
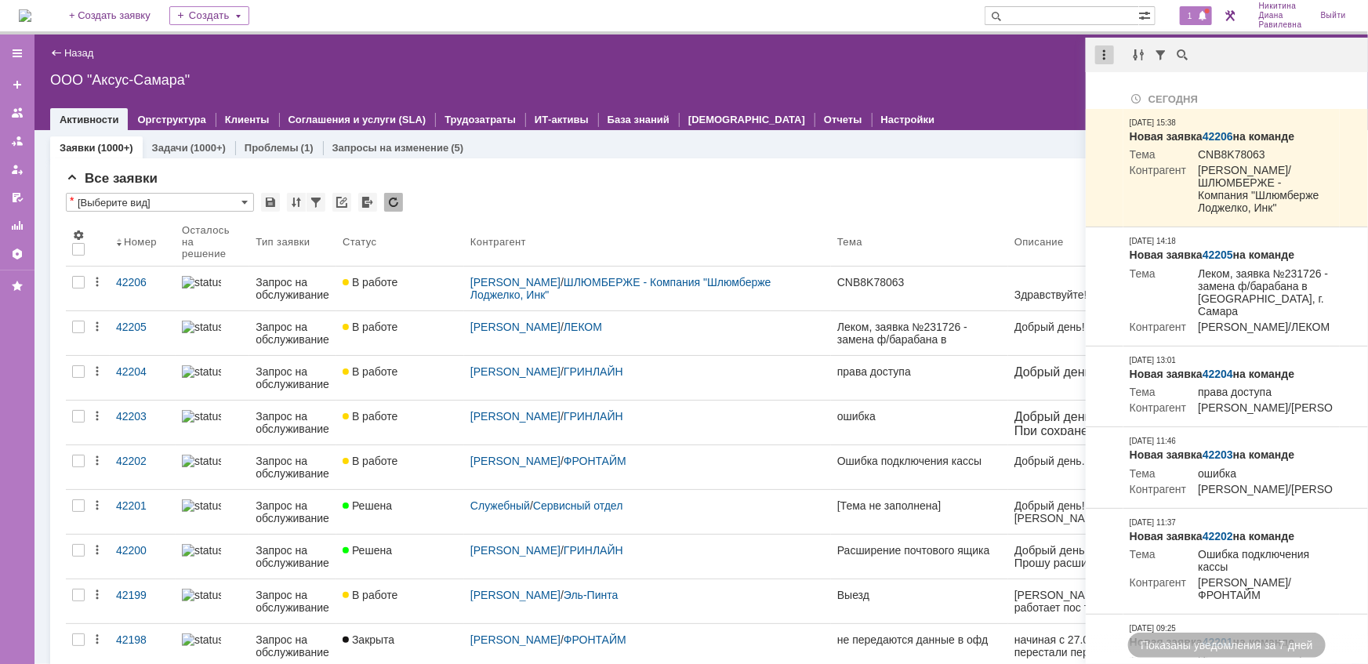
click at [1103, 56] on div at bounding box center [1104, 54] width 19 height 19
click at [1131, 100] on div "Отметить уведомления прочитанными" at bounding box center [1213, 94] width 210 height 11
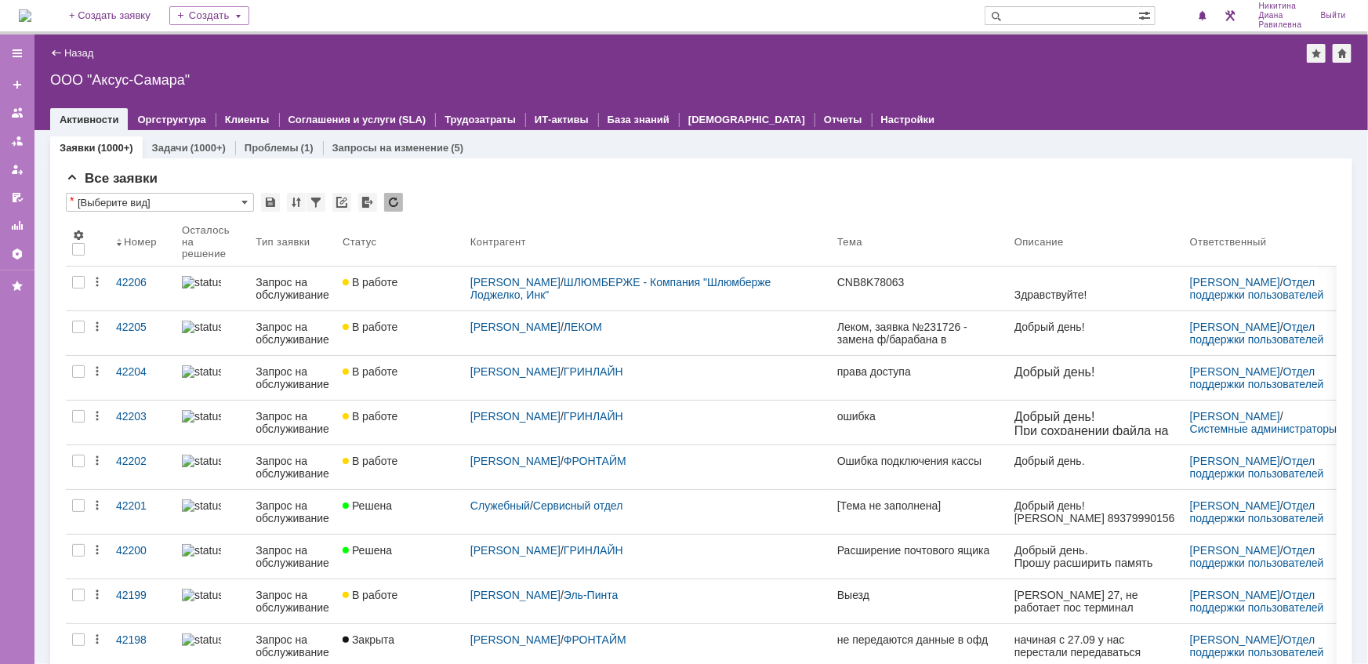
click at [252, 286] on link "Запрос на обслуживание" at bounding box center [292, 289] width 87 height 44
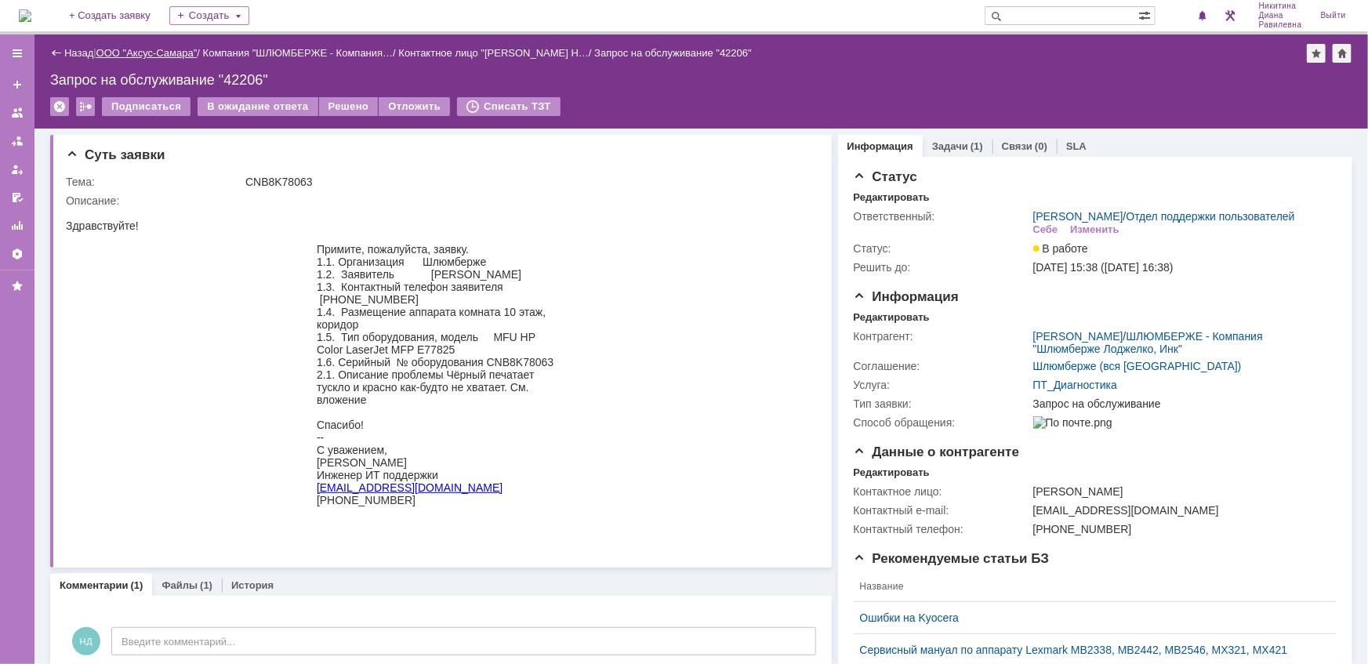
click at [148, 49] on link "ООО "Аксус-Самара"" at bounding box center [146, 53] width 101 height 12
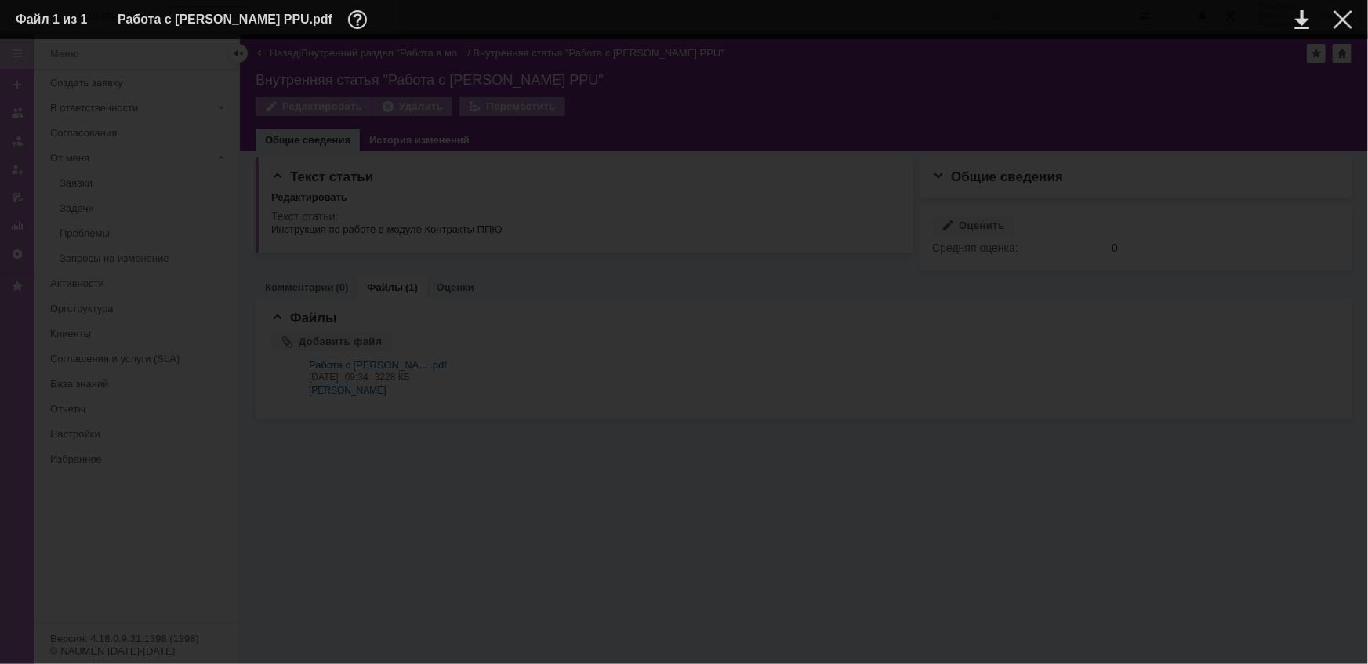
scroll to position [9908, 0]
click at [1348, 18] on div at bounding box center [1343, 19] width 19 height 19
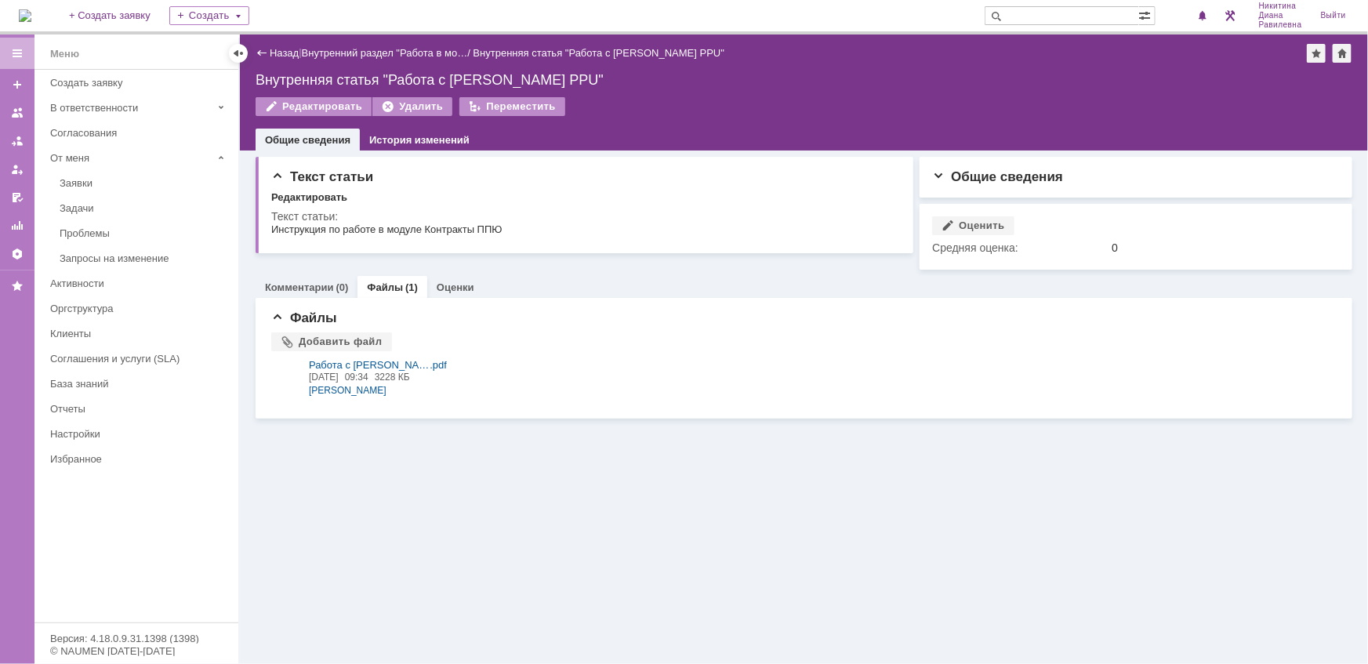
click at [265, 48] on div "Назад" at bounding box center [277, 53] width 43 height 12
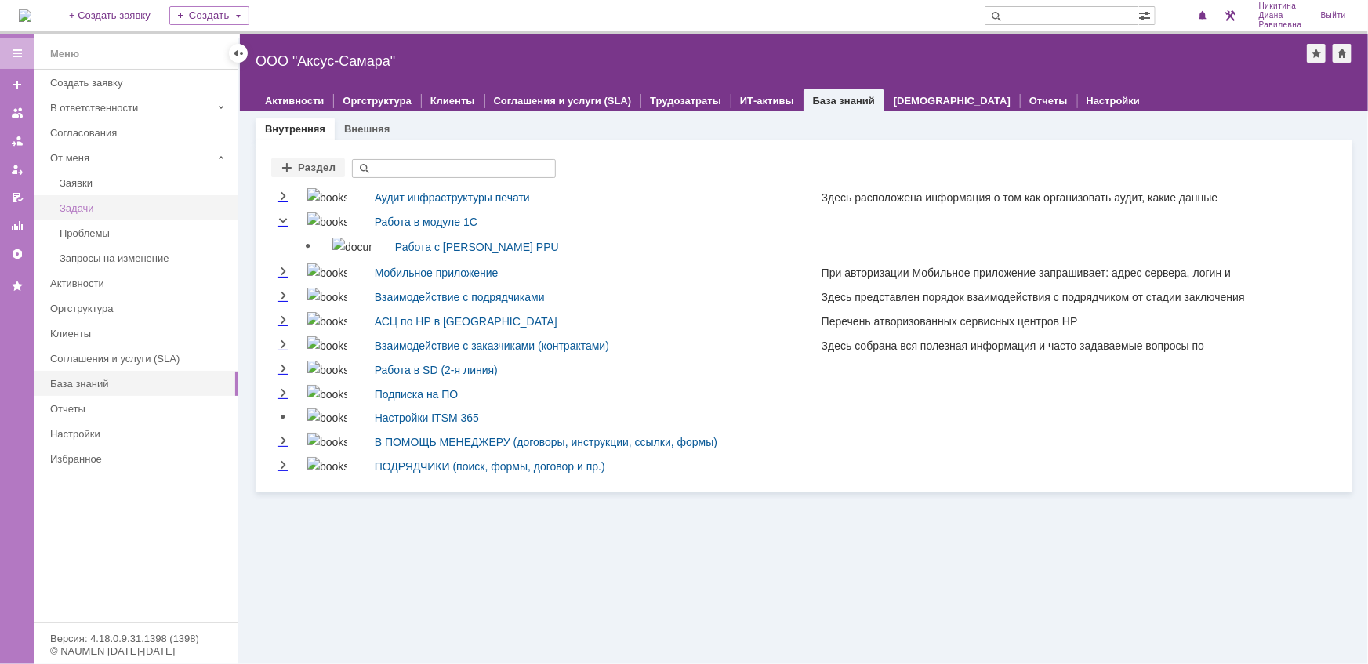
click at [82, 208] on div "Задачи" at bounding box center [144, 208] width 169 height 12
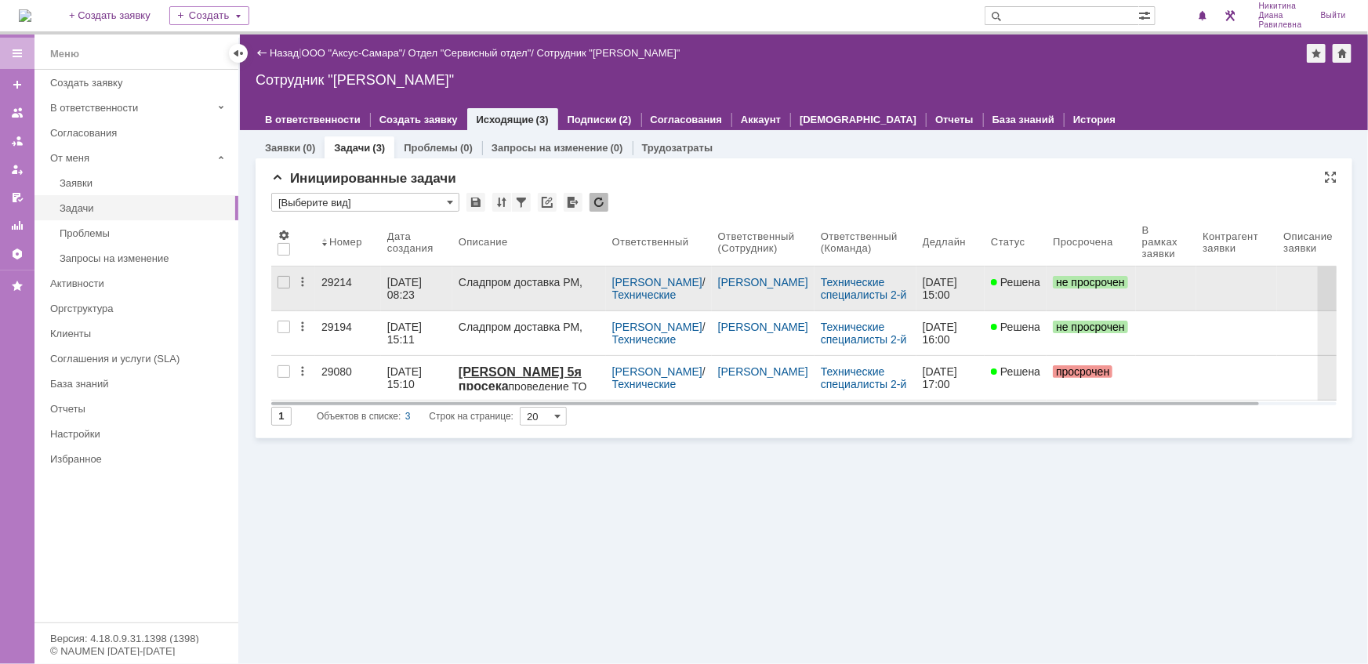
click at [340, 282] on div "29214" at bounding box center [347, 282] width 53 height 13
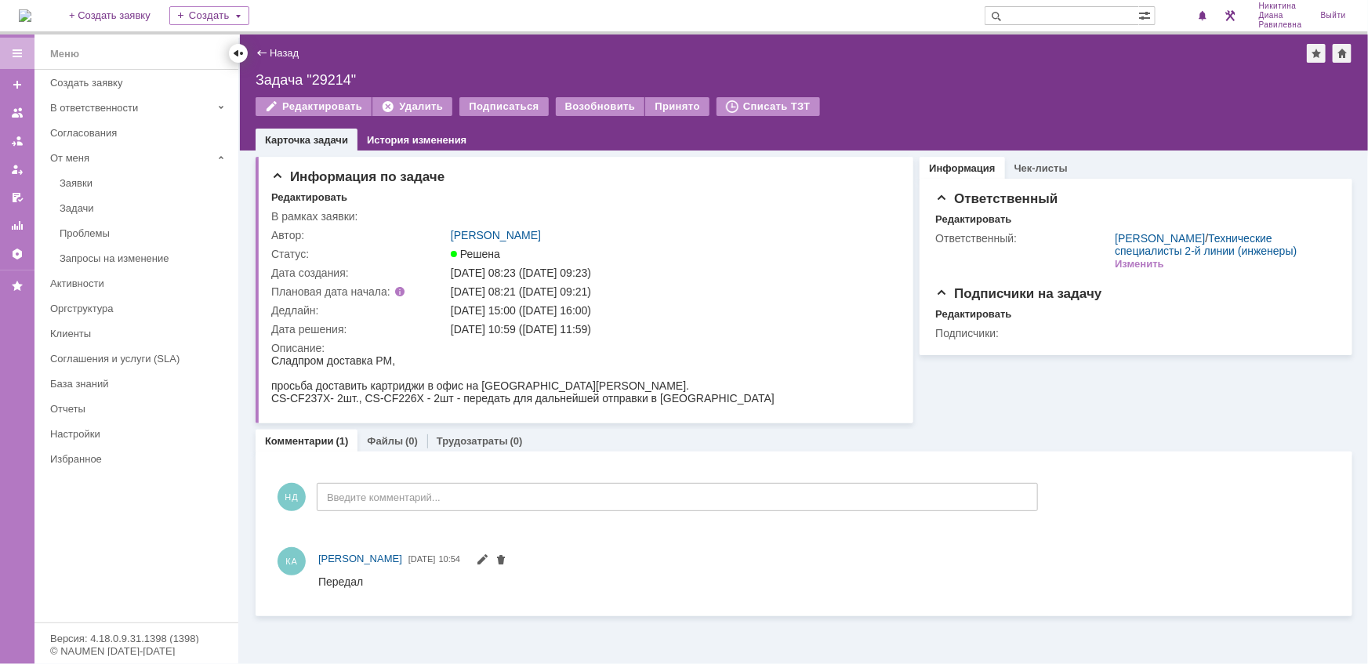
click at [240, 51] on div at bounding box center [238, 53] width 13 height 13
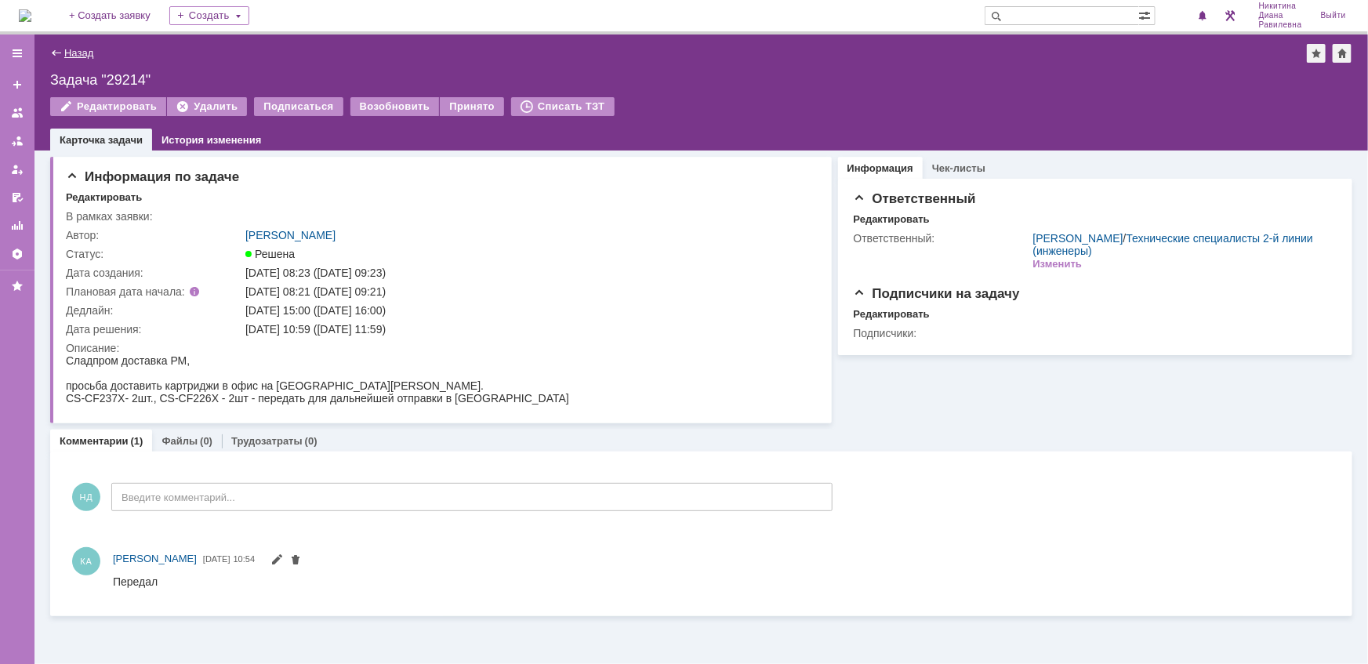
click at [89, 47] on link "Назад" at bounding box center [78, 53] width 29 height 12
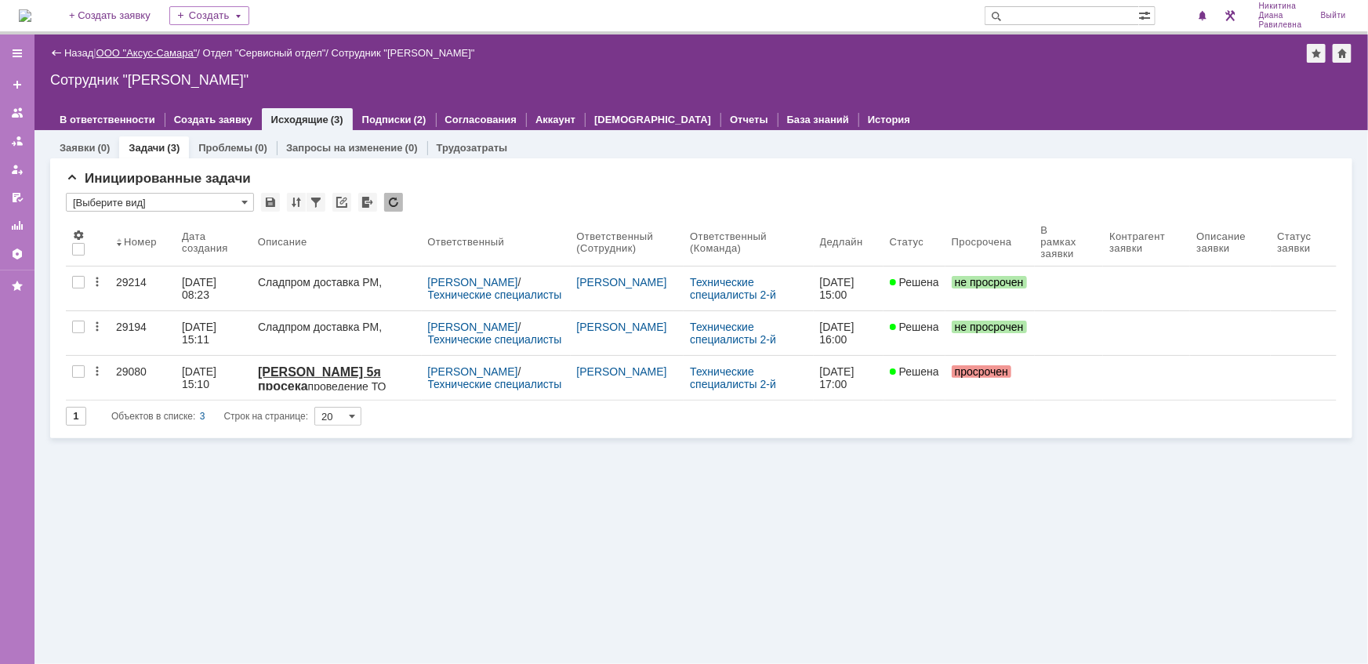
click at [180, 58] on link "ООО "Аксус-Самара"" at bounding box center [146, 53] width 101 height 12
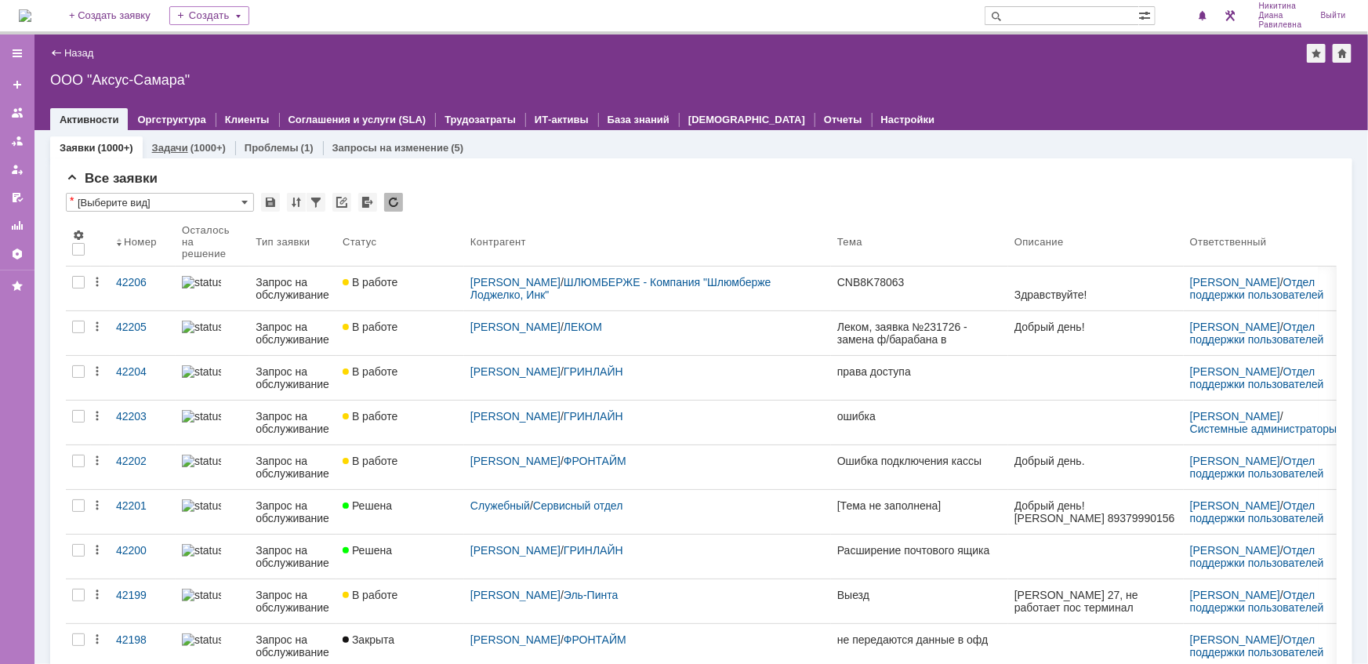
click at [187, 148] on div "Задачи (1000+)" at bounding box center [189, 148] width 74 height 10
